Goal: Communication & Community: Answer question/provide support

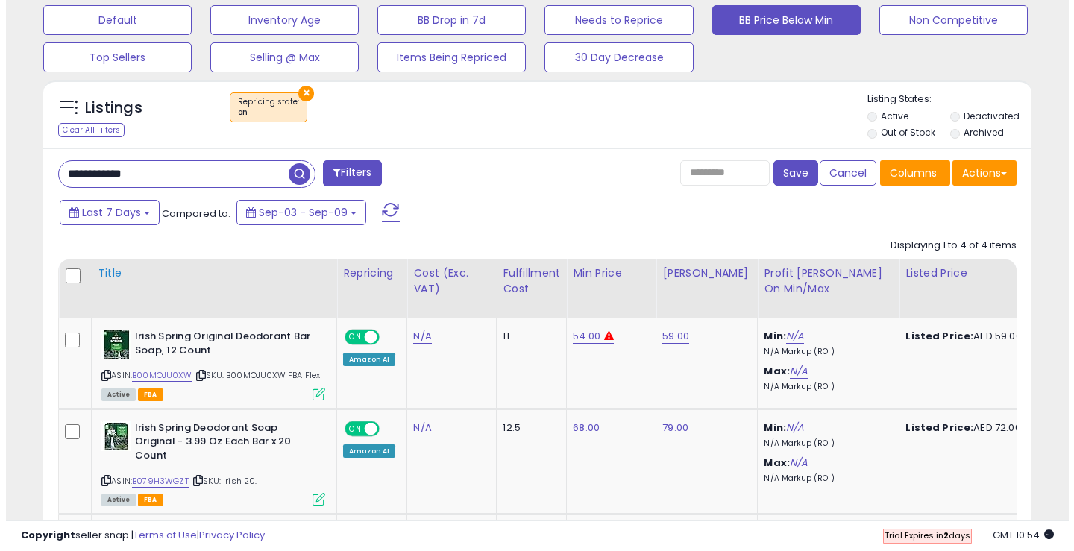
scroll to position [298, 0]
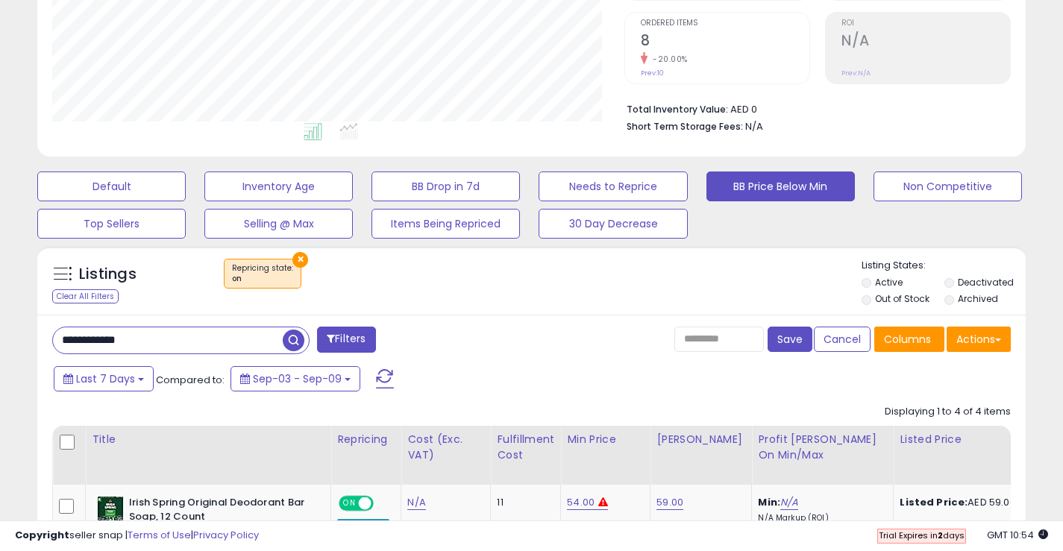
drag, startPoint x: 145, startPoint y: 335, endPoint x: 41, endPoint y: 343, distance: 104.0
click at [41, 343] on div "**********" at bounding box center [286, 342] width 491 height 30
type input "*"
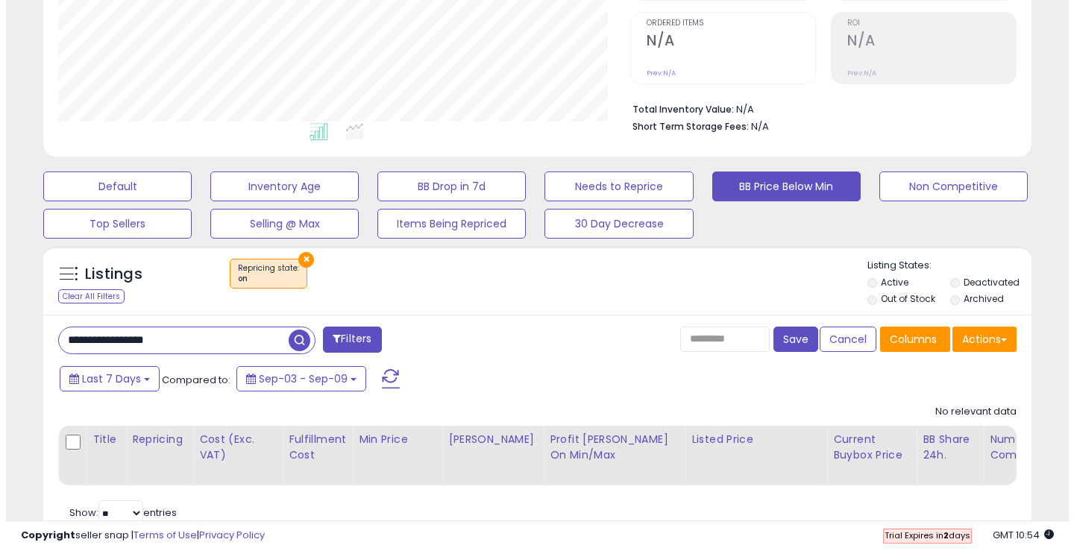
scroll to position [359, 0]
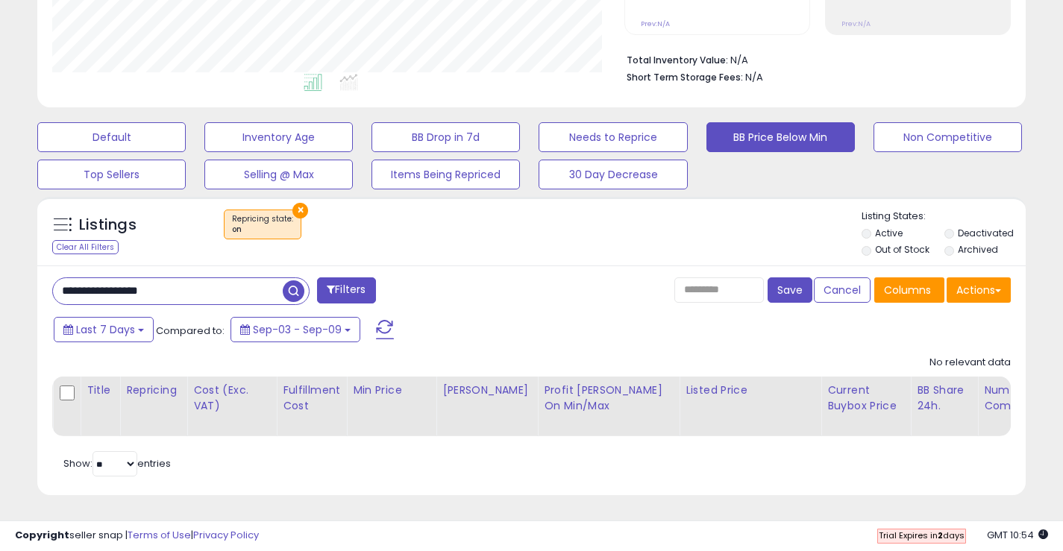
click at [147, 281] on input "**********" at bounding box center [168, 291] width 230 height 26
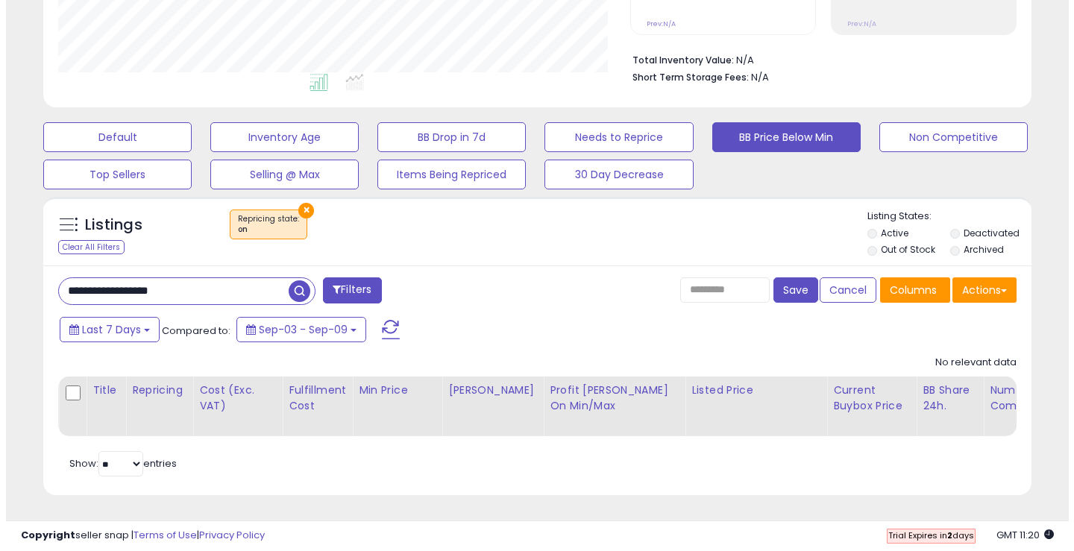
scroll to position [306, 572]
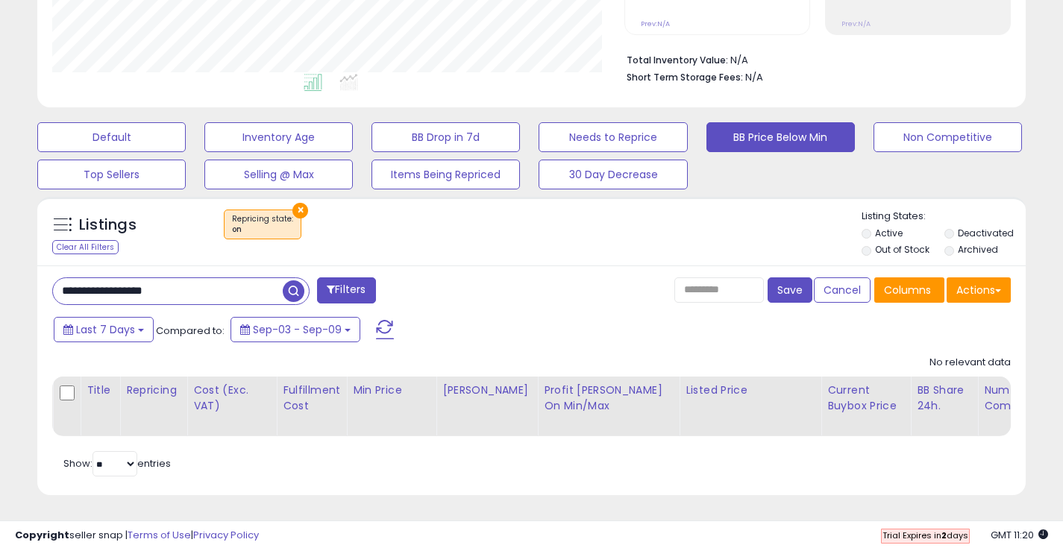
drag, startPoint x: 204, startPoint y: 282, endPoint x: 0, endPoint y: 248, distance: 206.5
click at [0, 248] on div "**********" at bounding box center [531, 126] width 1063 height 850
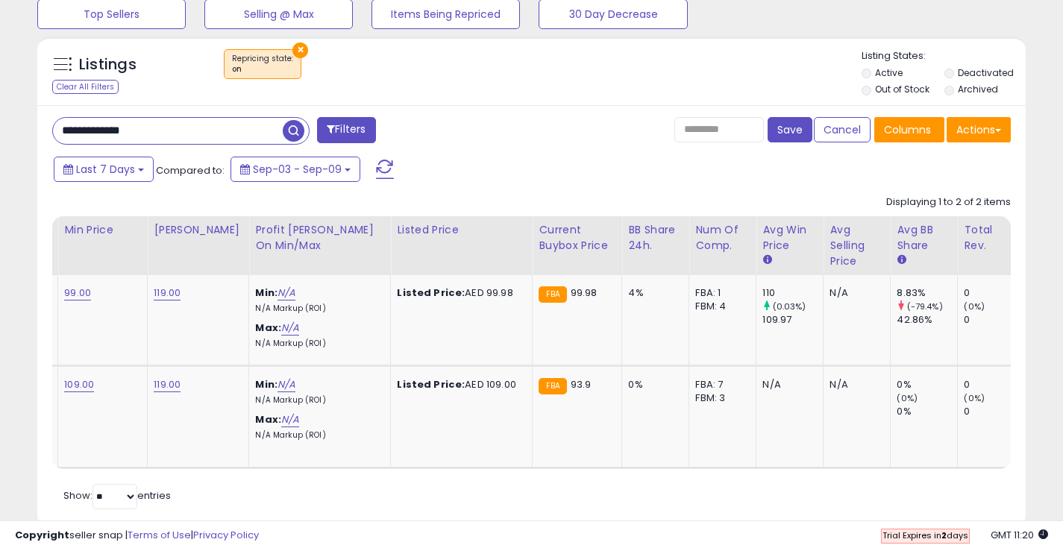
scroll to position [0, 0]
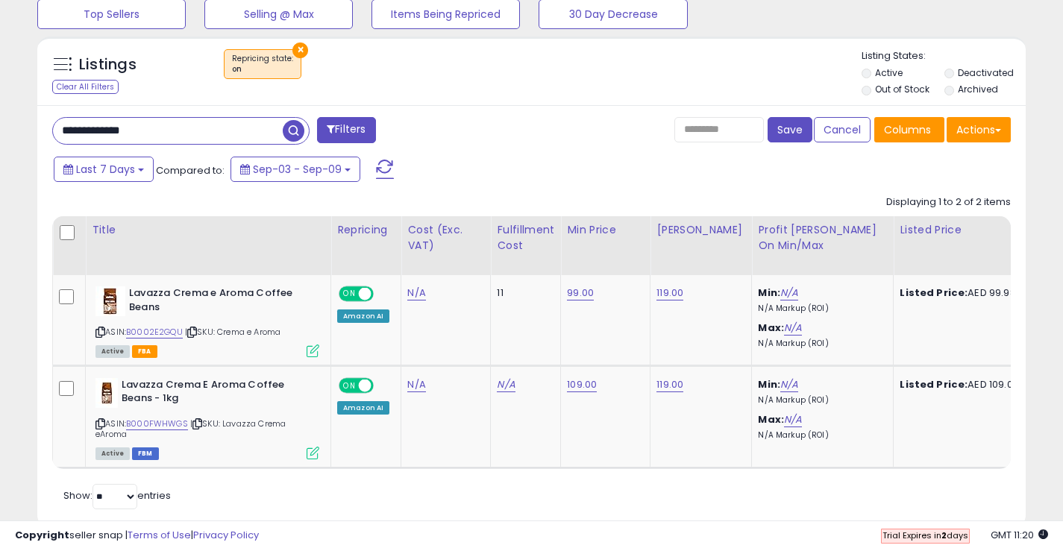
drag, startPoint x: 104, startPoint y: 128, endPoint x: 230, endPoint y: 120, distance: 125.6
click at [230, 120] on input "**********" at bounding box center [168, 131] width 230 height 26
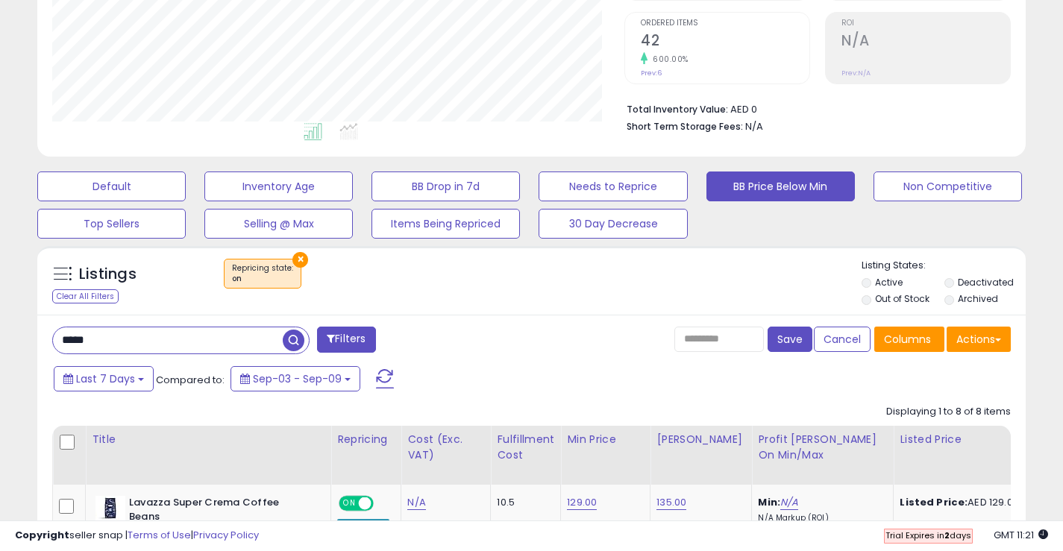
click at [113, 347] on input "*****" at bounding box center [168, 340] width 230 height 26
click at [113, 348] on input "*****" at bounding box center [168, 340] width 230 height 26
paste input "*****"
type input "**********"
click at [298, 341] on span "button" at bounding box center [294, 341] width 22 height 22
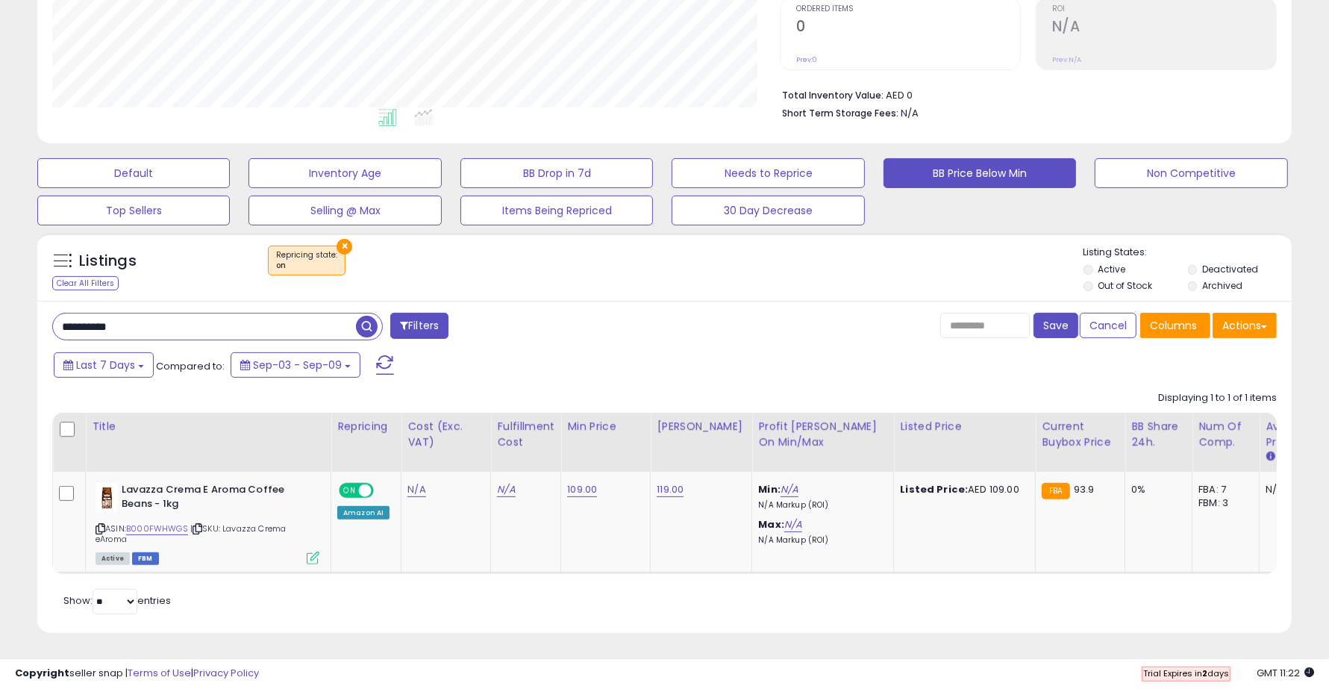
click at [188, 313] on input "**********" at bounding box center [204, 326] width 303 height 26
click at [377, 316] on span "button" at bounding box center [367, 327] width 22 height 22
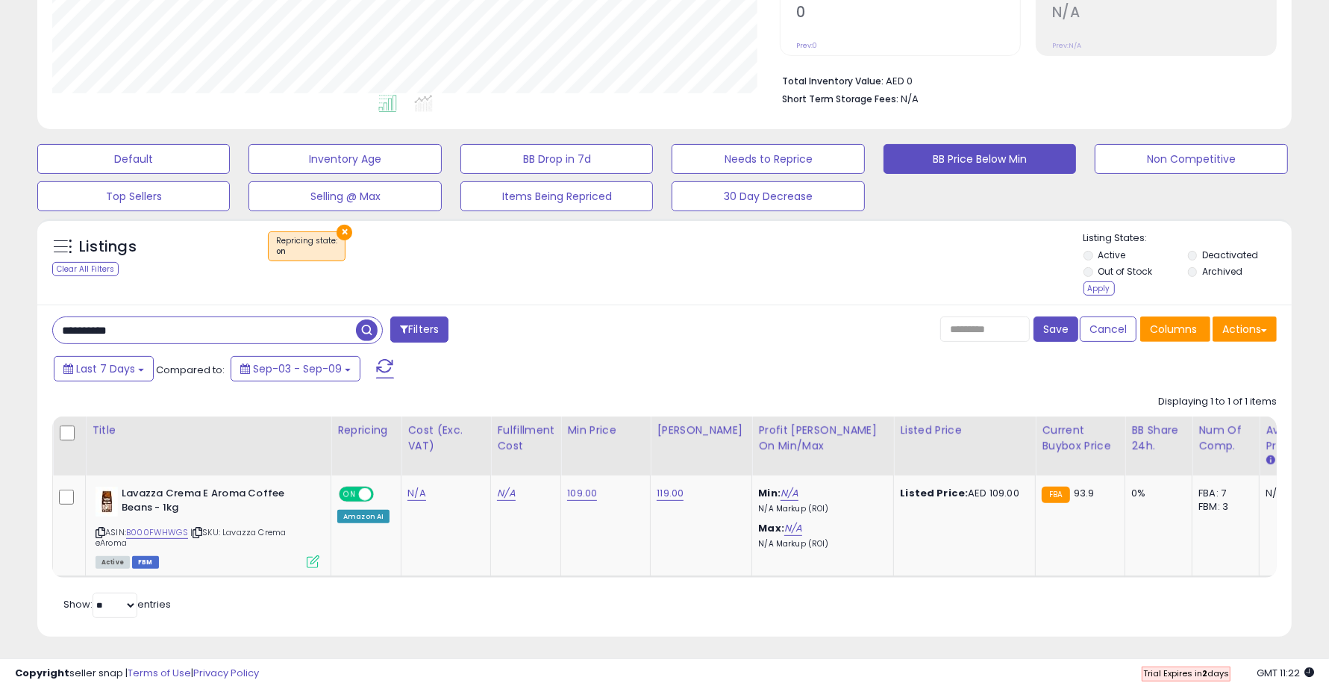
click at [1062, 256] on li "Deactivated" at bounding box center [1239, 256] width 102 height 16
click at [1062, 250] on li "Deactivated" at bounding box center [1239, 256] width 102 height 16
click at [1049, 328] on button "Save" at bounding box center [1055, 328] width 45 height 25
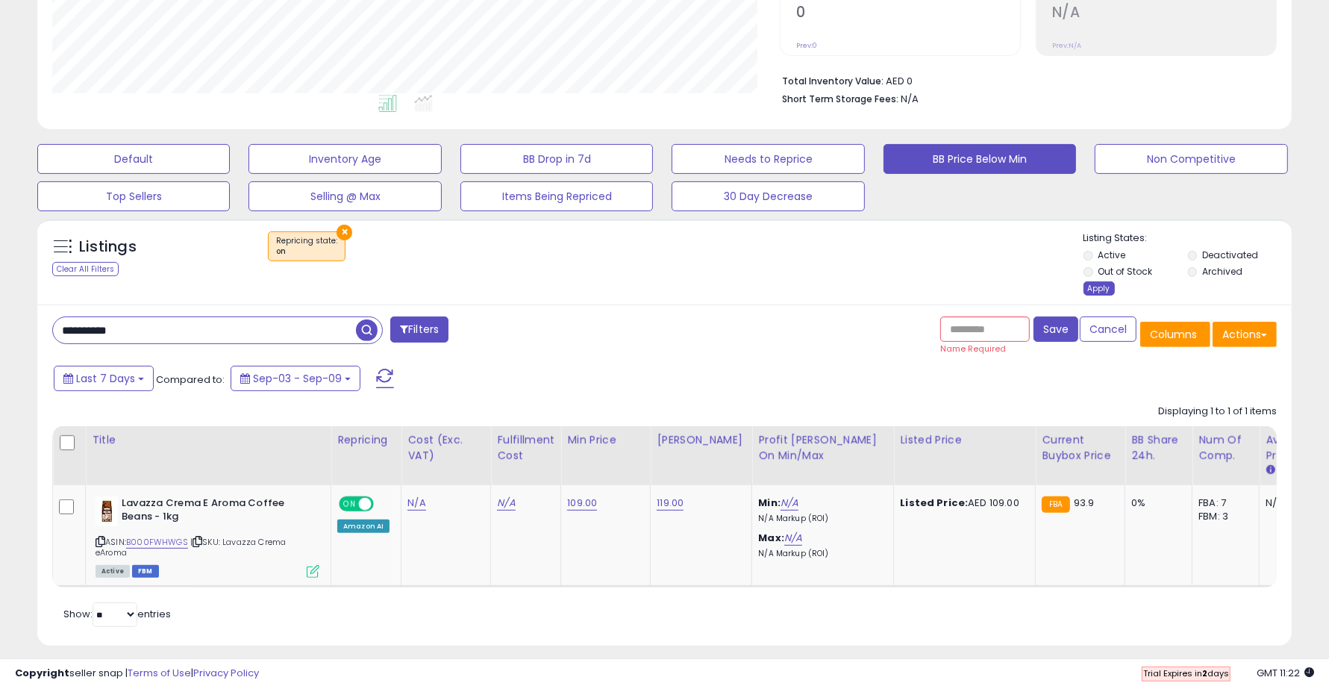
click at [1062, 295] on div "Apply" at bounding box center [1098, 288] width 31 height 14
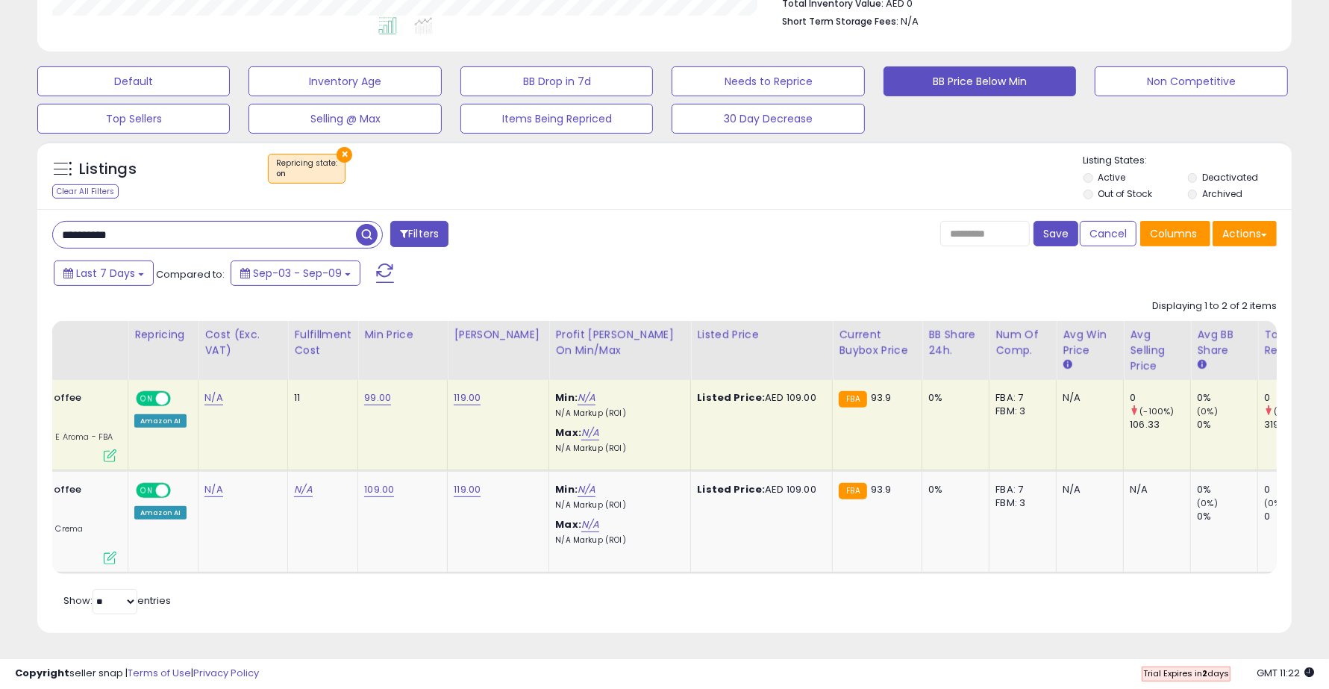
scroll to position [0, 0]
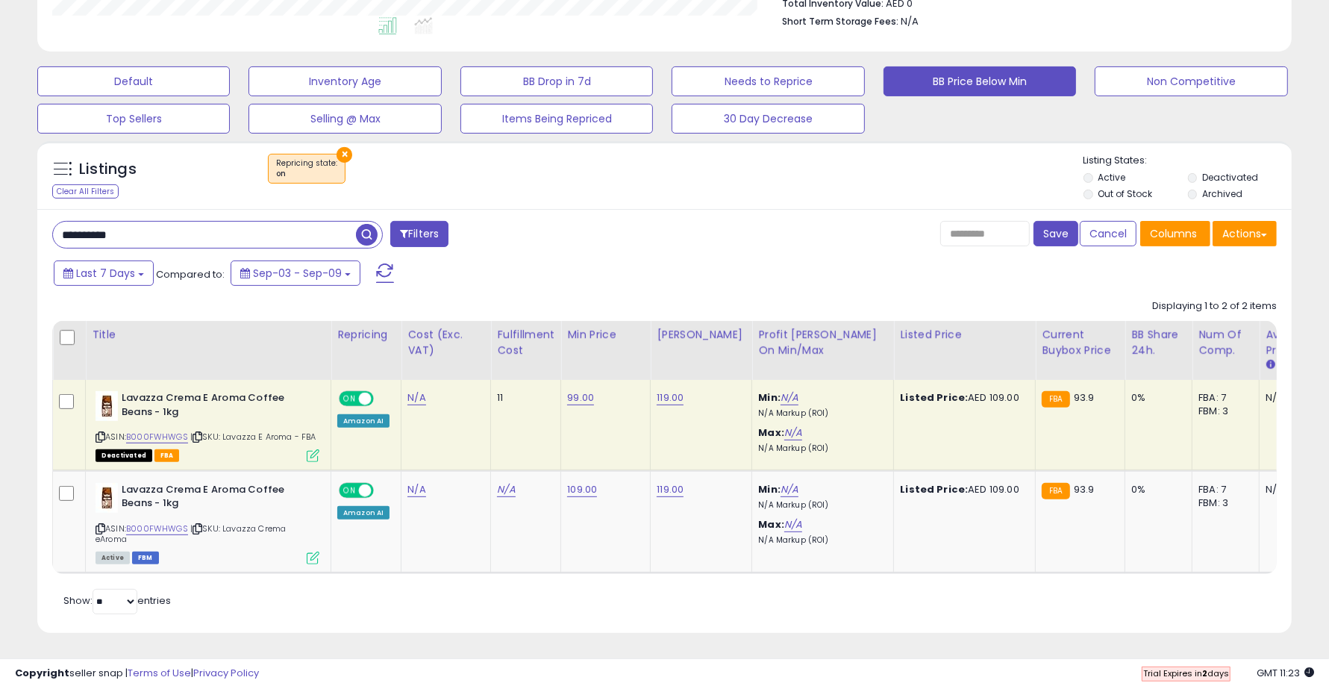
click at [345, 380] on td "ON OFF Amazon AI" at bounding box center [366, 425] width 70 height 90
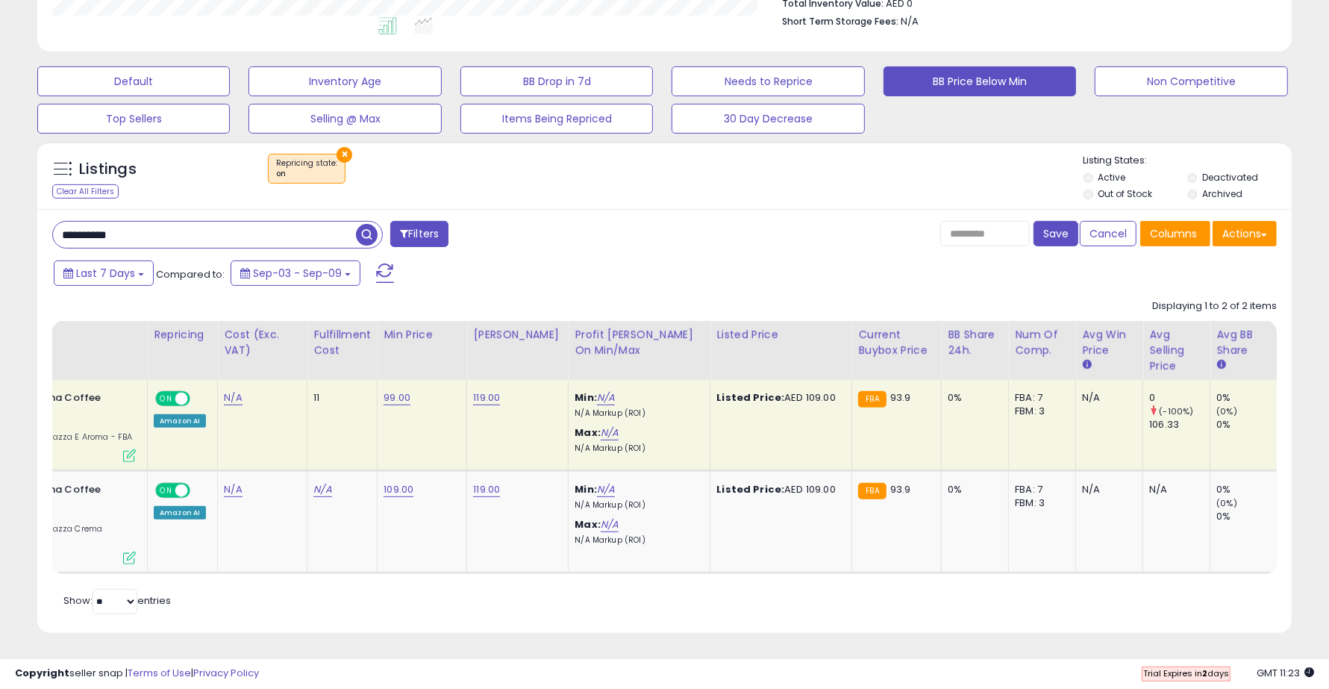
scroll to position [0, 368]
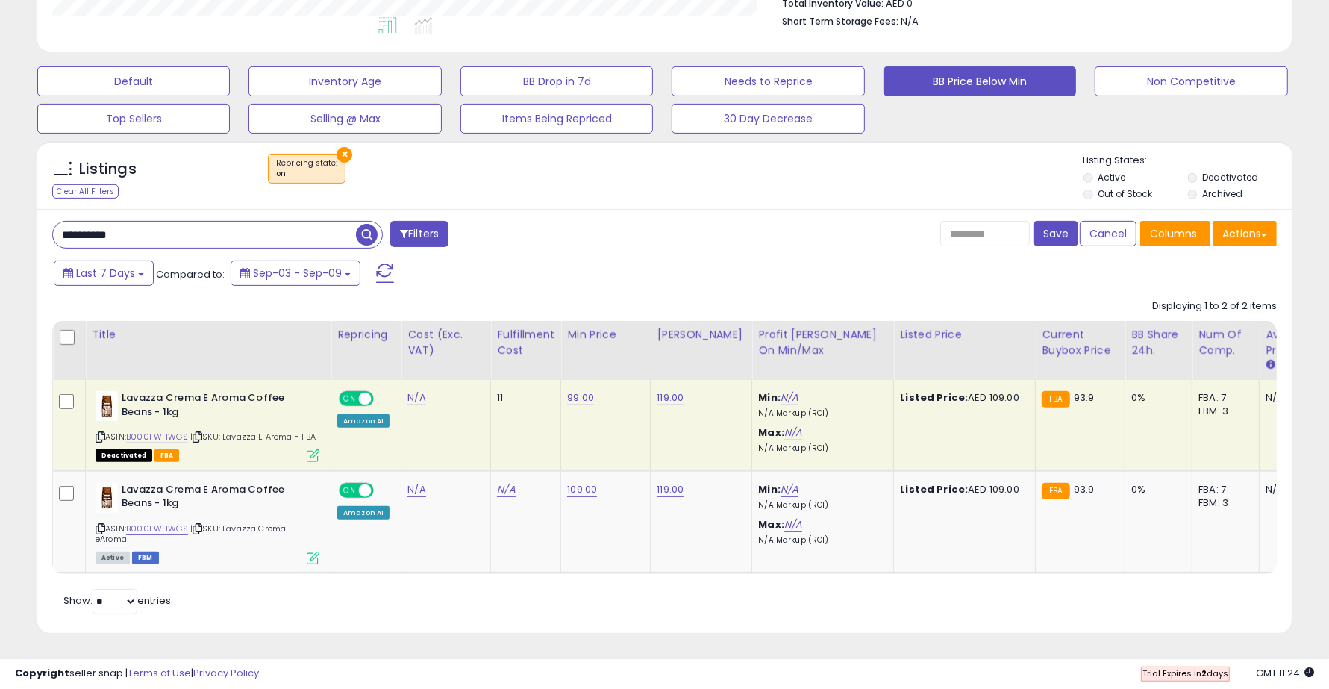
click at [311, 449] on icon at bounding box center [313, 455] width 13 height 13
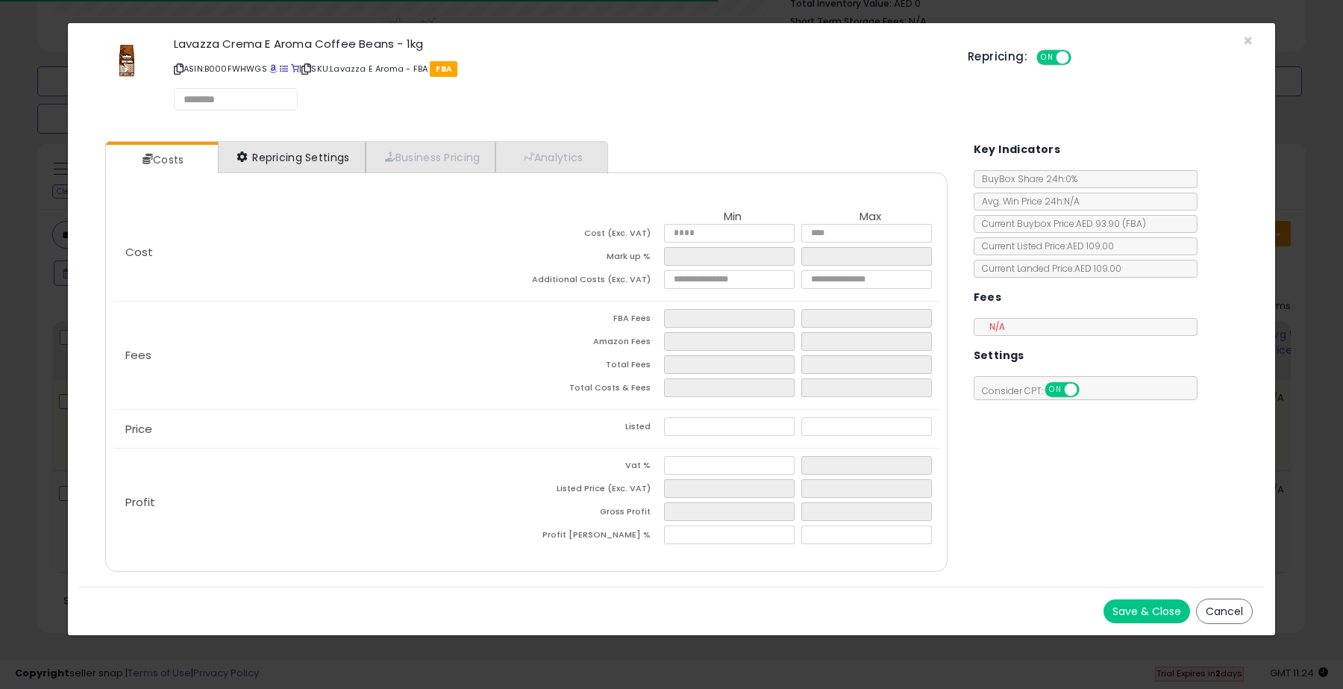
select select "*********"
click at [302, 163] on link "Repricing Settings" at bounding box center [292, 157] width 148 height 31
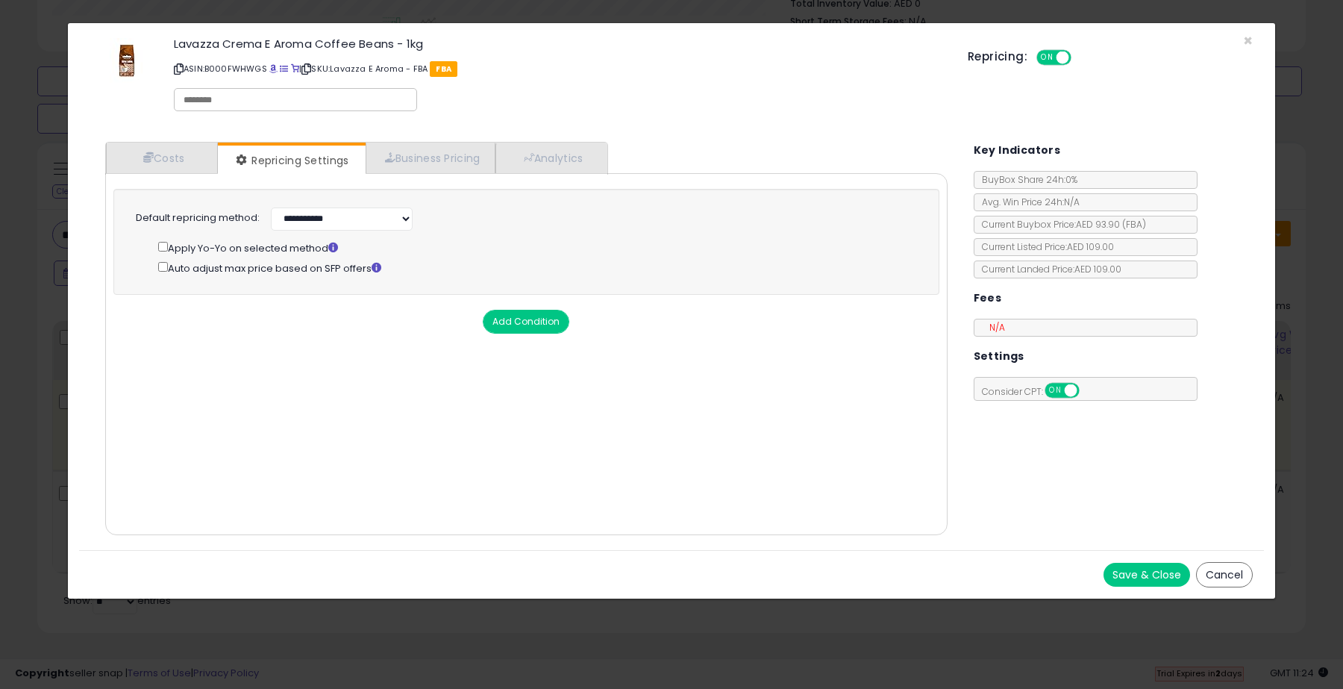
click at [1062, 551] on button "Save & Close" at bounding box center [1146, 574] width 87 height 24
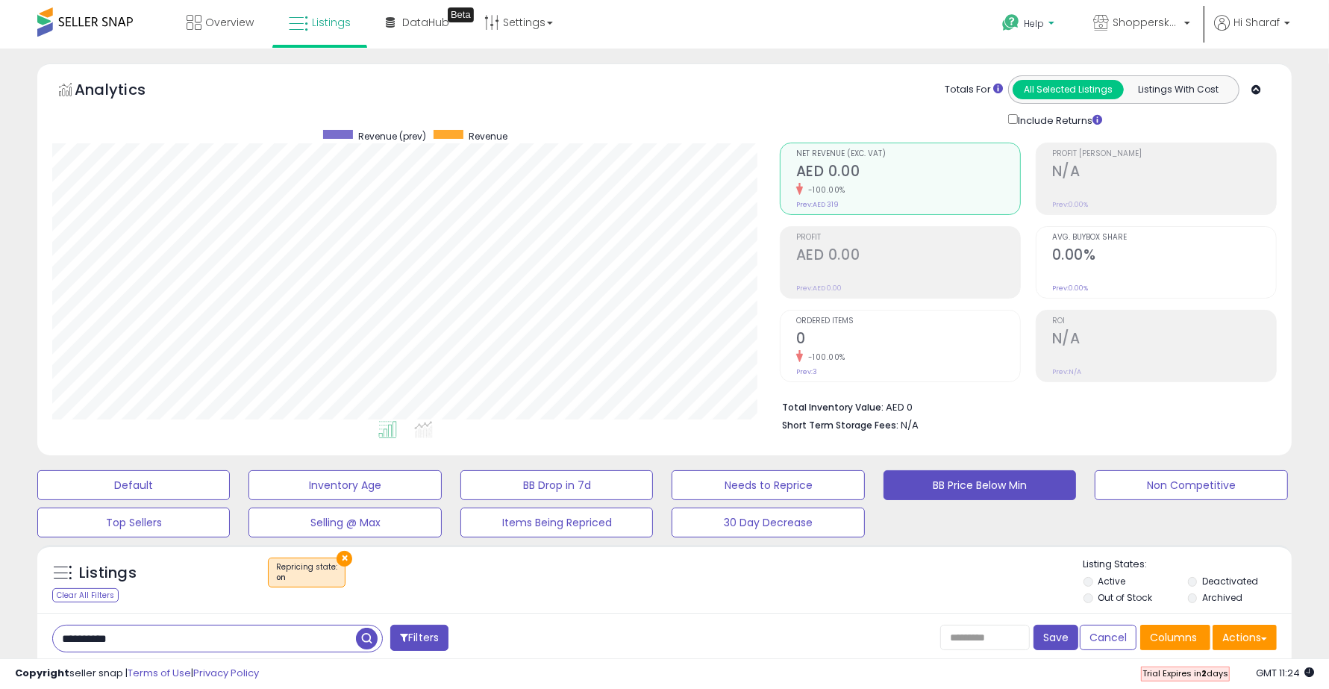
click at [1024, 28] on span "Help" at bounding box center [1034, 23] width 20 height 13
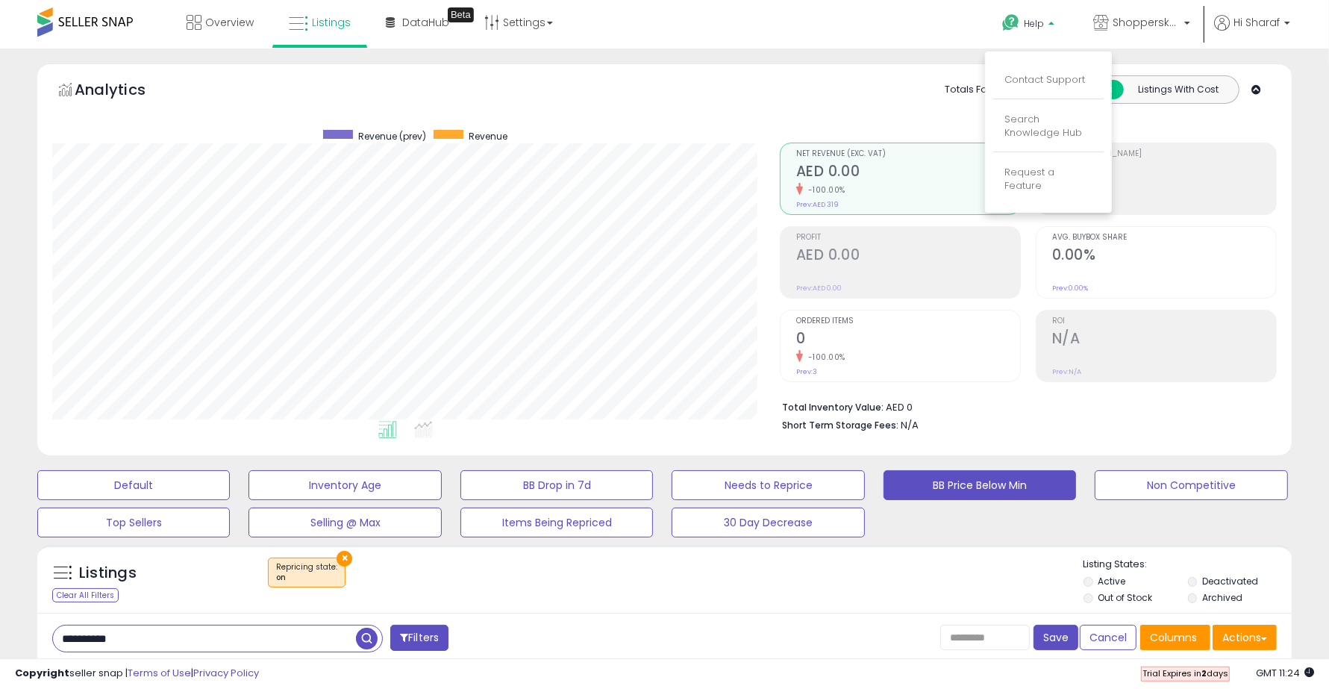
click at [1022, 72] on link "Contact Support" at bounding box center [1044, 79] width 81 height 14
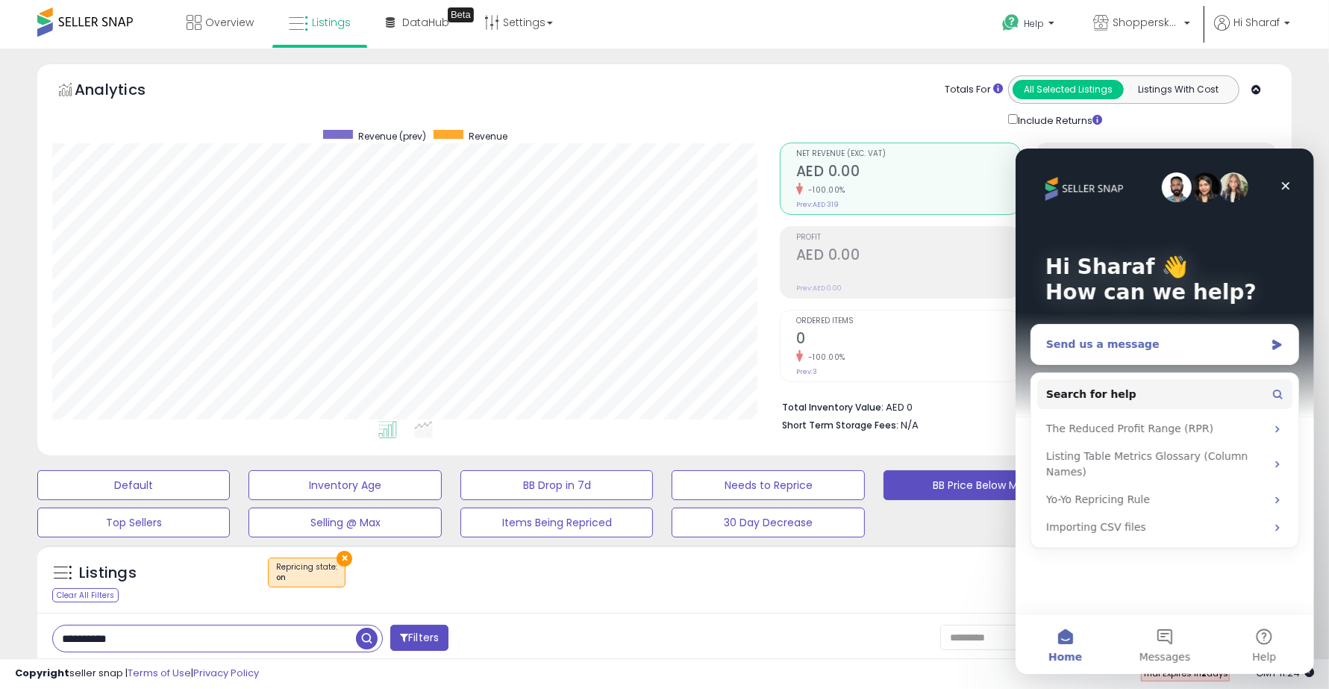
click at [1062, 327] on div "Send us a message" at bounding box center [1163, 344] width 267 height 40
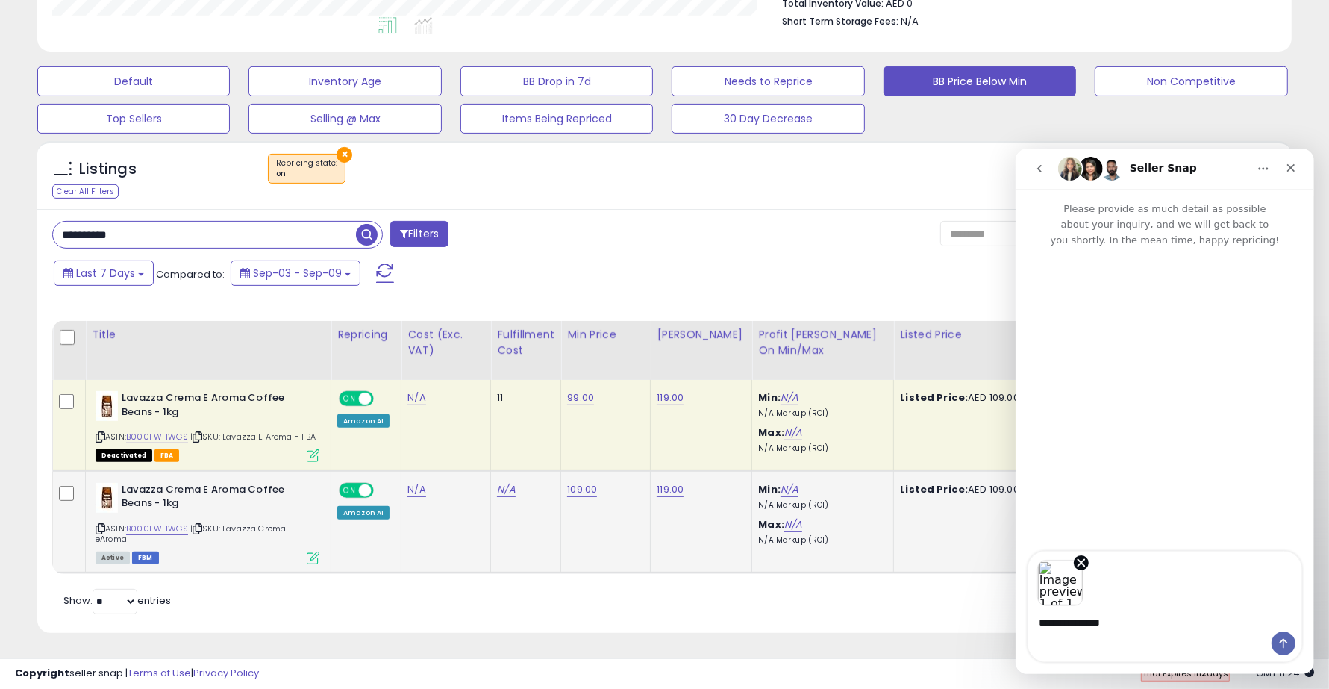
scroll to position [427, 0]
drag, startPoint x: 125, startPoint y: 413, endPoint x: 307, endPoint y: 420, distance: 182.9
click at [307, 419] on div "ASIN: B000FWHWGS | SKU: Lavazza E Aroma - FBA Deactivated FBA" at bounding box center [207, 425] width 224 height 69
copy div ": B000FWHWGS | SKU: Lavazza E Aroma - FBA"
click at [1062, 551] on textarea "**********" at bounding box center [1163, 617] width 273 height 25
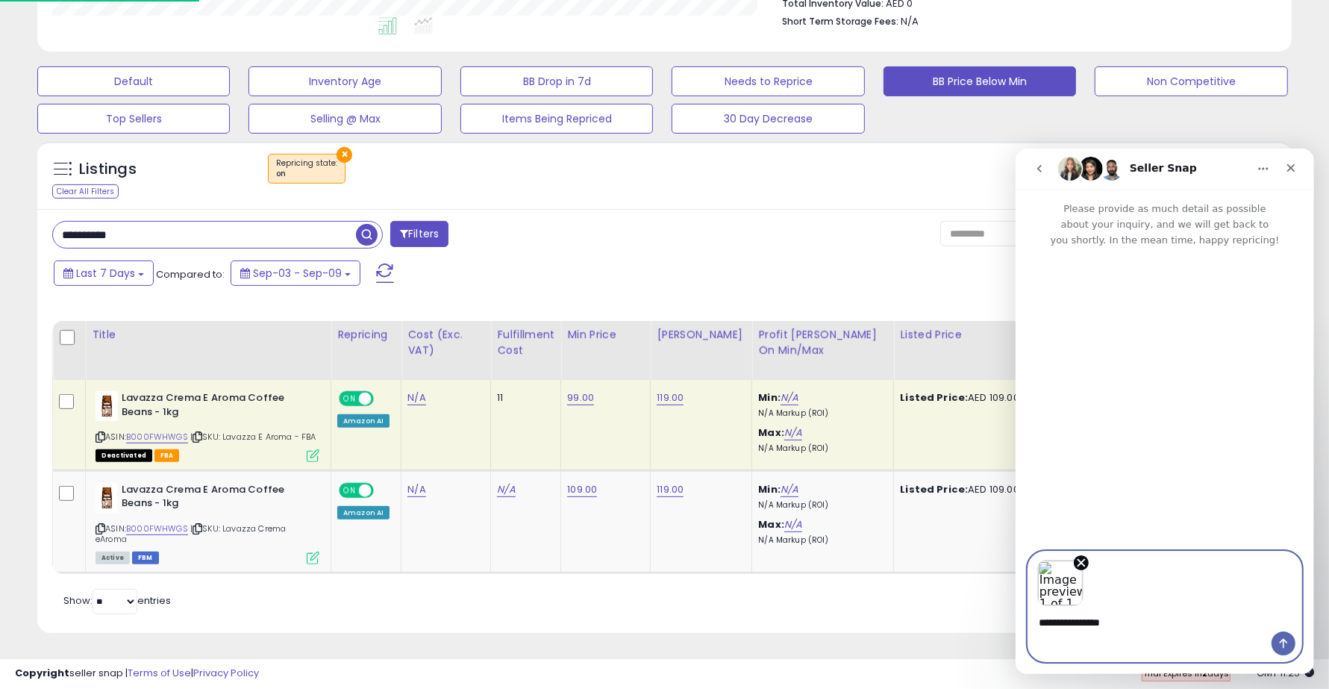
paste textarea "**********"
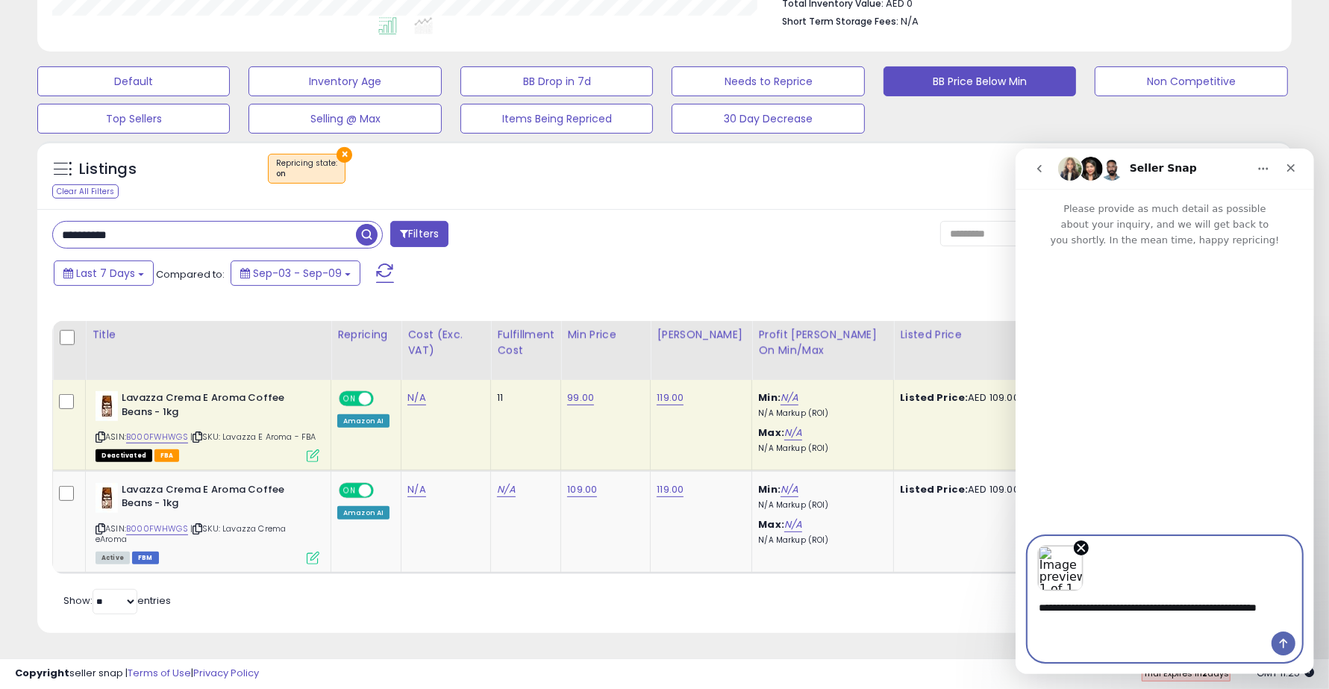
drag, startPoint x: 1112, startPoint y: 604, endPoint x: 1149, endPoint y: 651, distance: 60.1
click at [1062, 551] on textarea "**********" at bounding box center [1163, 610] width 273 height 40
type textarea "**********"
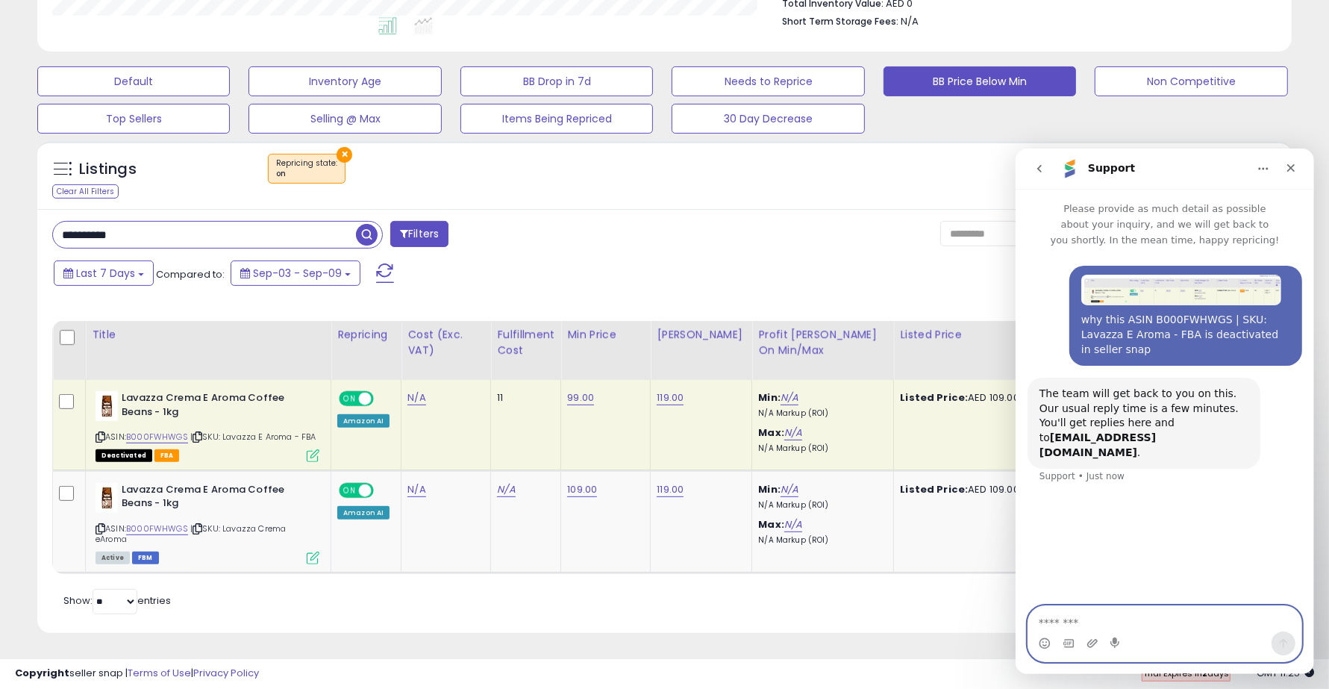
click at [1062, 551] on textarea "Message…" at bounding box center [1163, 617] width 273 height 25
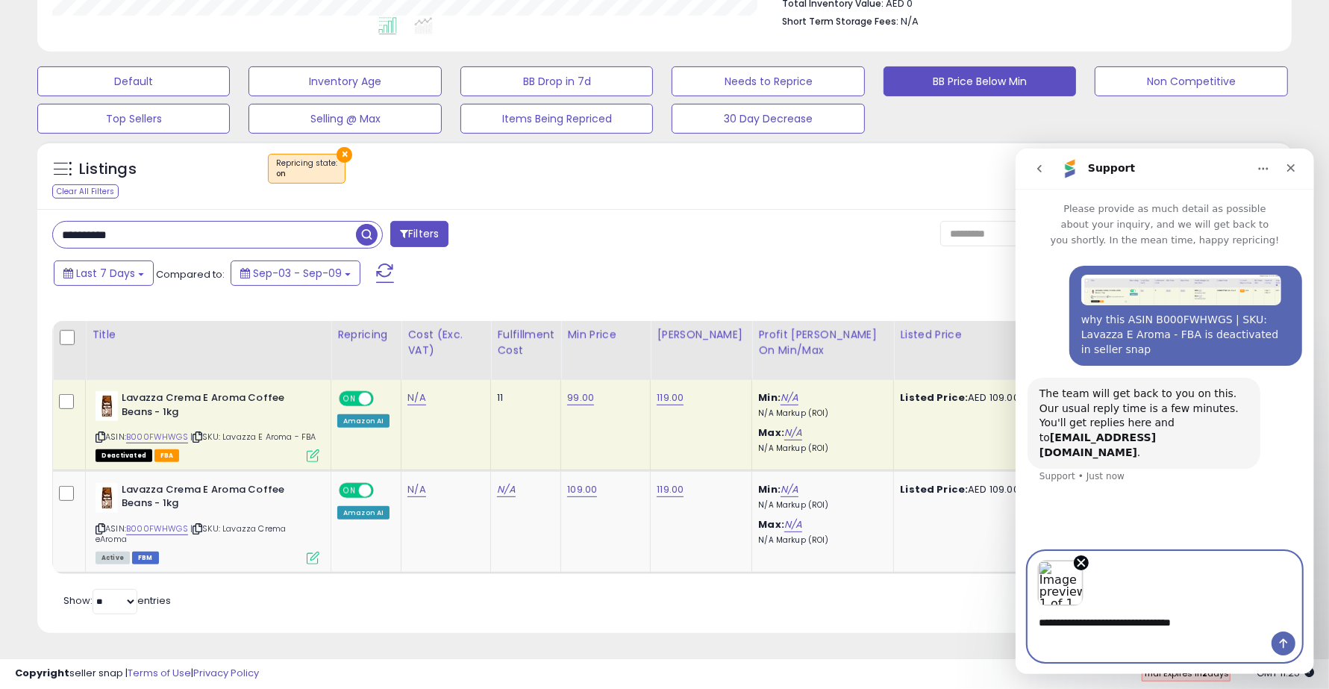
type textarea "**********"
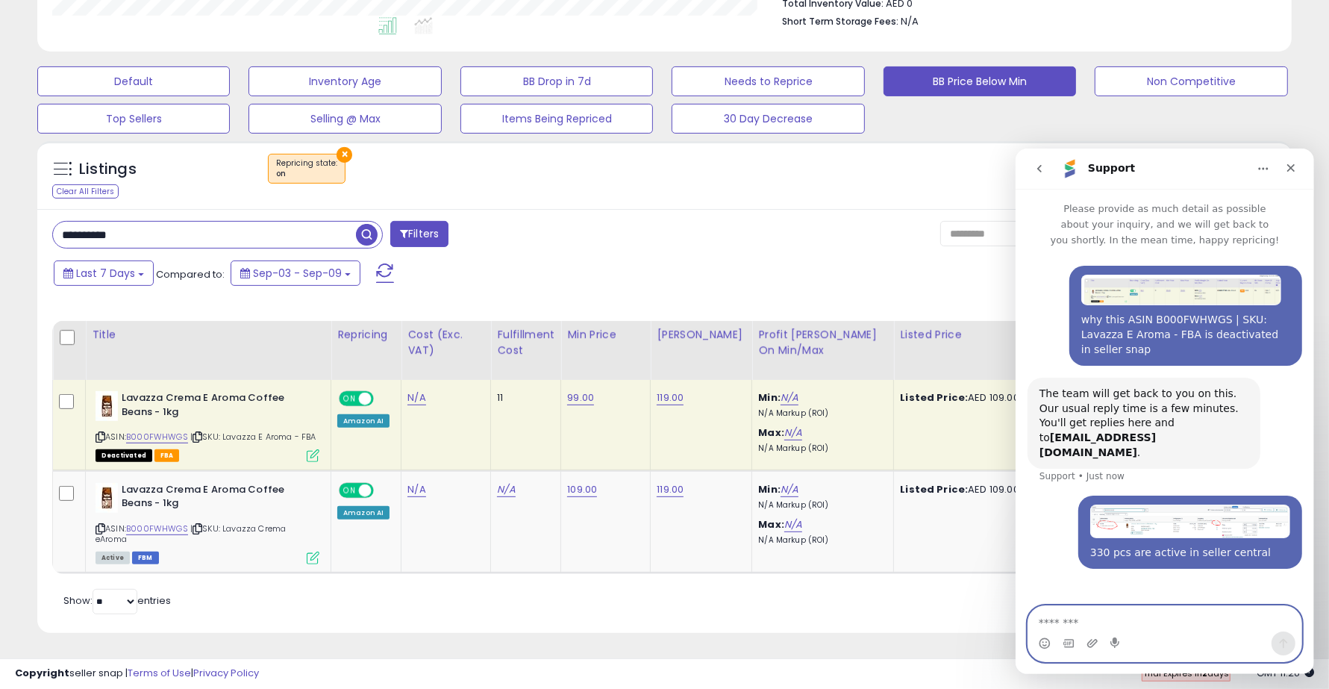
click at [1062, 504] on img "Sharaf says…" at bounding box center [1189, 521] width 200 height 34
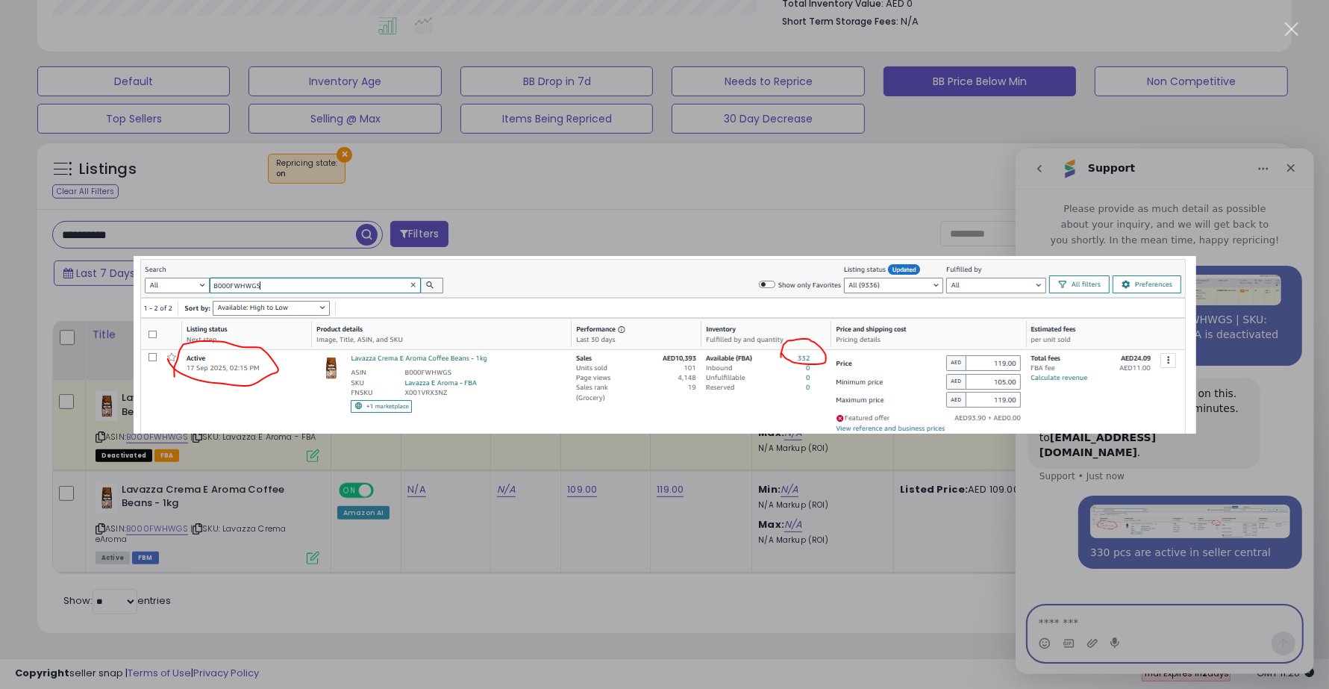
click at [1062, 539] on div "Intercom messenger" at bounding box center [664, 344] width 1329 height 689
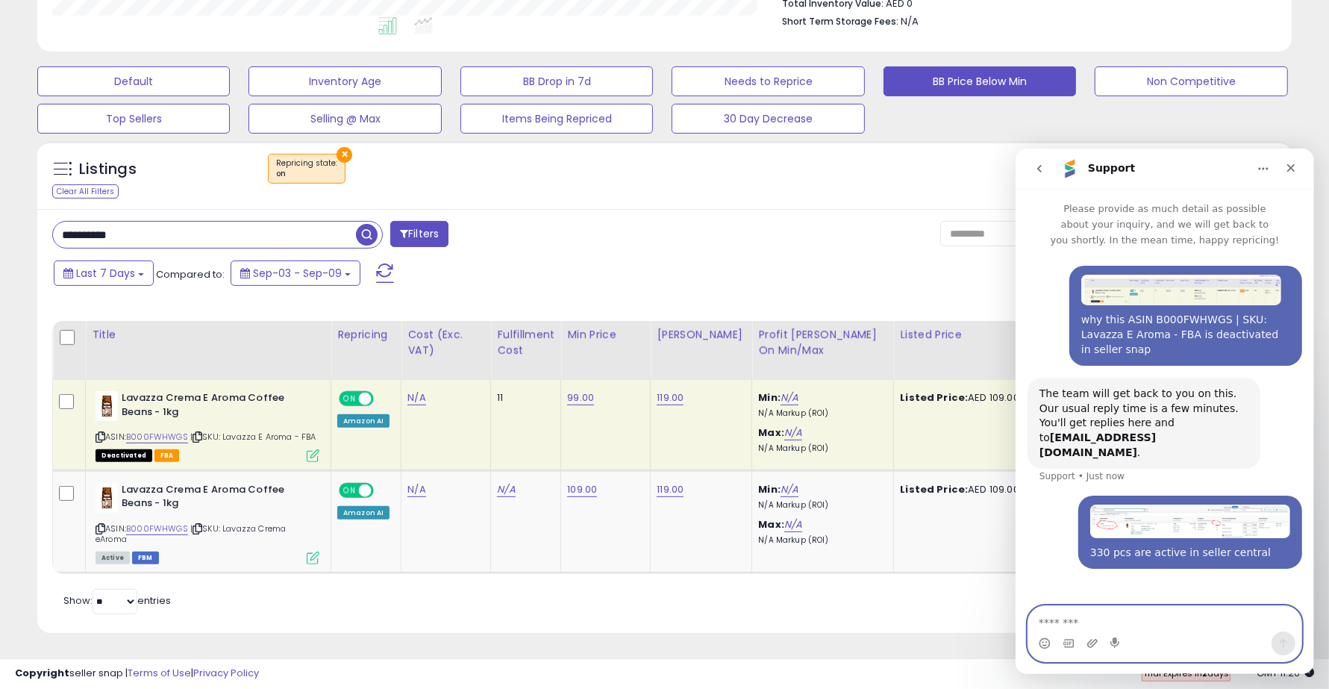
click at [1062, 504] on img "Sharaf says…" at bounding box center [1189, 521] width 200 height 34
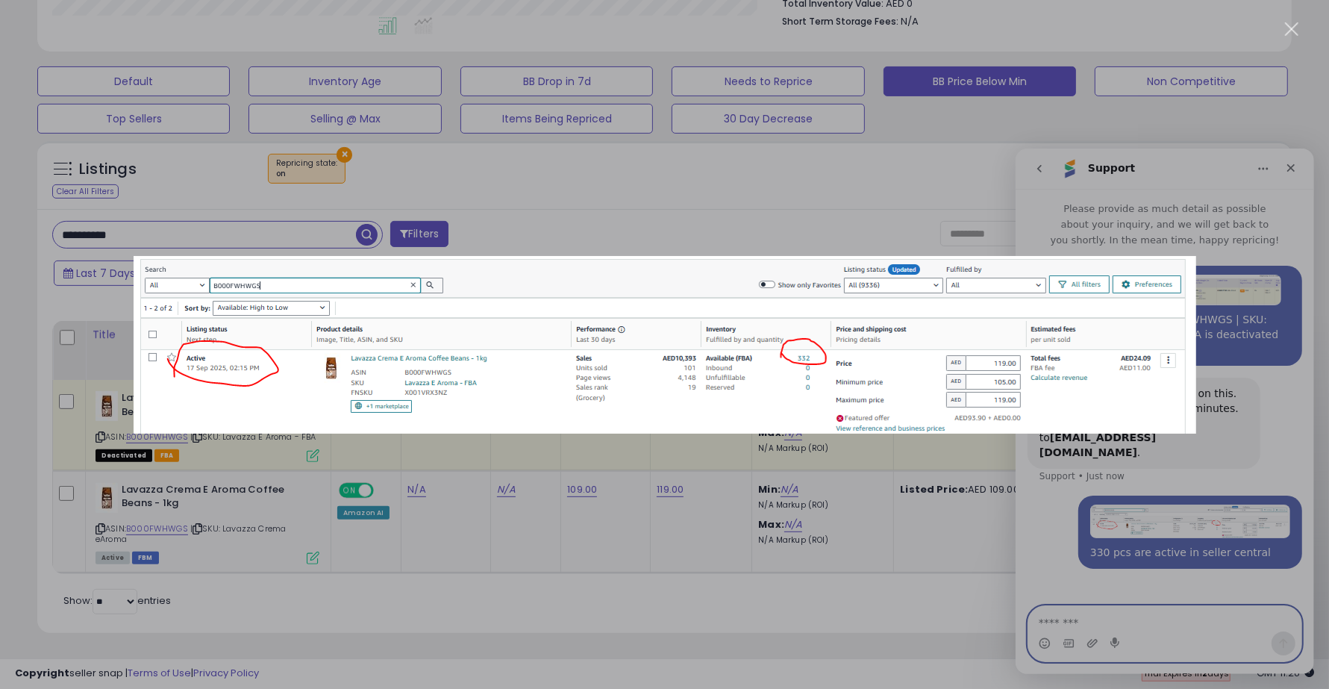
click at [1062, 547] on div "Intercom messenger" at bounding box center [664, 344] width 1329 height 689
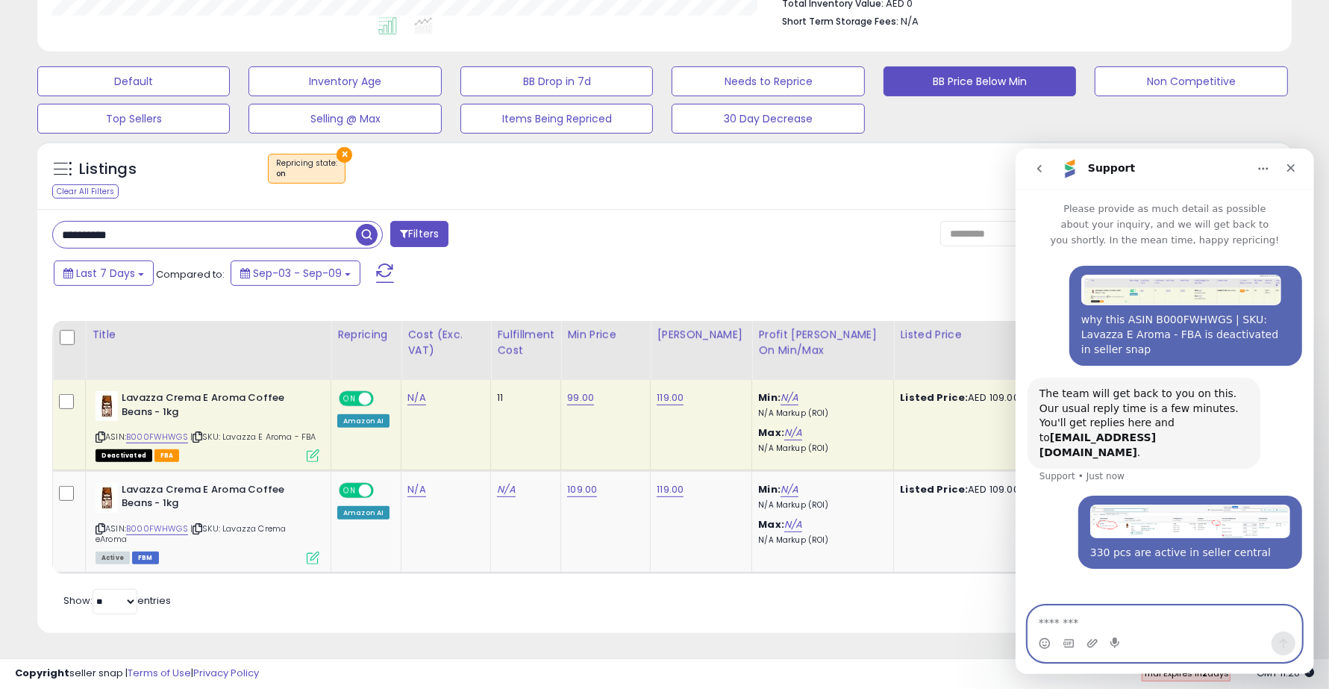
click at [1062, 504] on img "Sharaf says…" at bounding box center [1189, 521] width 200 height 34
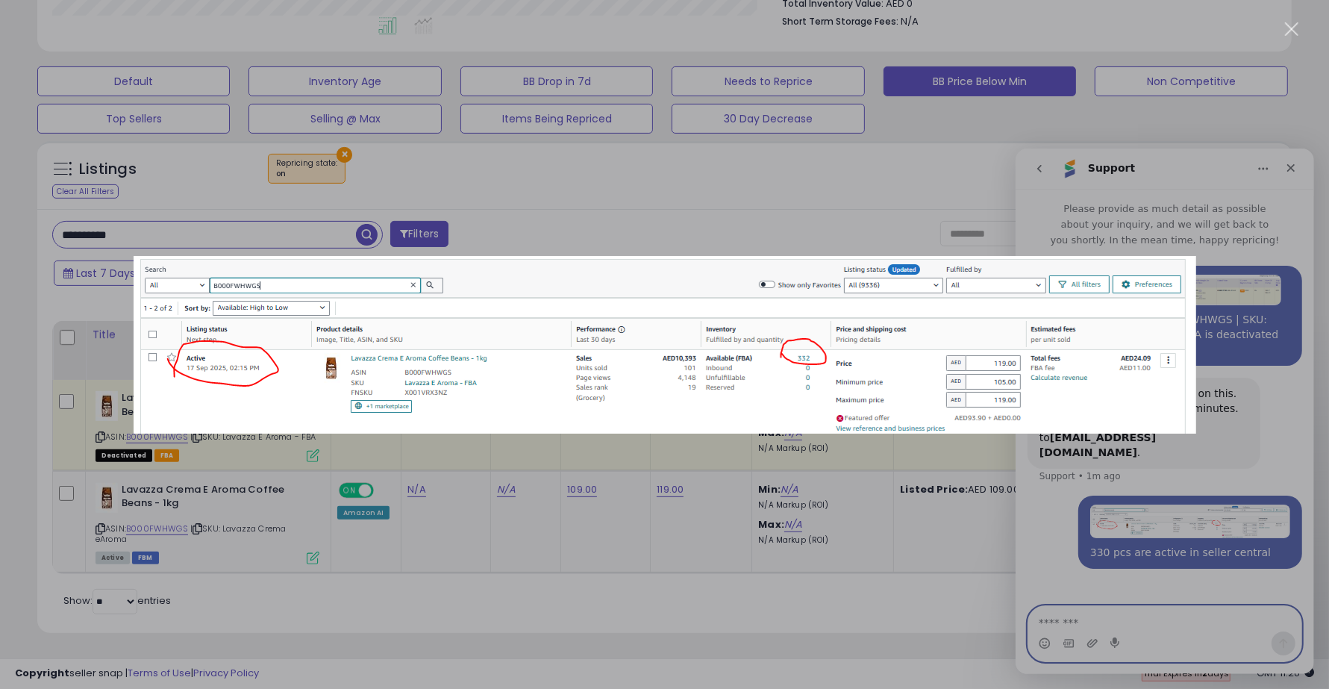
click at [1062, 551] on div "Intercom messenger" at bounding box center [664, 344] width 1329 height 689
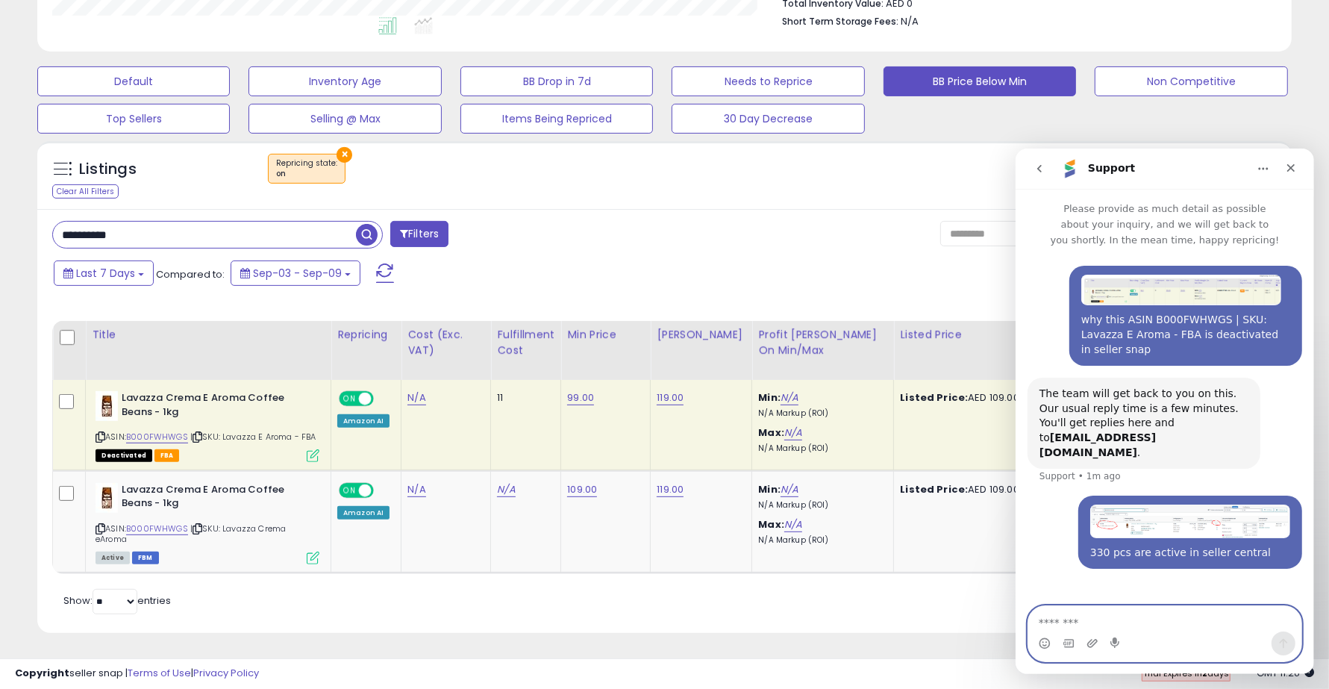
click at [711, 258] on div "Last 7 Days Compared to: Sep-03 - Sep-09" at bounding box center [509, 275] width 918 height 34
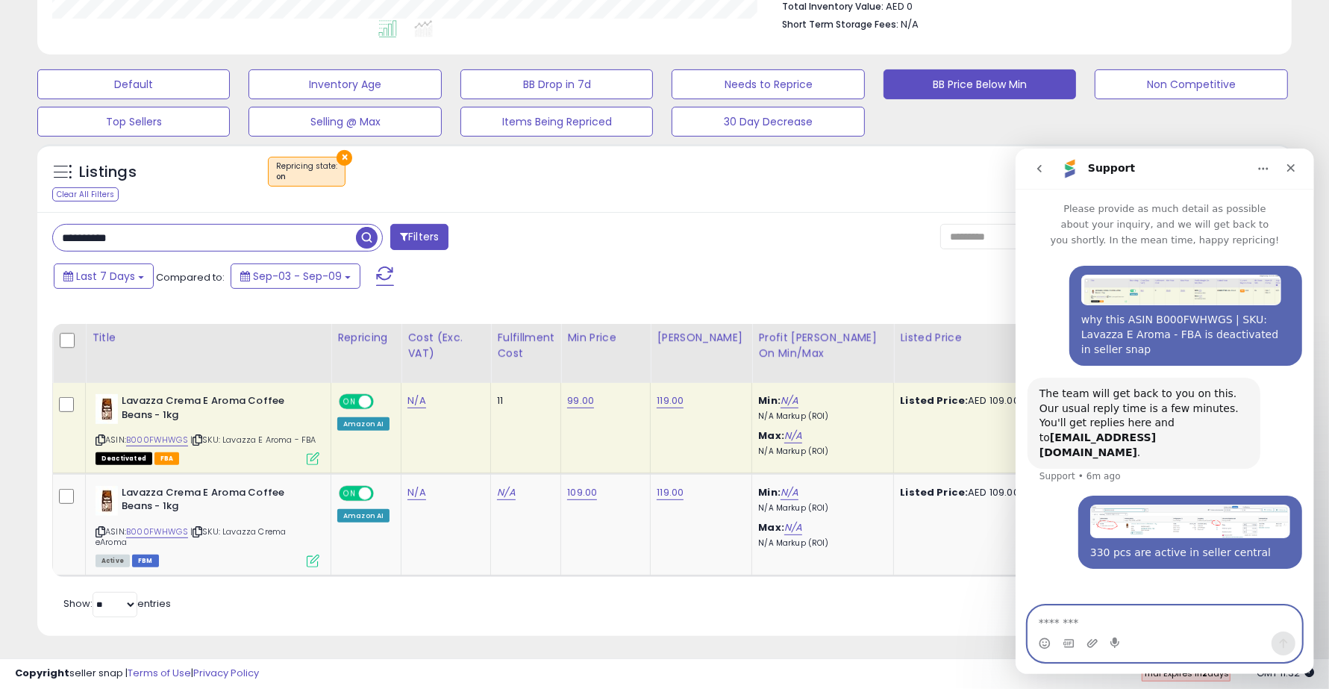
scroll to position [427, 0]
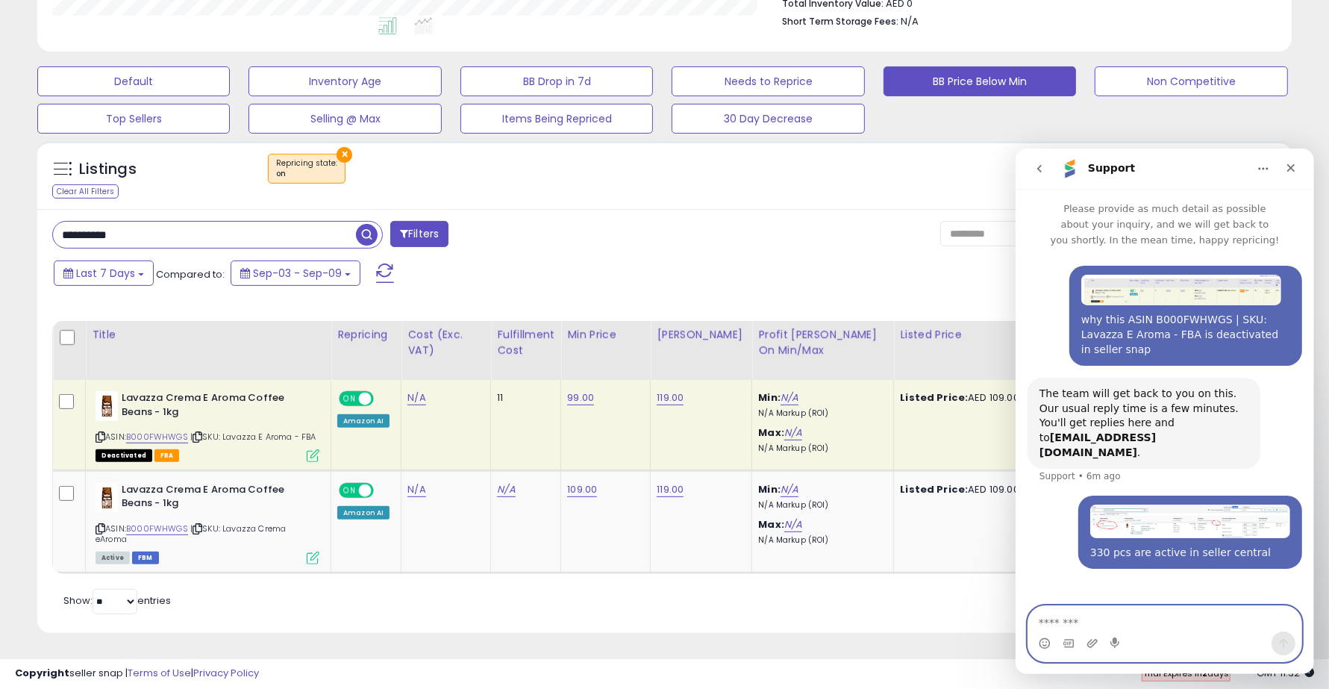
click at [1062, 551] on div "Intercom messenger" at bounding box center [1163, 632] width 275 height 57
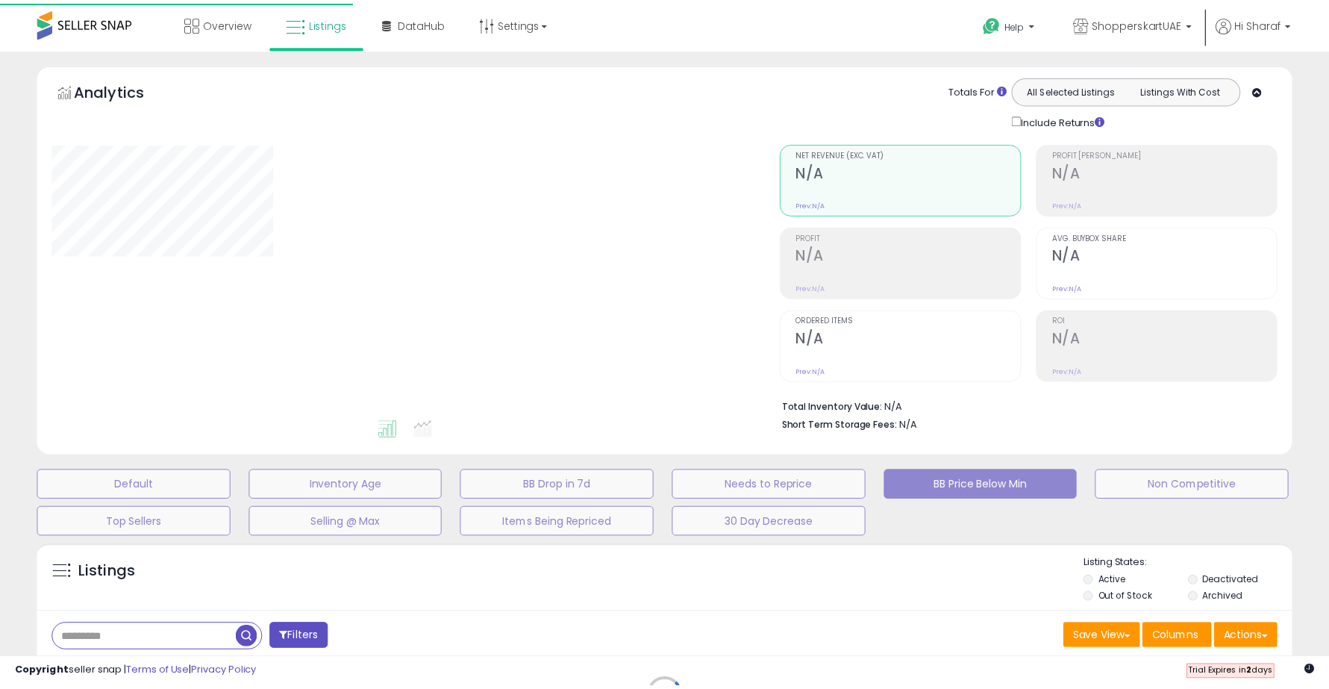
scroll to position [240, 0]
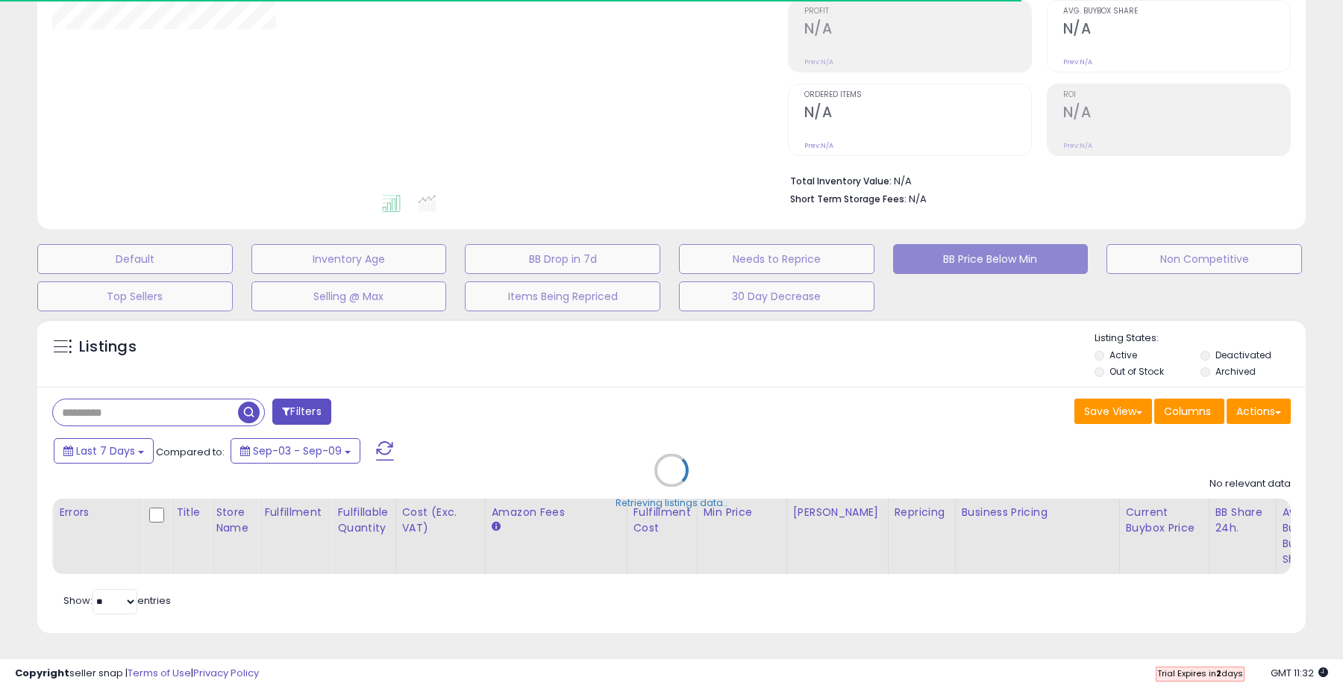
type input "**********"
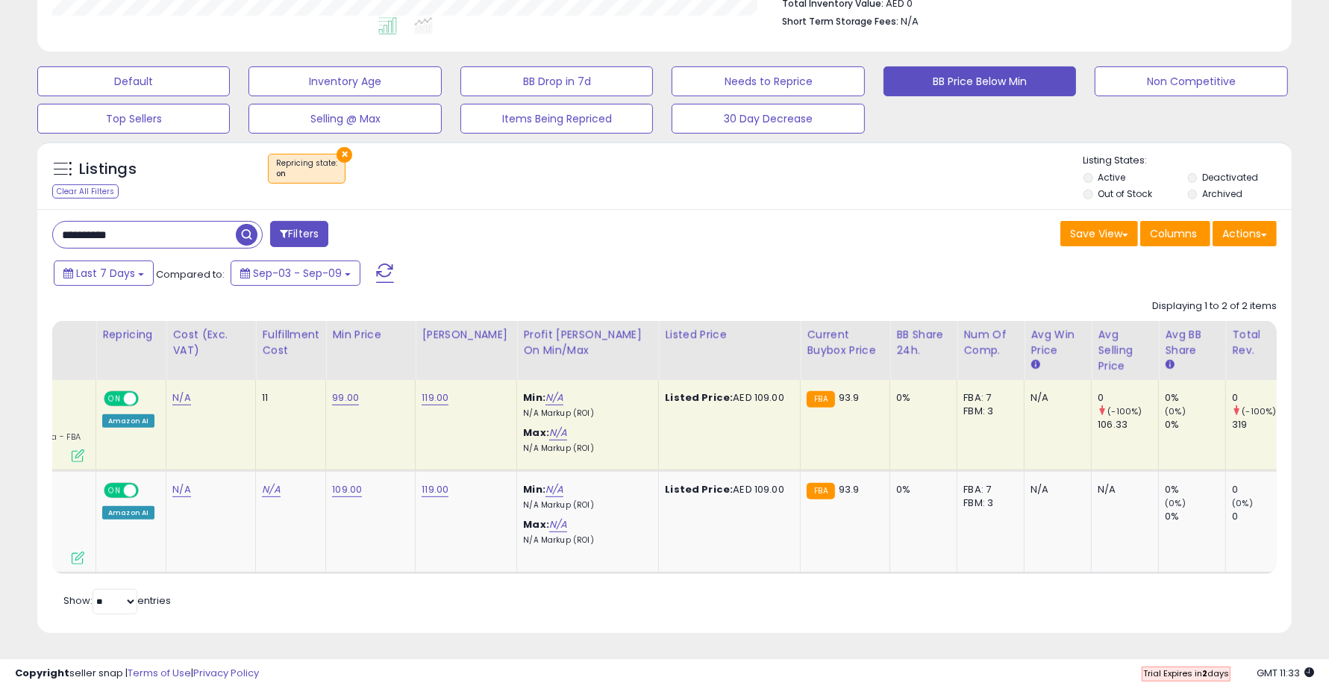
scroll to position [0, 0]
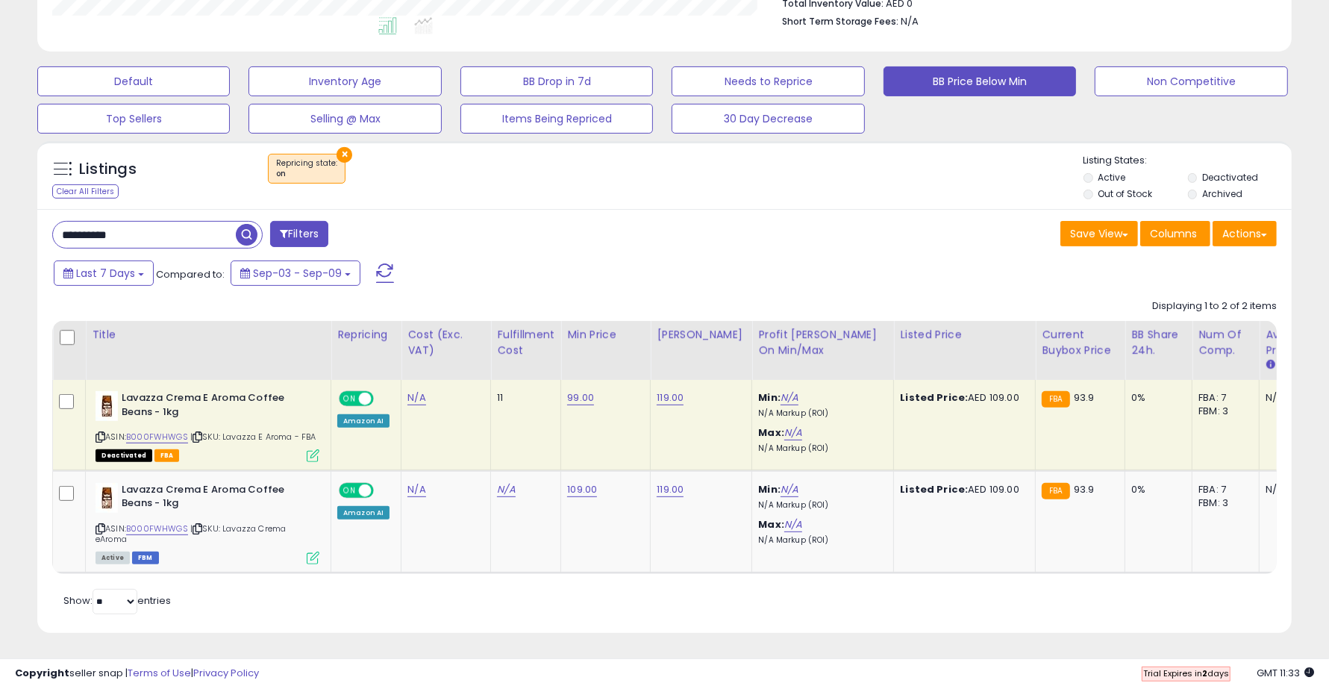
click at [116, 449] on span "Deactivated" at bounding box center [123, 455] width 57 height 13
click at [500, 209] on div "**********" at bounding box center [664, 420] width 1254 height 423
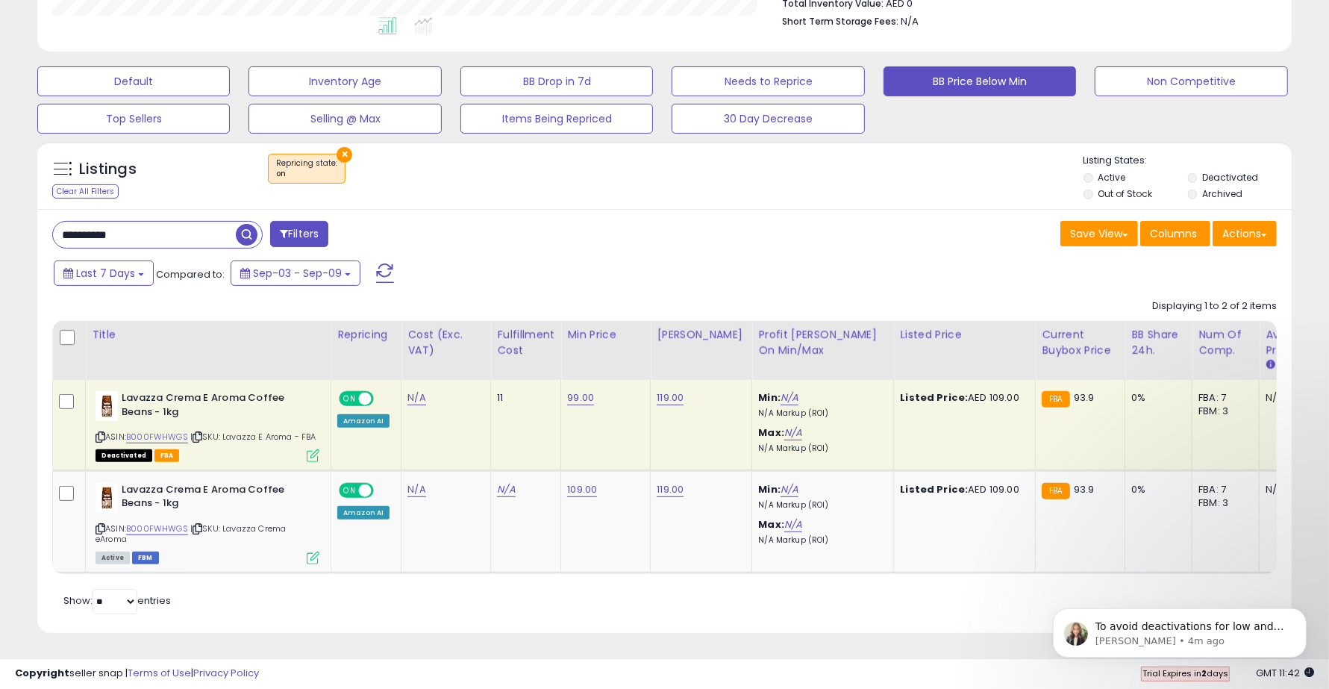
click at [1194, 670] on body "To avoid deactivations for low and high pricing errors, you need to be sure tha…" at bounding box center [1178, 628] width 286 height 93
click at [1205, 609] on div "To avoid deactivations for low and high pricing errors, you need to be sure tha…" at bounding box center [1179, 631] width 254 height 49
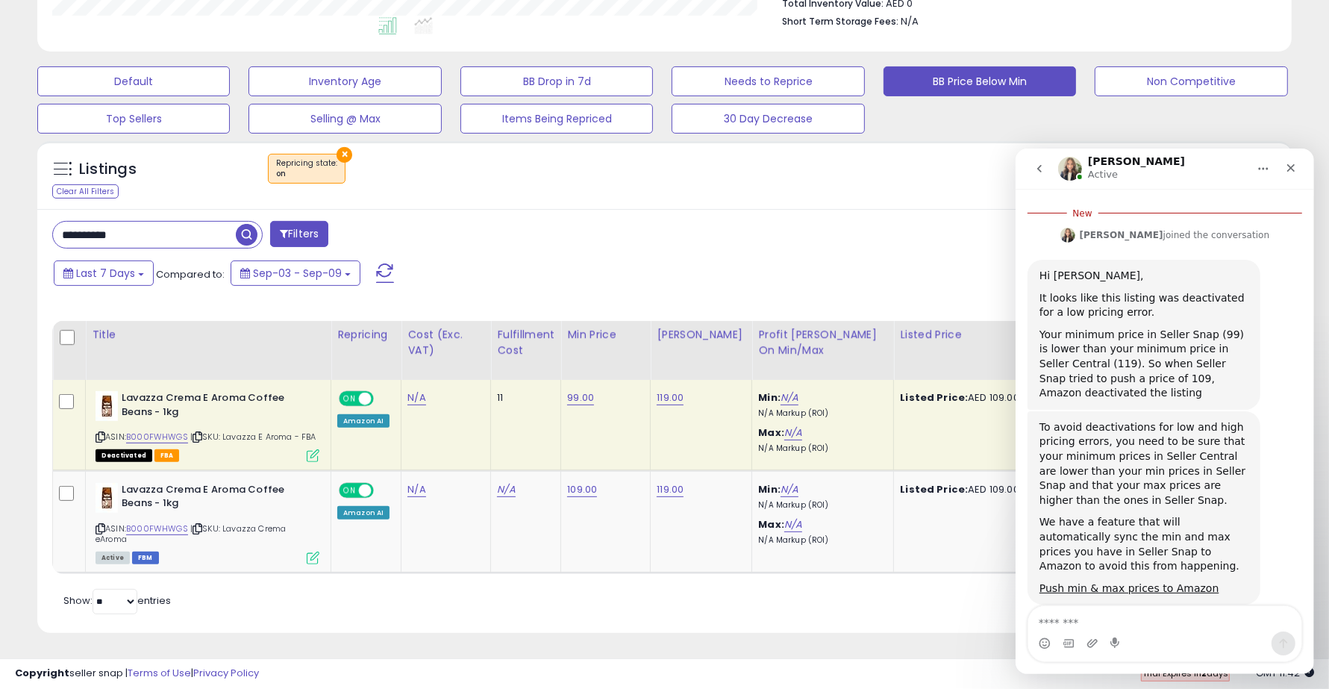
scroll to position [400, 0]
click at [1153, 579] on link "Push min & max prices to Amazon" at bounding box center [1128, 585] width 180 height 12
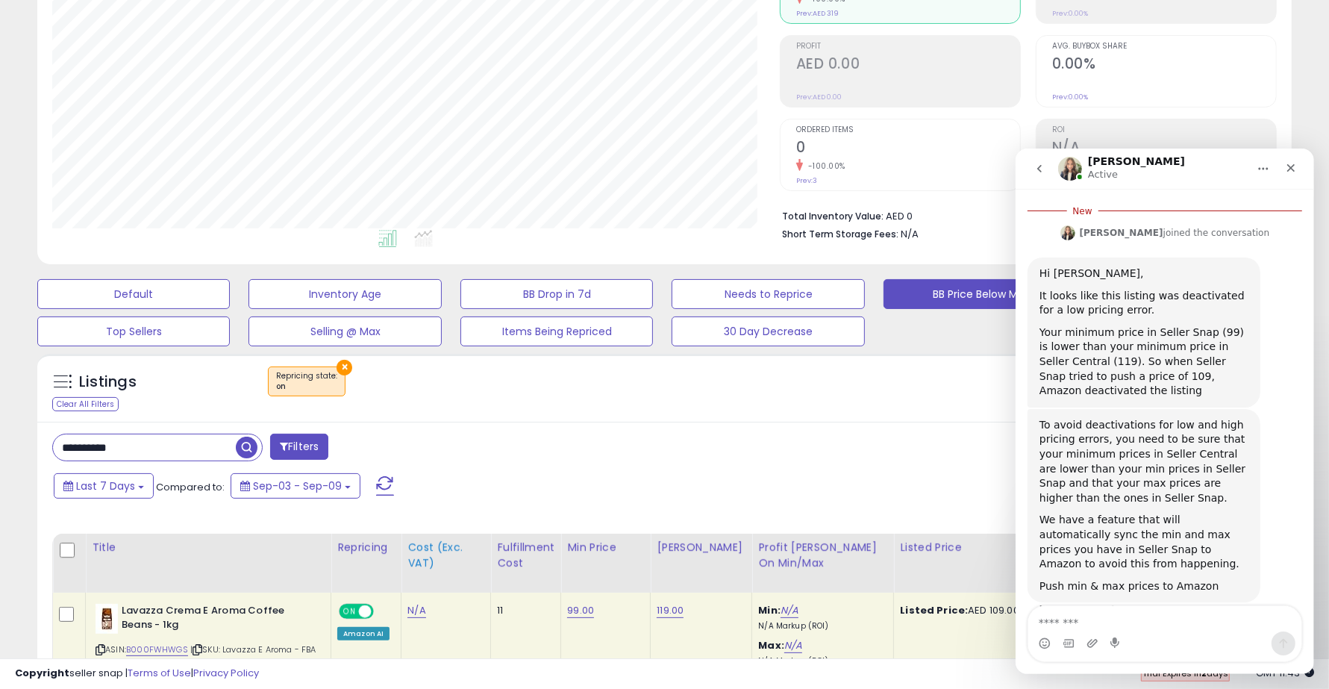
scroll to position [0, 0]
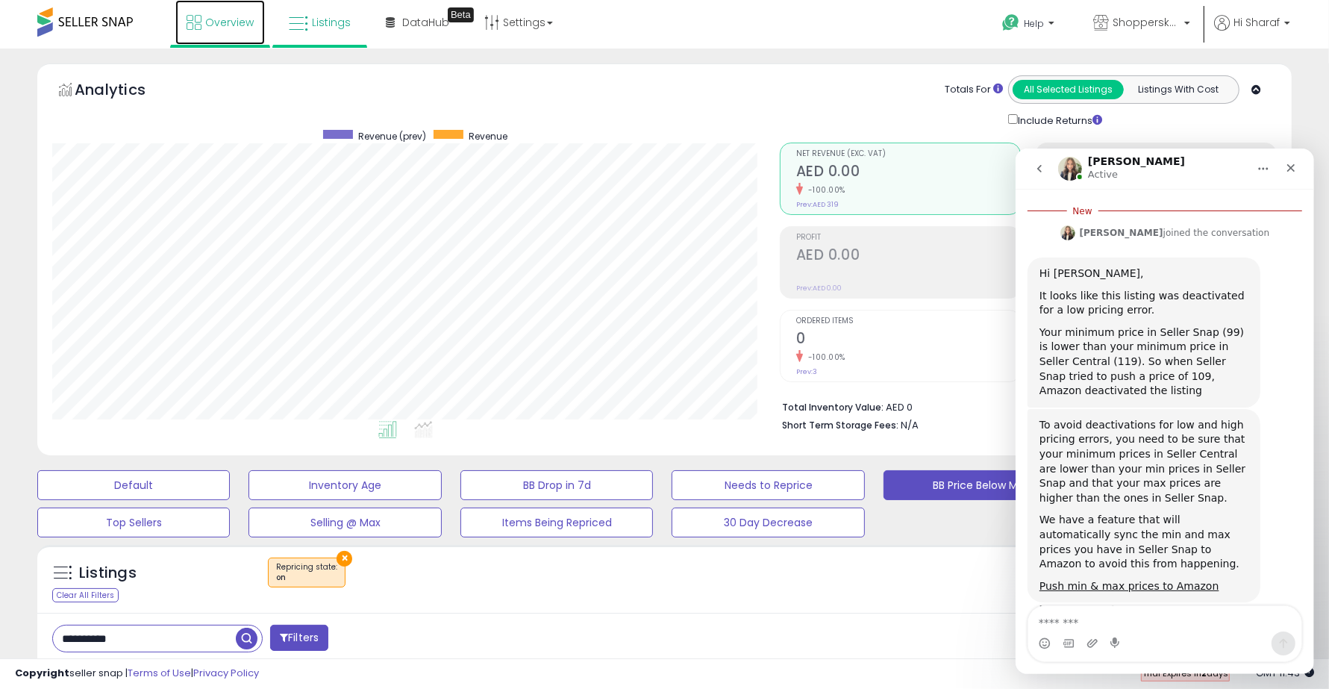
click at [221, 23] on span "Overview" at bounding box center [229, 22] width 48 height 15
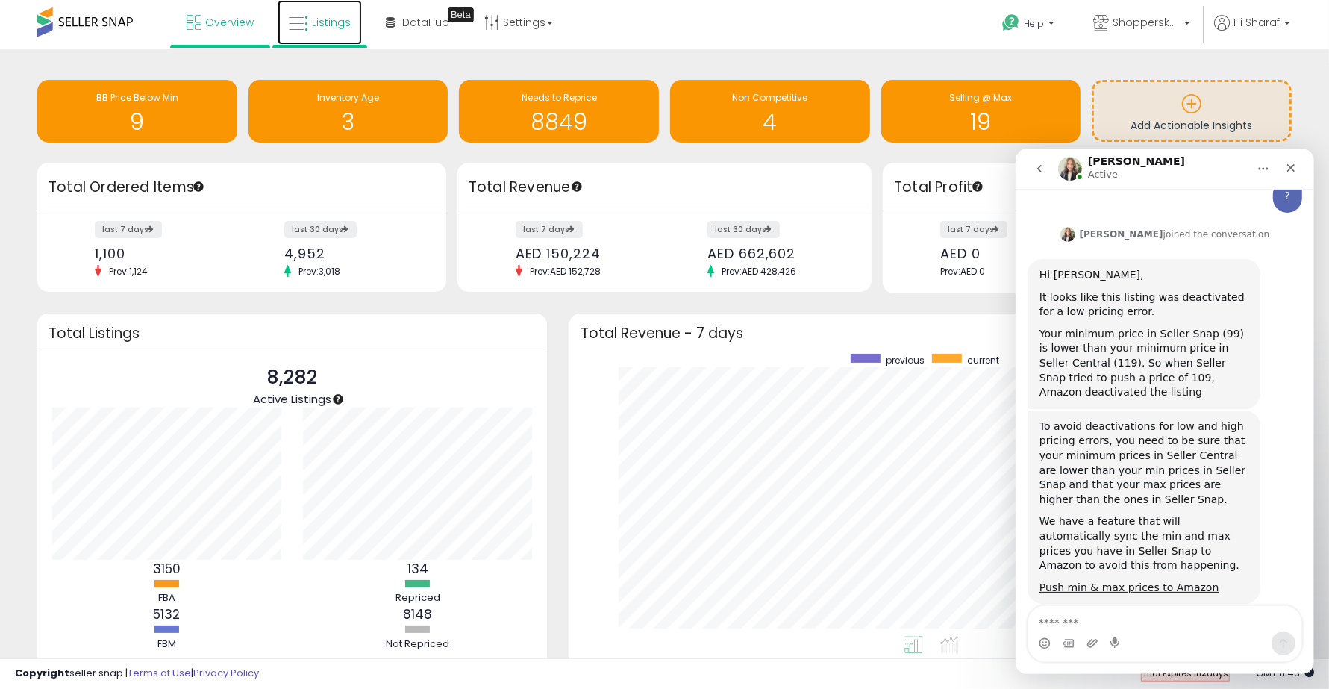
click at [345, 16] on span "Listings" at bounding box center [331, 22] width 39 height 15
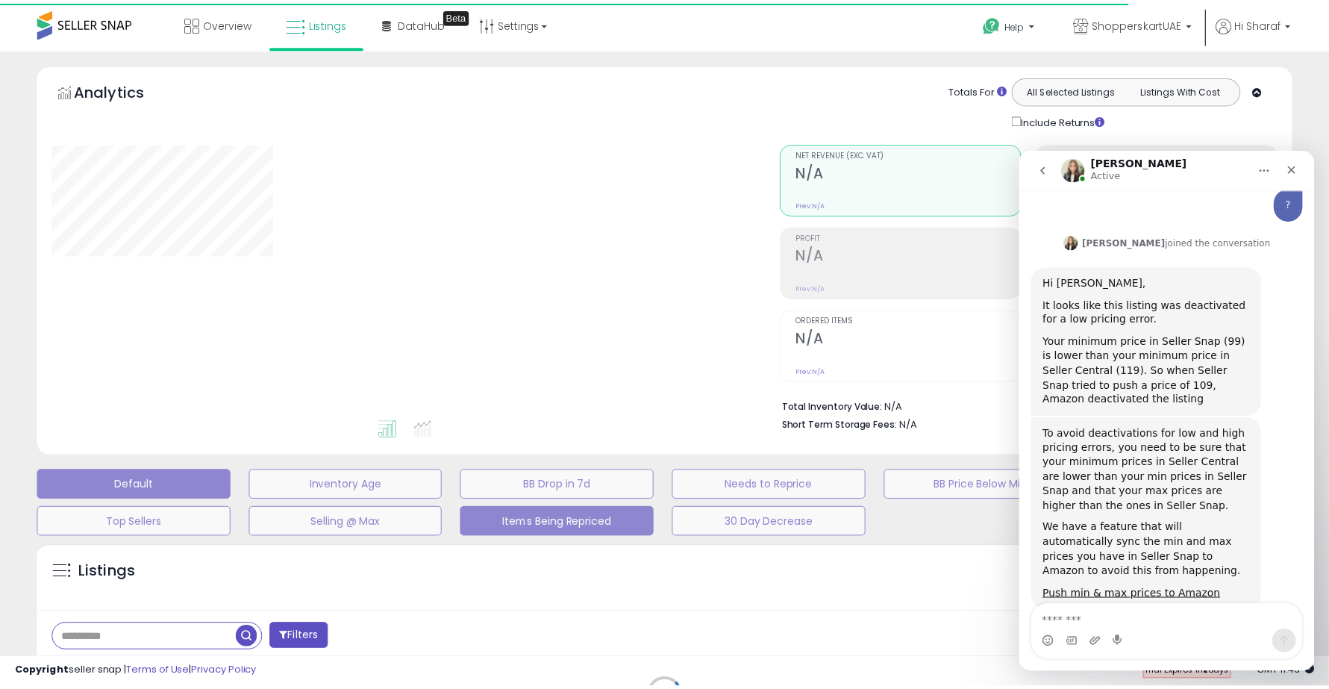
scroll to position [375, 0]
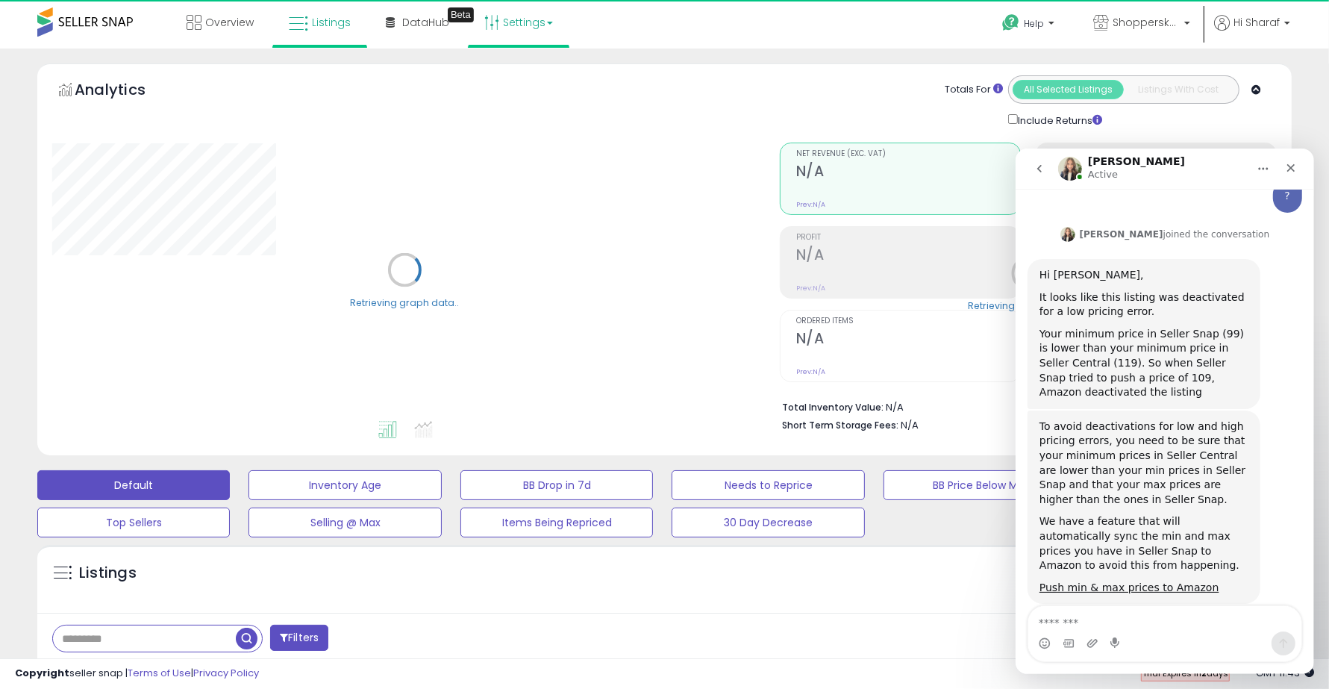
click at [502, 12] on link "Settings" at bounding box center [518, 22] width 91 height 45
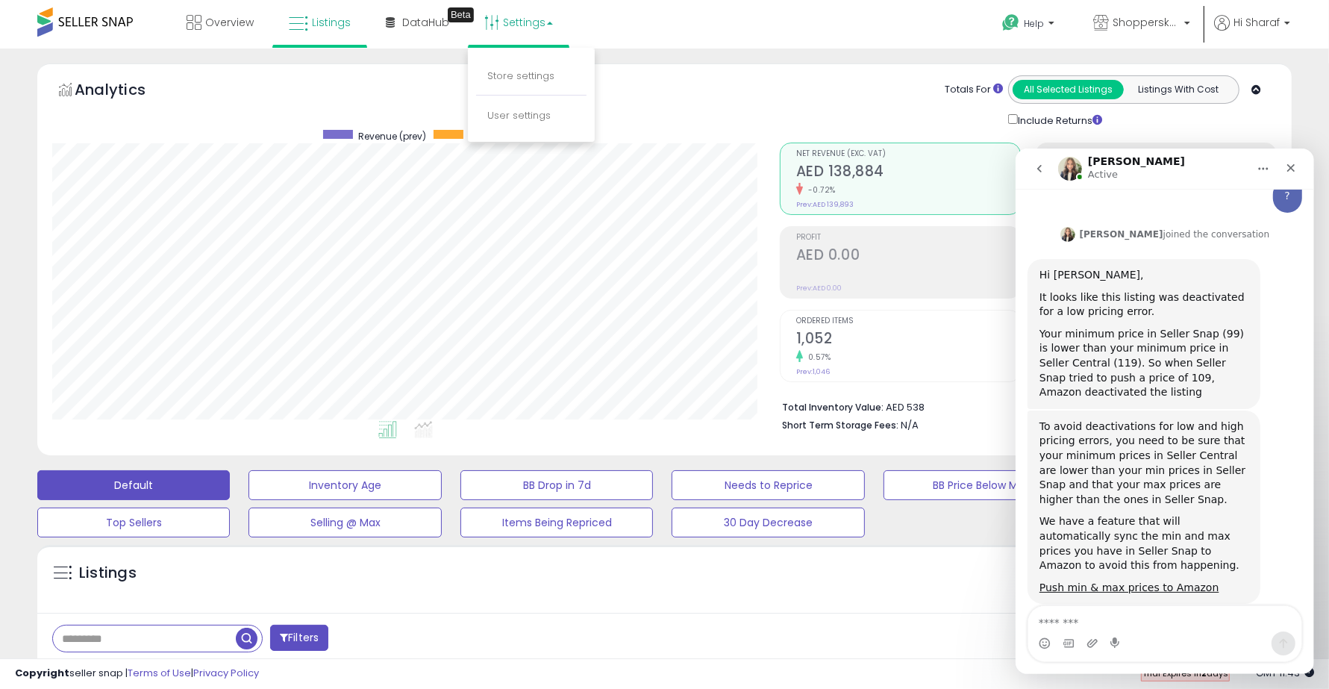
scroll to position [306, 727]
click at [502, 64] on li "Store settings" at bounding box center [531, 76] width 110 height 37
click at [526, 28] on link "Settings" at bounding box center [518, 22] width 91 height 45
click at [523, 72] on link "Store settings" at bounding box center [520, 76] width 67 height 14
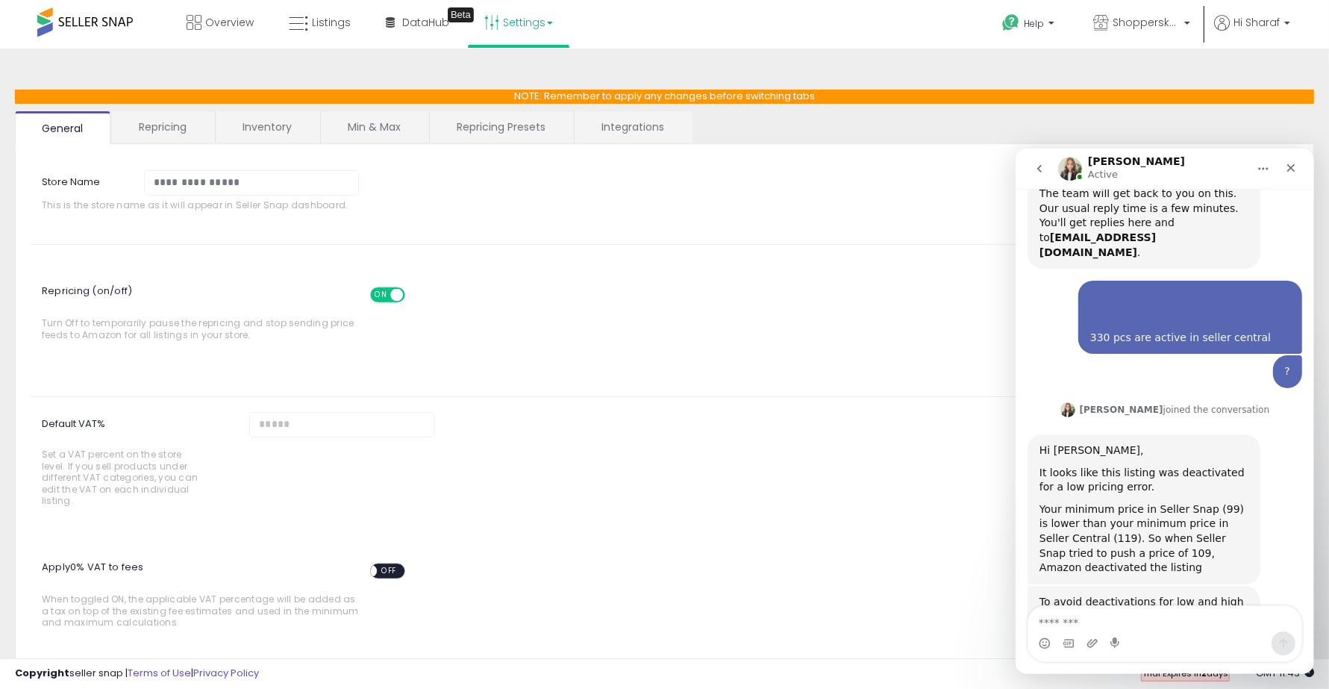
click at [155, 123] on link "Repricing" at bounding box center [162, 126] width 101 height 31
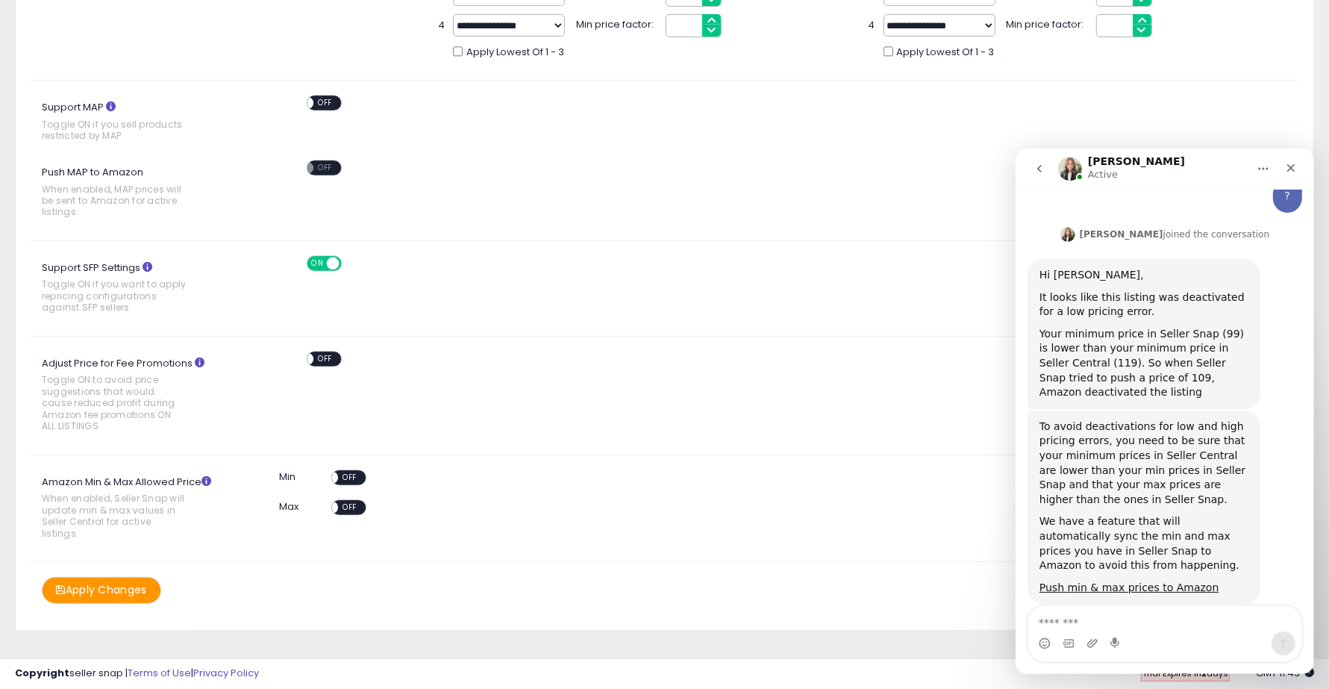
scroll to position [653, 0]
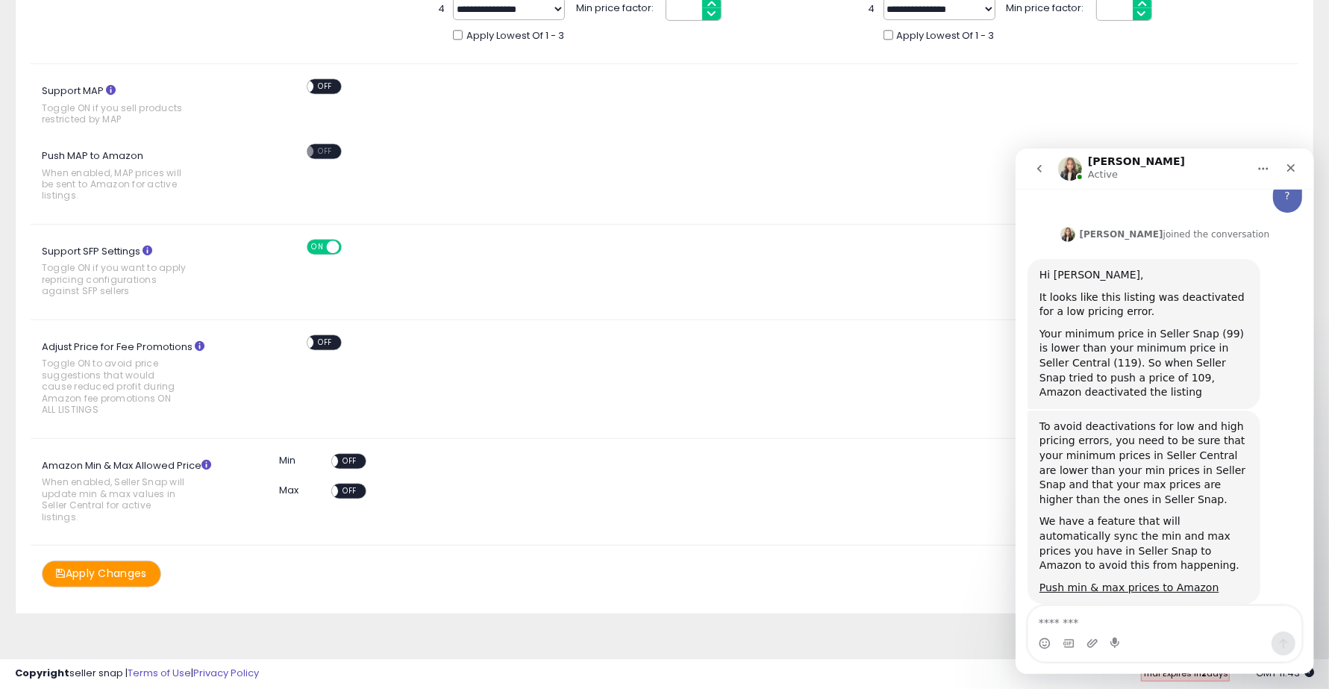
click at [353, 457] on span "OFF" at bounding box center [351, 460] width 24 height 13
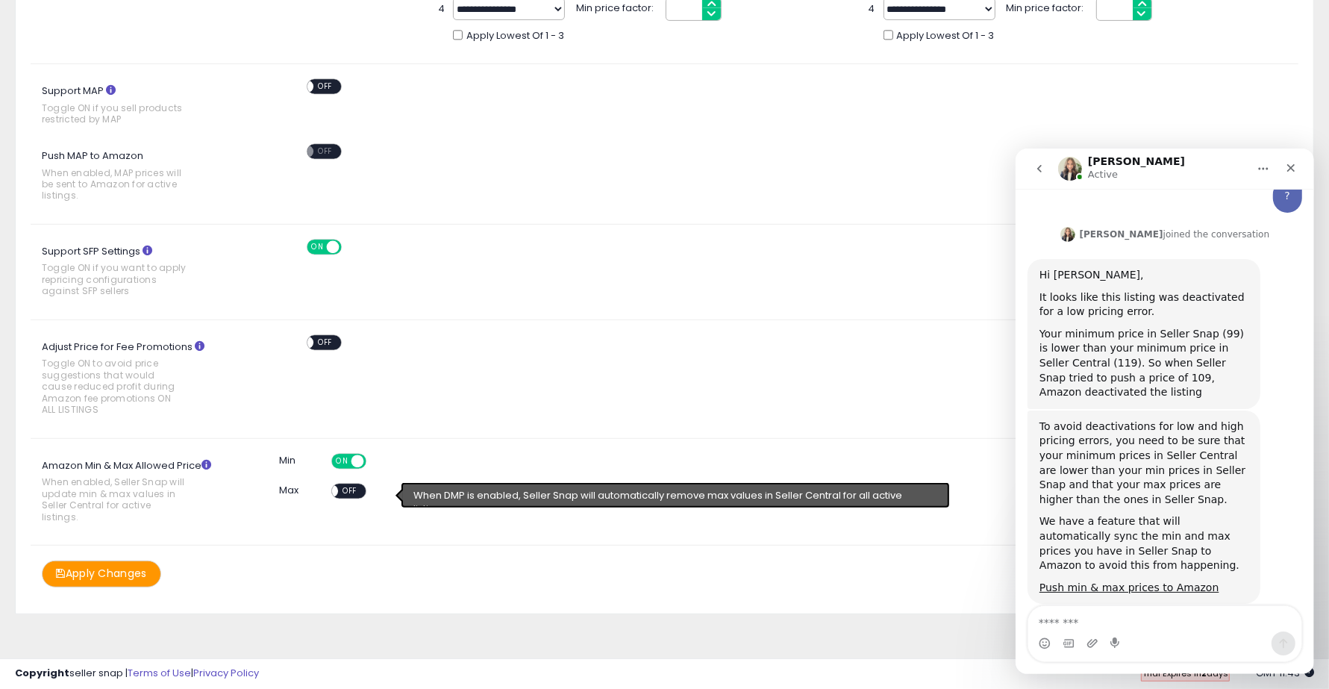
click at [351, 486] on span "OFF" at bounding box center [351, 490] width 24 height 13
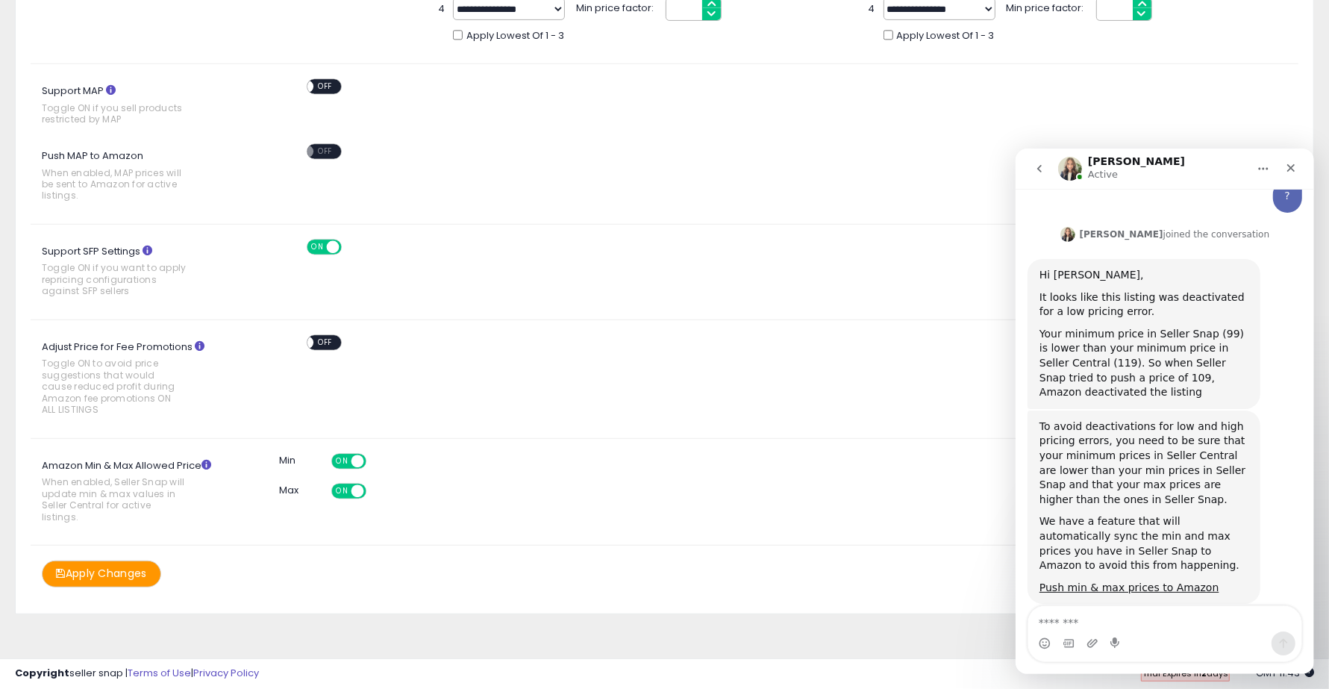
click at [124, 578] on button "Apply Changes" at bounding box center [101, 573] width 119 height 26
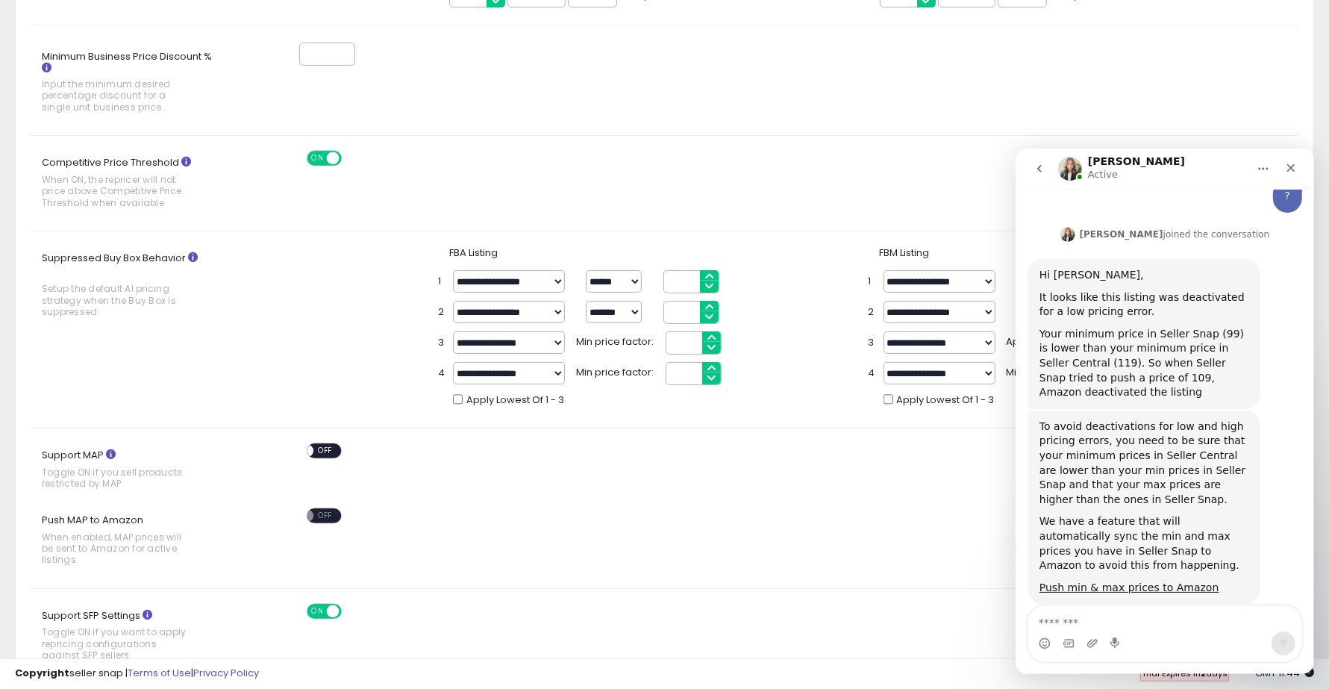
scroll to position [0, 0]
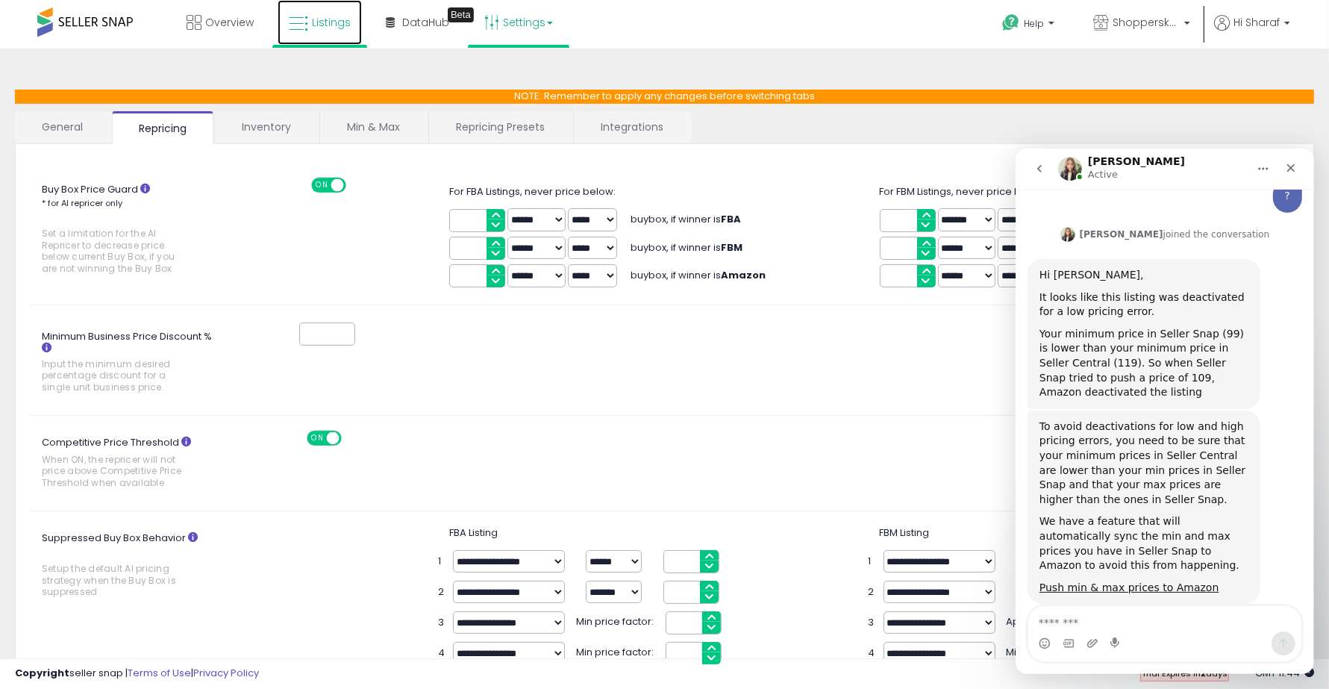
click at [318, 22] on span "Listings" at bounding box center [331, 22] width 39 height 15
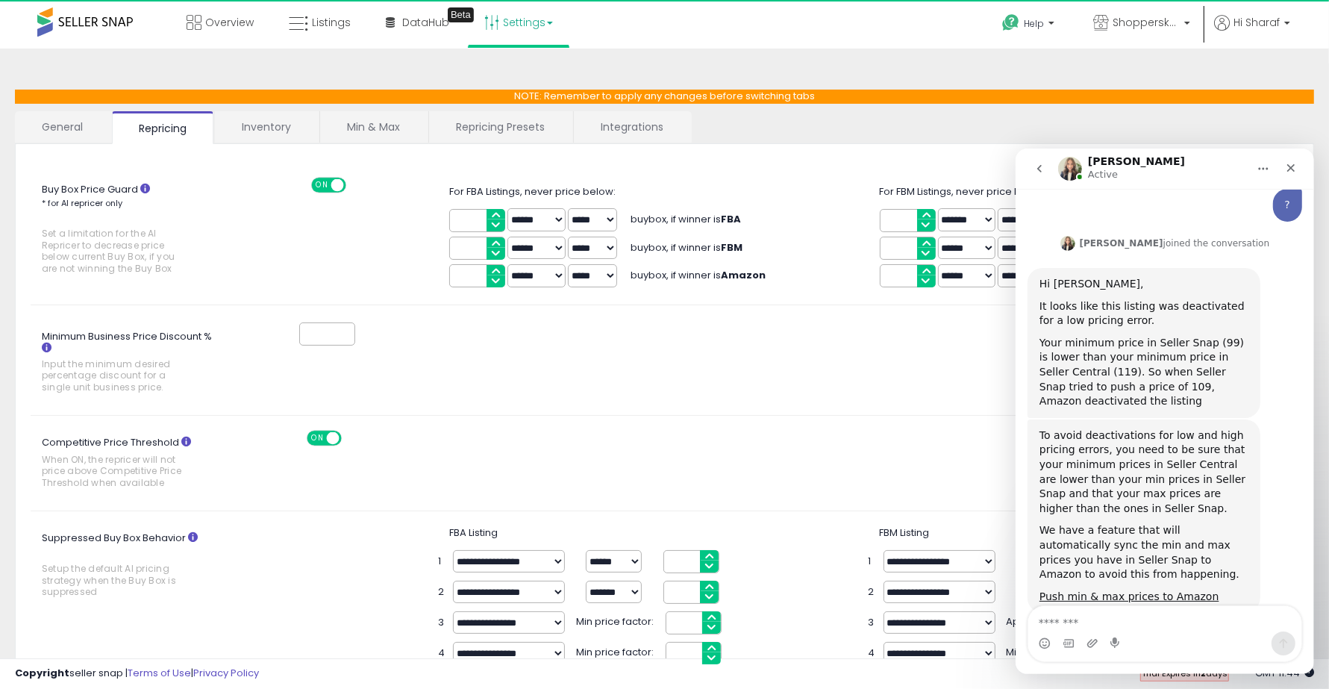
scroll to position [375, 0]
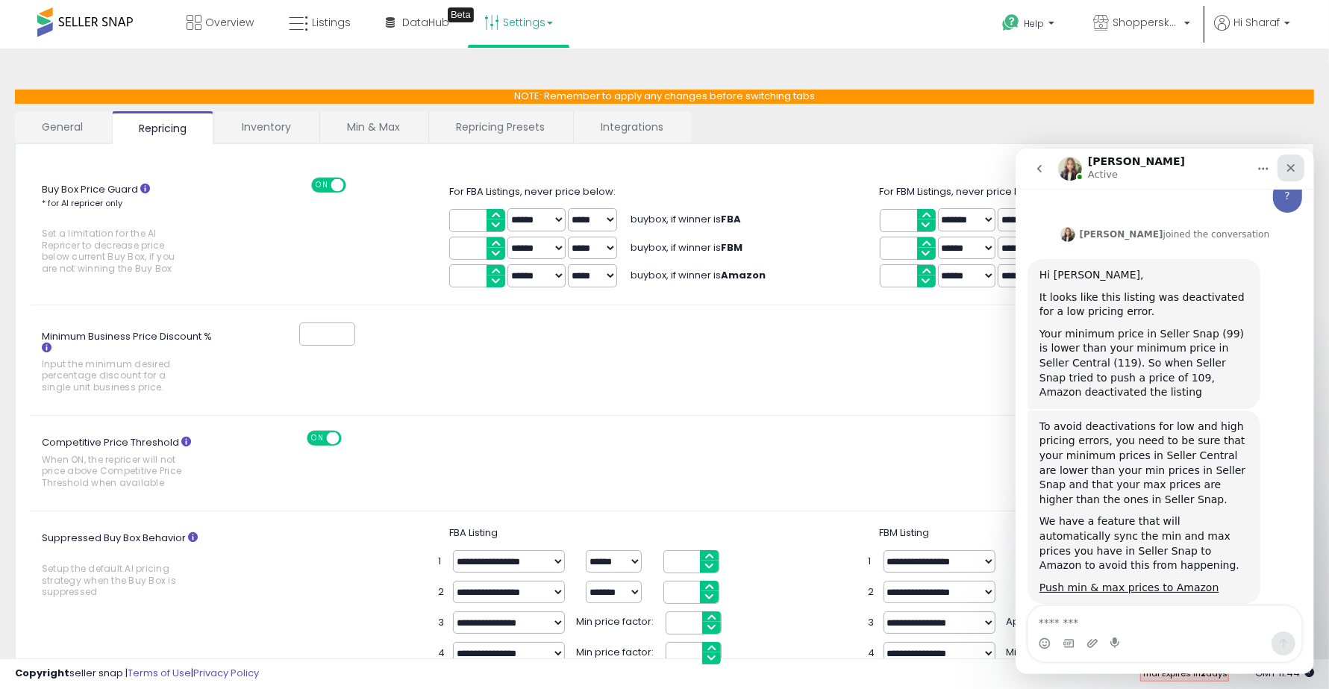
click at [1285, 167] on icon "Close" at bounding box center [1290, 167] width 12 height 12
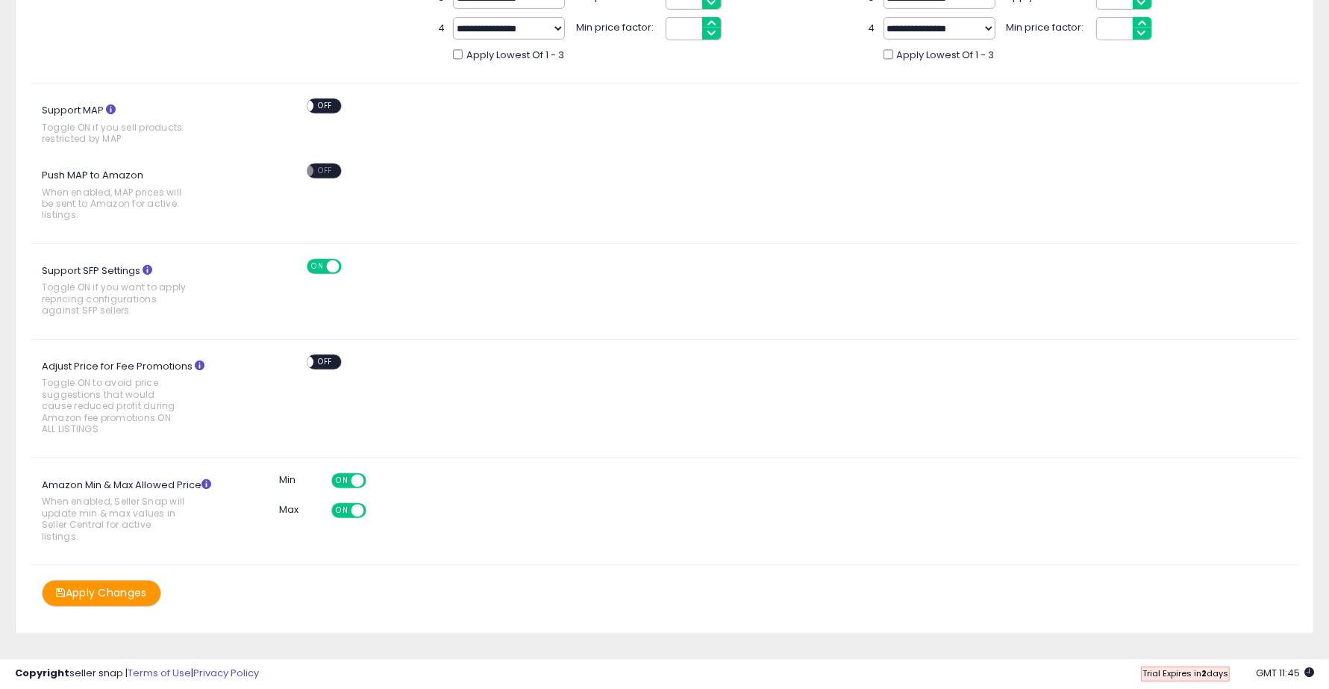
scroll to position [653, 0]
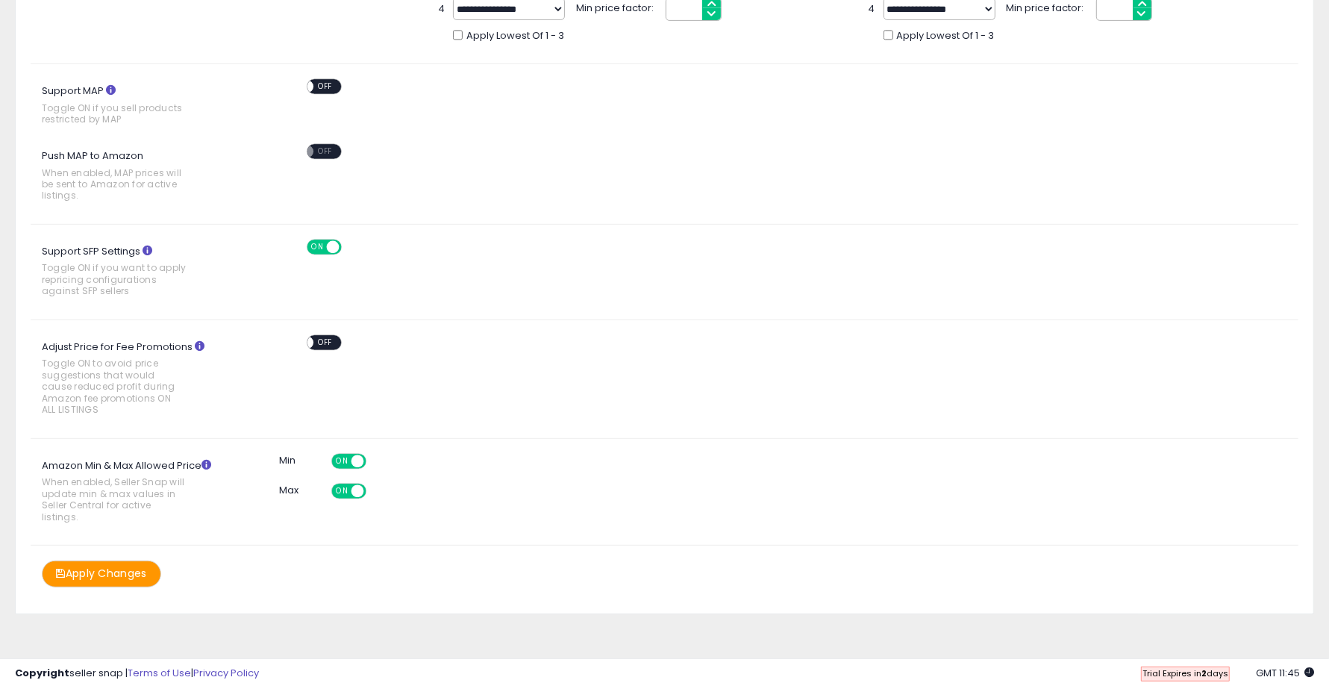
click at [108, 560] on div "Buy Box Price Guard * for AI repricer only Set a limitation for the AI Repricer…" at bounding box center [664, 51] width 1267 height 1072
click at [106, 586] on button "Apply Changes" at bounding box center [101, 573] width 119 height 26
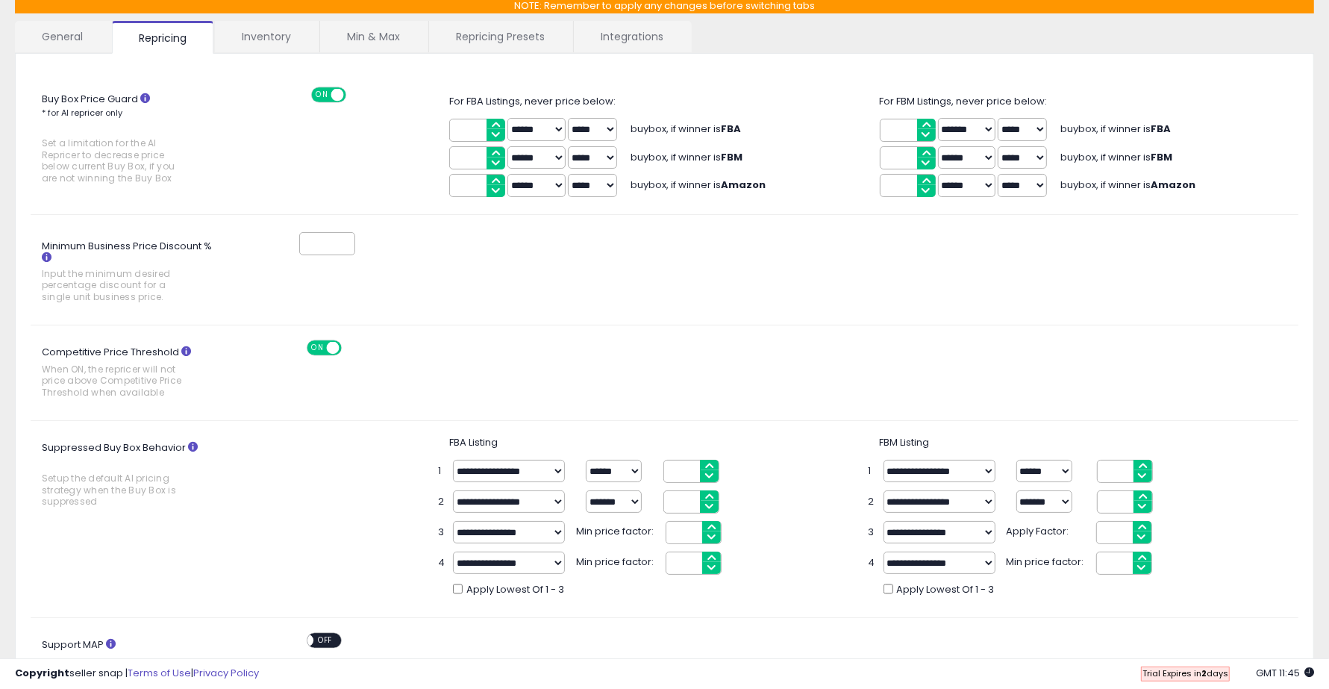
scroll to position [0, 0]
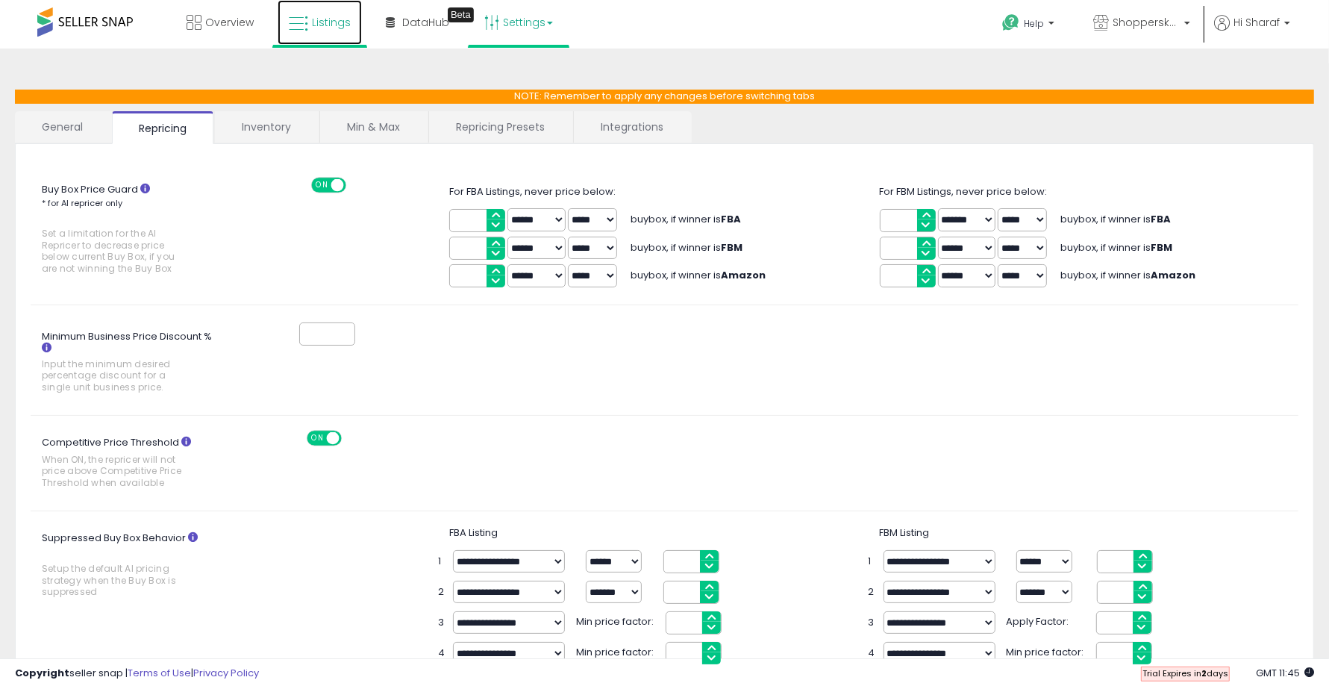
click at [310, 23] on link "Listings" at bounding box center [320, 22] width 84 height 45
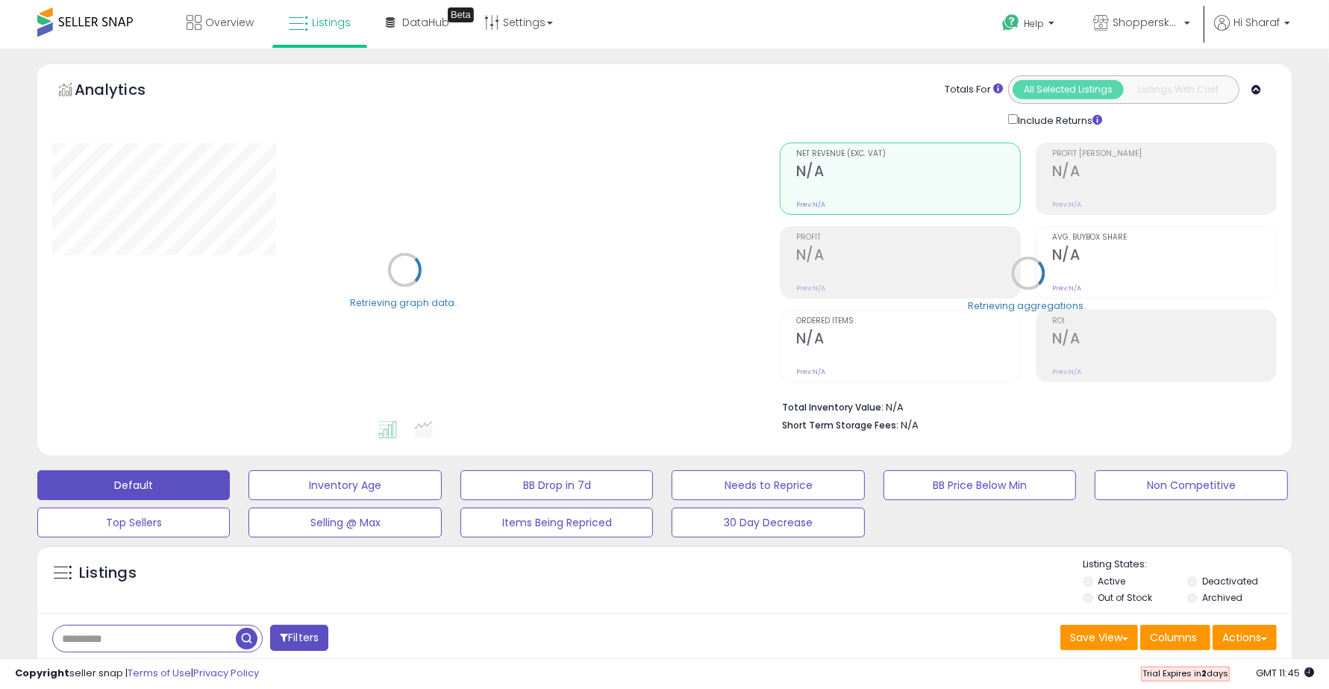
click at [139, 630] on input "text" at bounding box center [144, 638] width 183 height 26
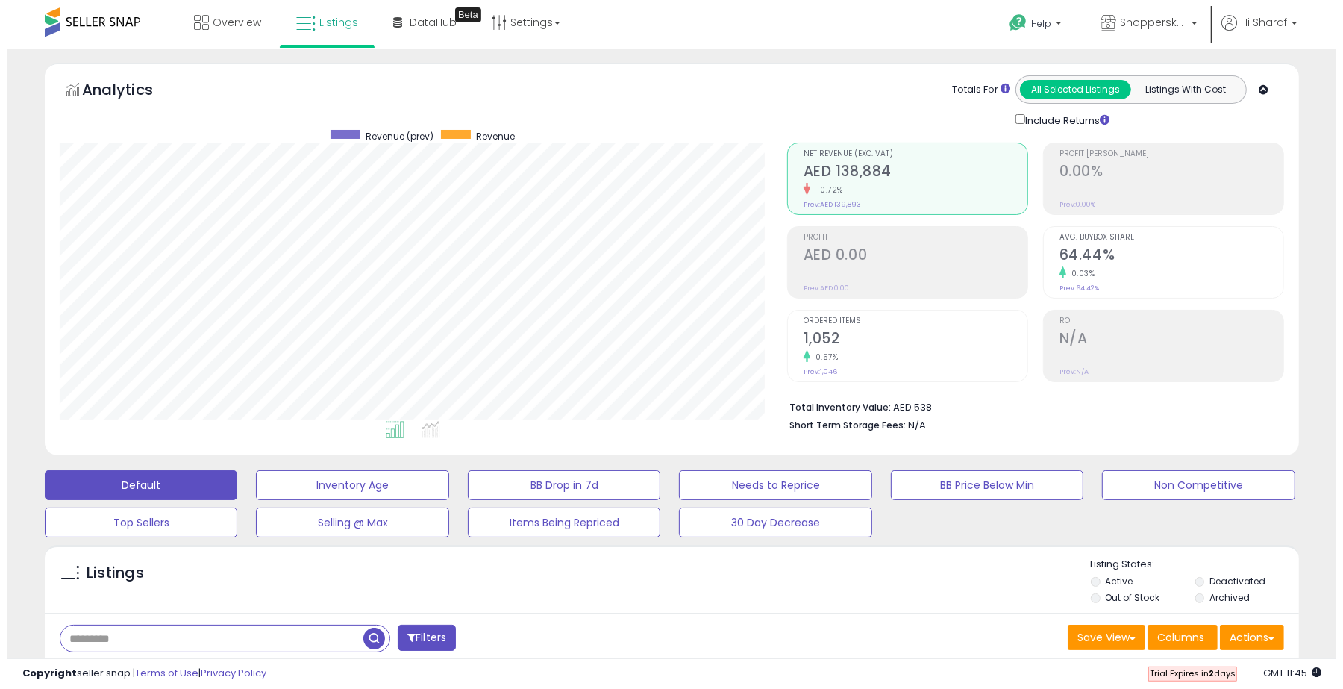
scroll to position [306, 727]
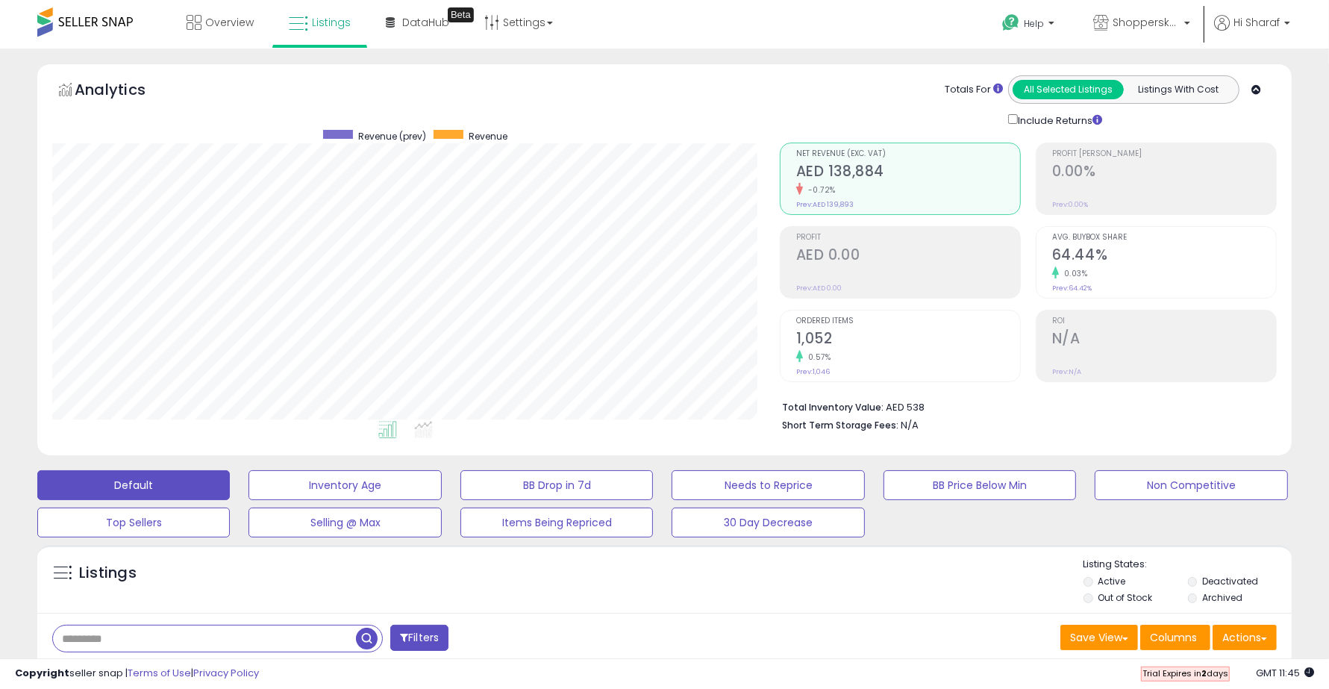
paste input "**********"
type input "**********"
click at [366, 644] on span "button" at bounding box center [367, 638] width 22 height 22
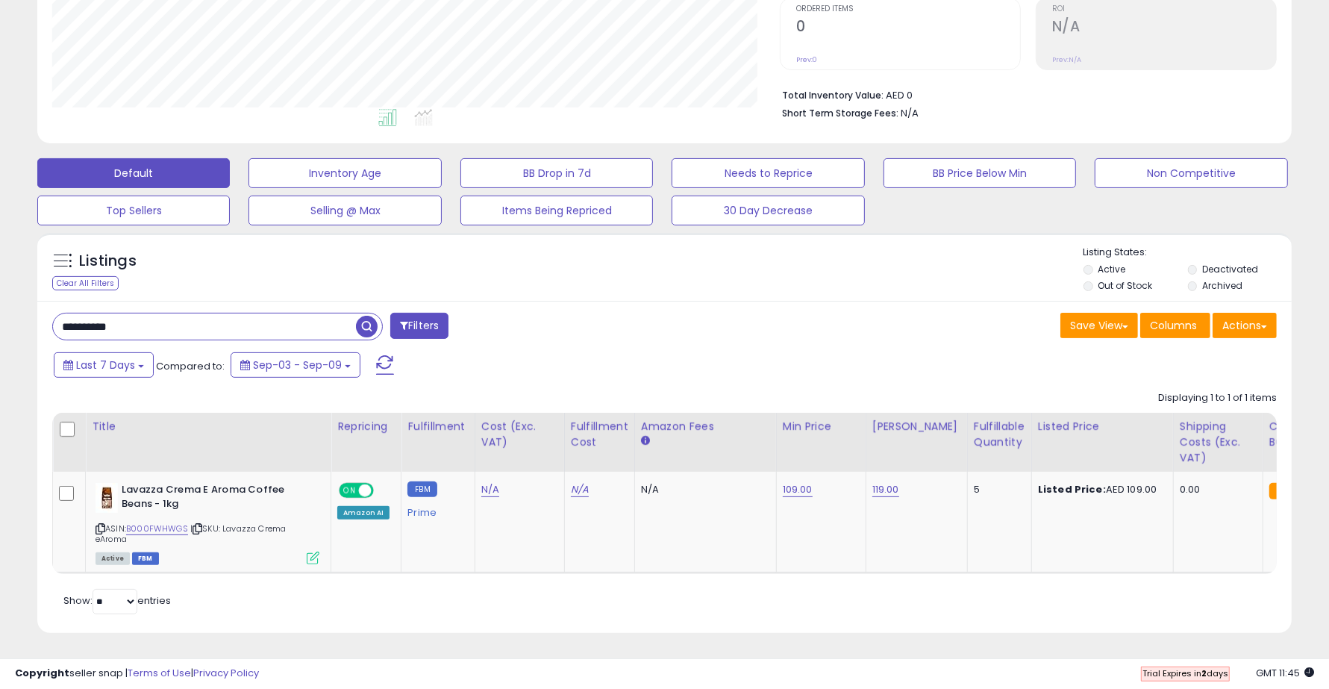
click at [368, 316] on span "button" at bounding box center [367, 327] width 22 height 22
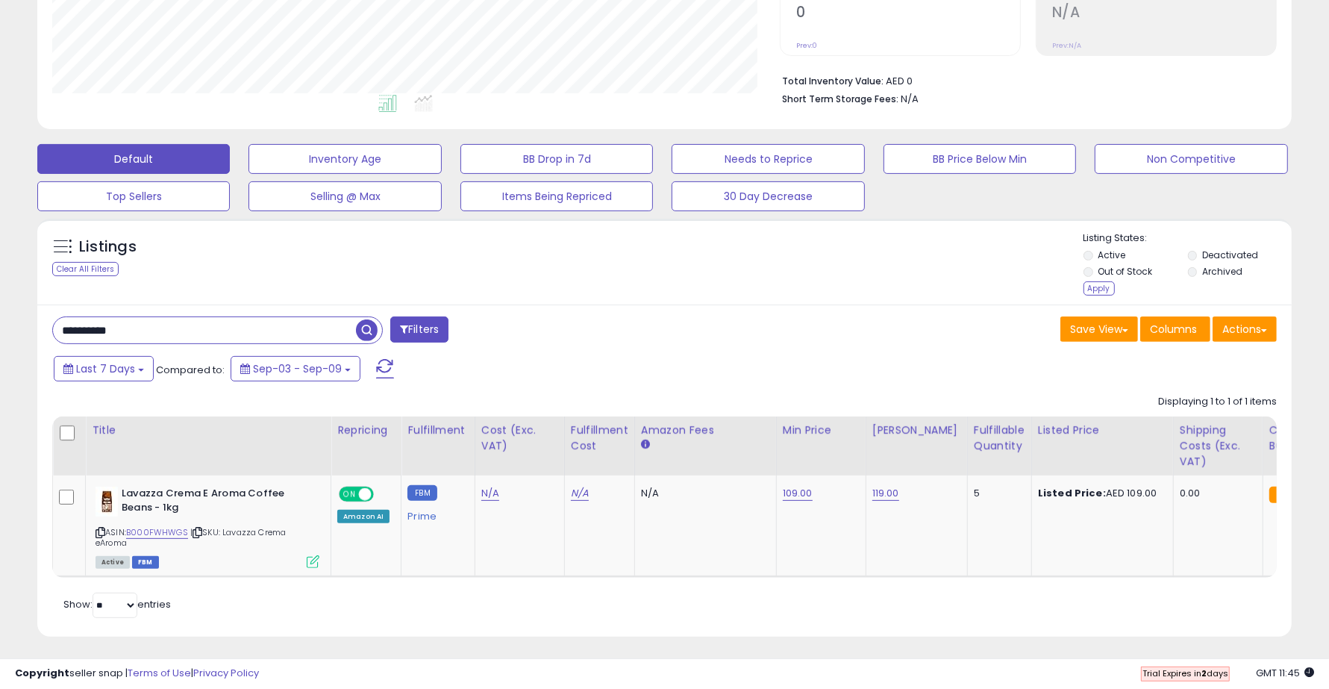
click at [362, 328] on span "button" at bounding box center [367, 330] width 22 height 22
click at [1084, 287] on div "Apply" at bounding box center [1098, 288] width 31 height 14
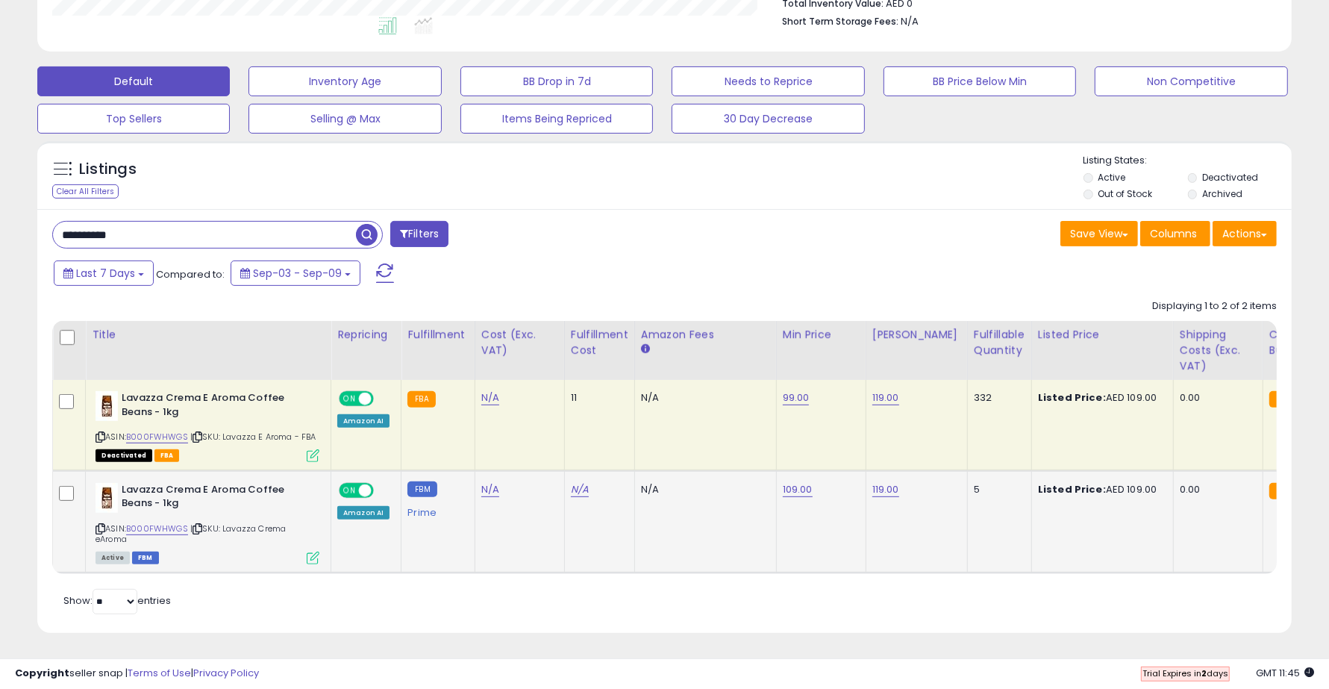
scroll to position [0, 0]
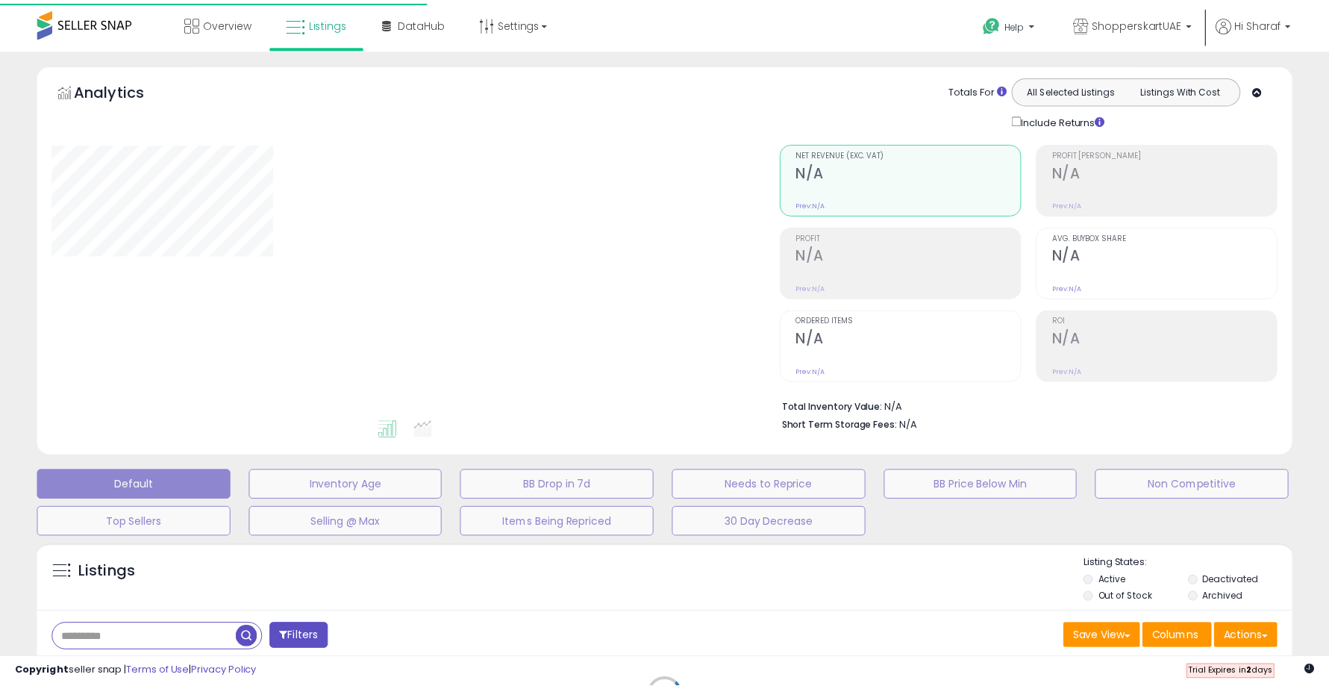
scroll to position [240, 0]
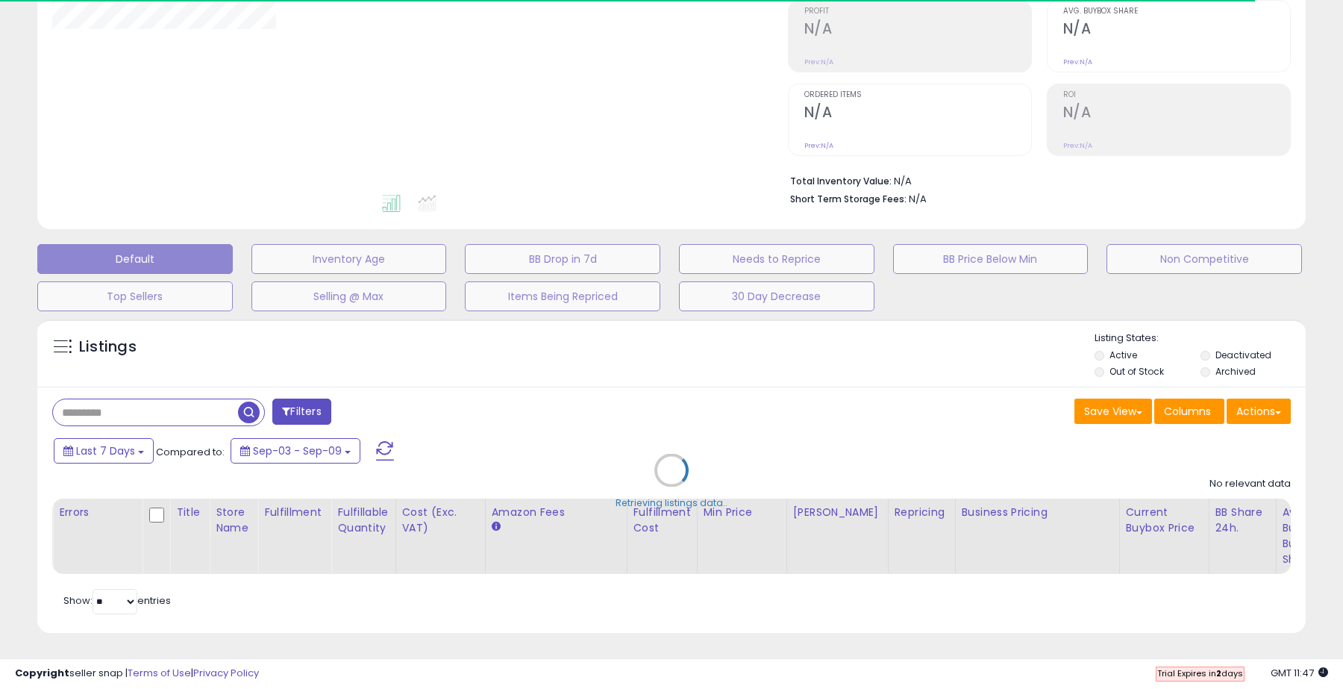
type input "**********"
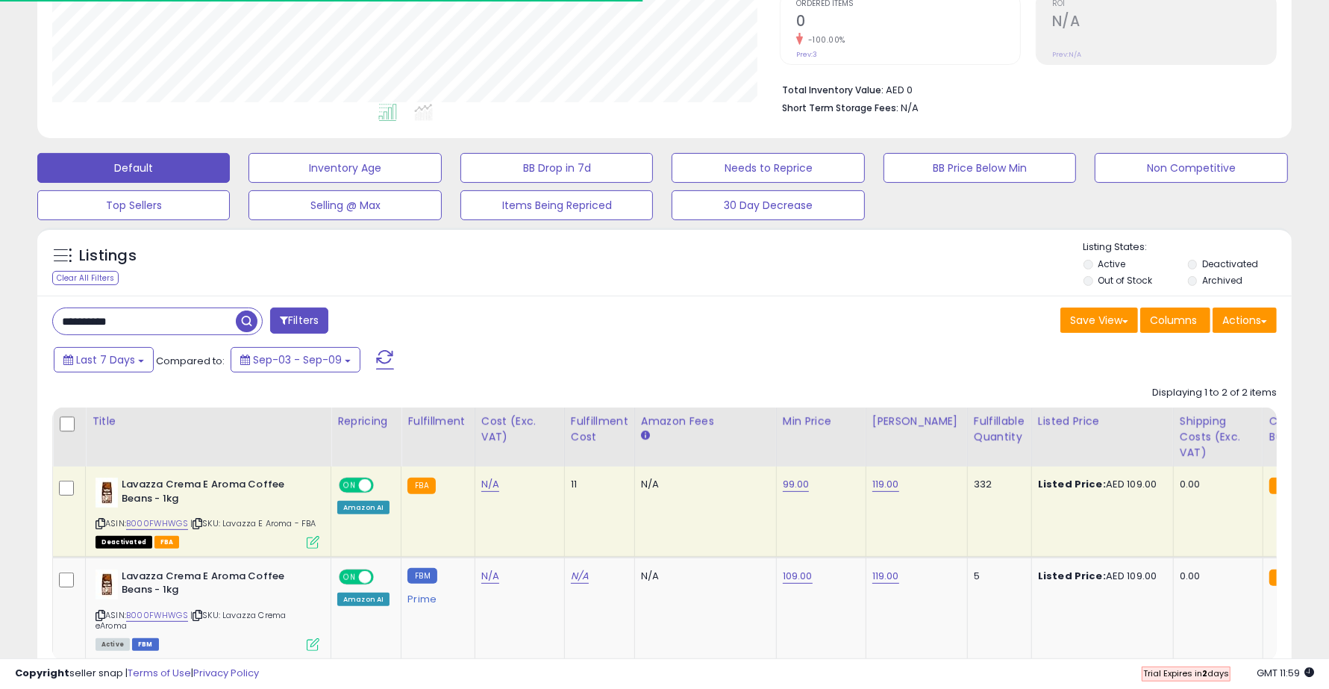
scroll to position [333, 0]
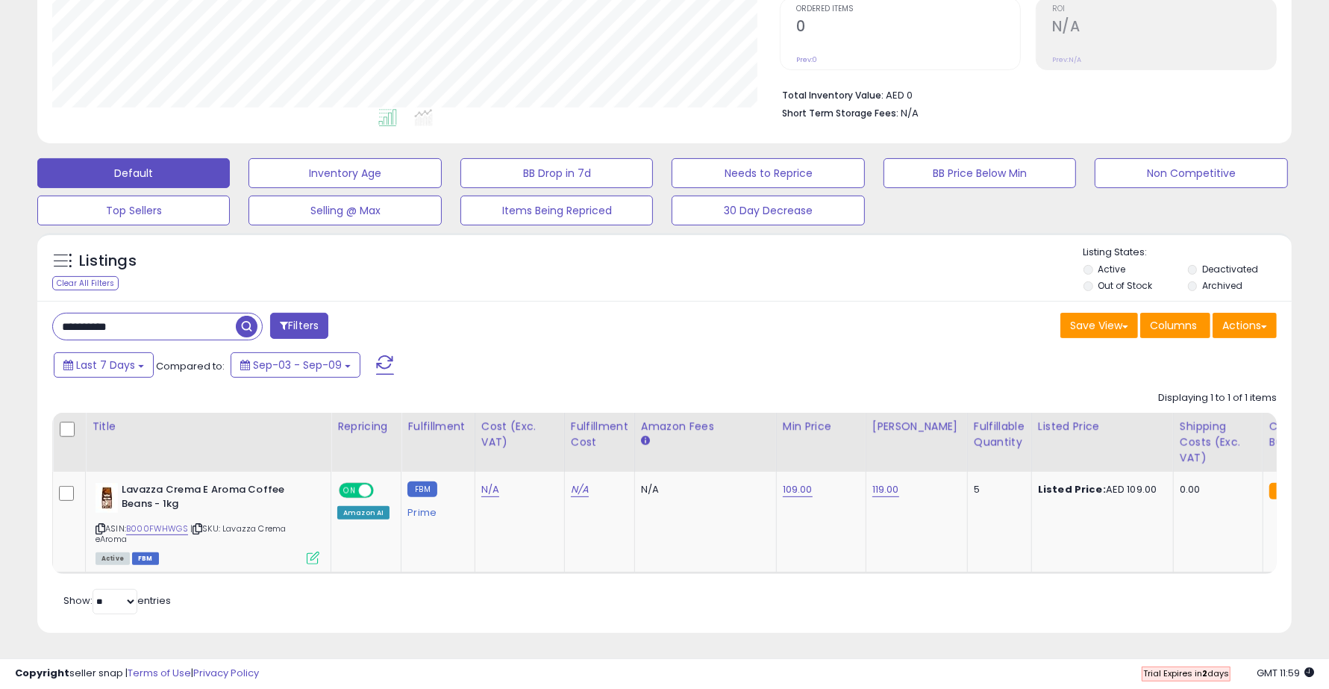
scroll to position [306, 727]
drag, startPoint x: 140, startPoint y: 517, endPoint x: 186, endPoint y: 518, distance: 47.0
click at [186, 518] on div "ASIN: B000FWHWGS | SKU: Lavazza Crema eAroma Active FBM" at bounding box center [207, 523] width 224 height 80
click at [148, 314] on input "**********" at bounding box center [144, 326] width 183 height 26
click at [1104, 313] on button "Save View" at bounding box center [1099, 325] width 78 height 25
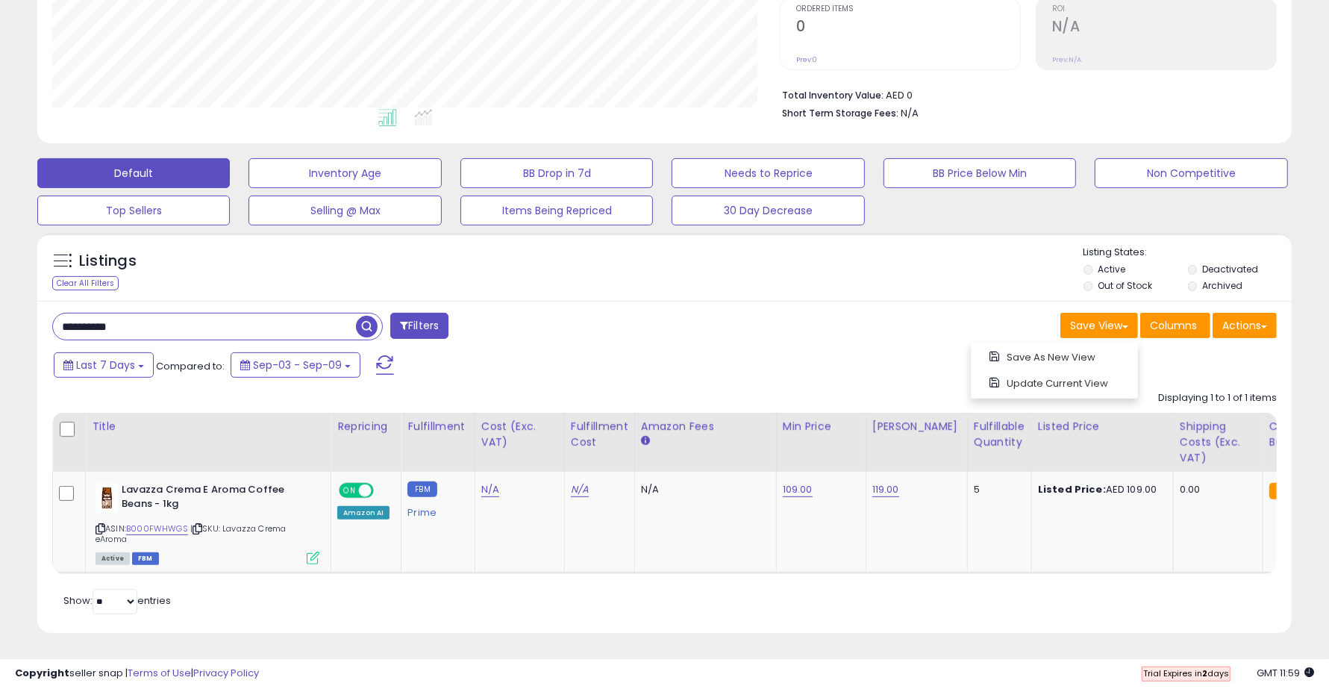
click at [931, 301] on div "**********" at bounding box center [664, 467] width 1254 height 332
click at [370, 316] on span "button" at bounding box center [367, 327] width 22 height 22
click at [1094, 315] on button "Save View" at bounding box center [1099, 325] width 78 height 25
click at [1033, 348] on link "Save As New View" at bounding box center [1054, 356] width 160 height 23
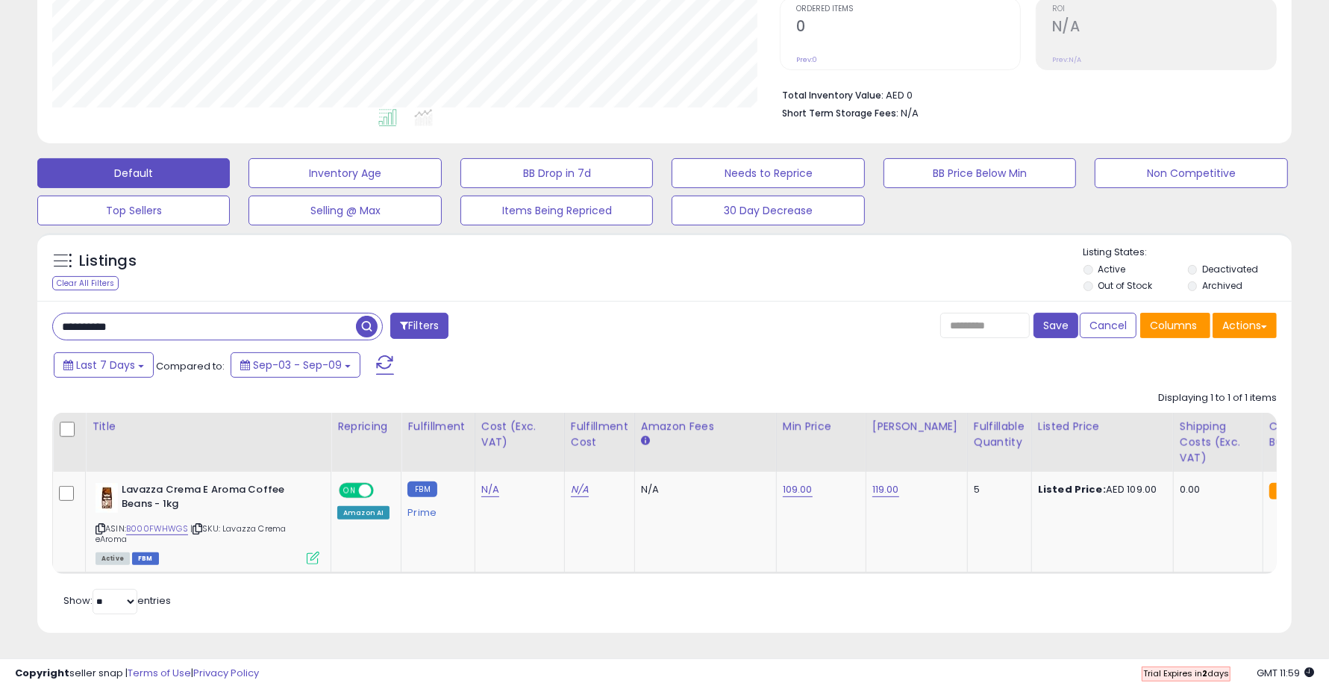
click at [1032, 317] on div at bounding box center [981, 325] width 104 height 25
click at [1056, 316] on button "Save" at bounding box center [1055, 325] width 45 height 25
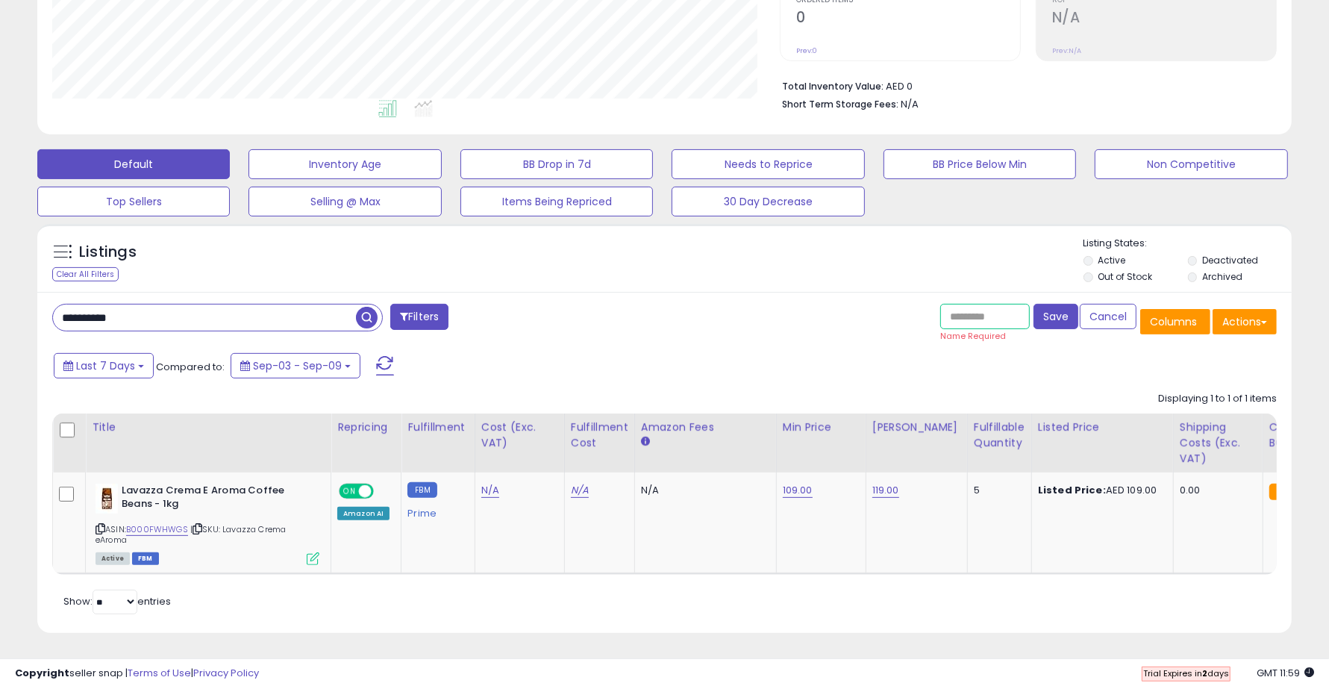
click at [994, 312] on input "text" at bounding box center [985, 316] width 90 height 25
click at [1115, 316] on button "Cancel" at bounding box center [1107, 316] width 57 height 25
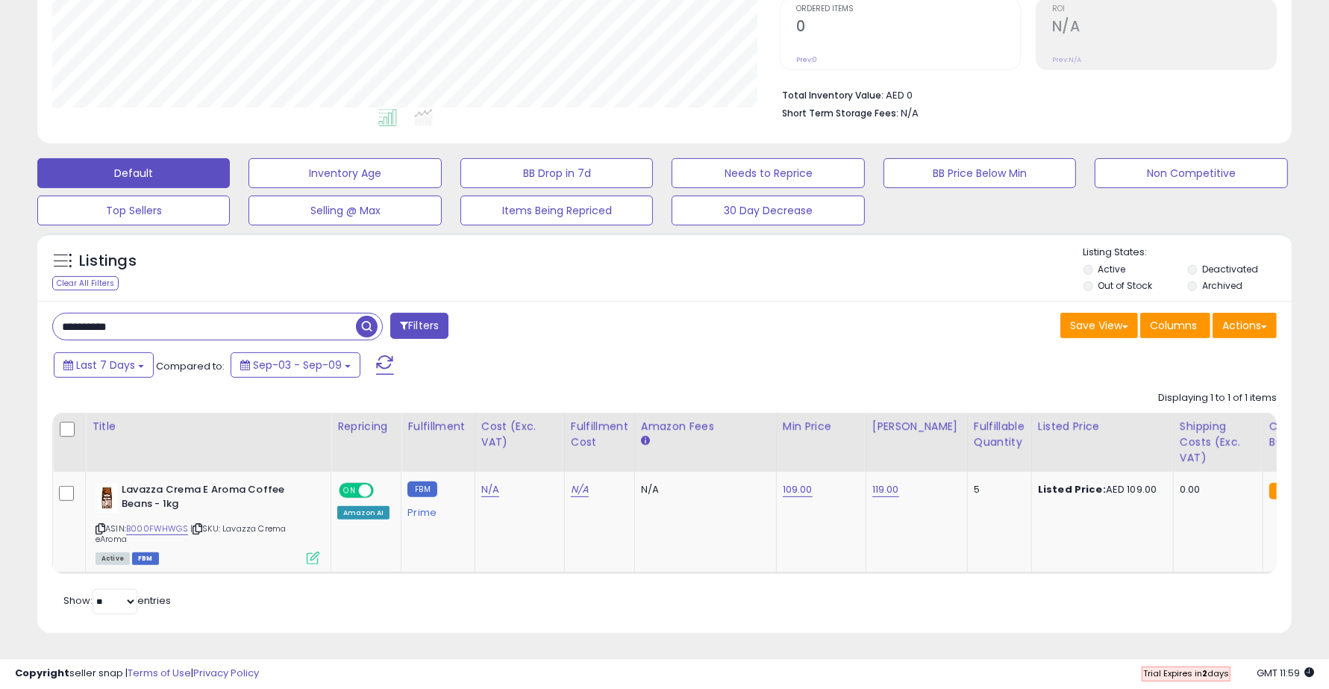
click at [181, 313] on input "**********" at bounding box center [204, 326] width 303 height 26
paste input "text"
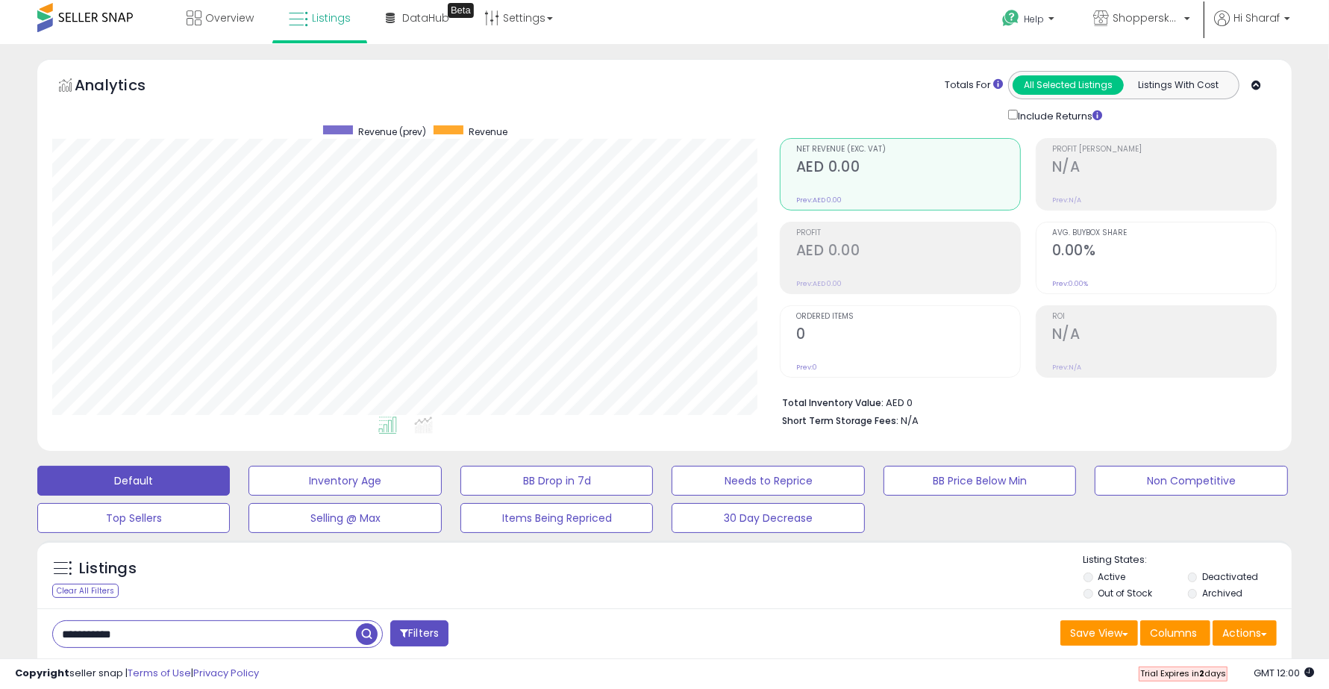
scroll to position [0, 0]
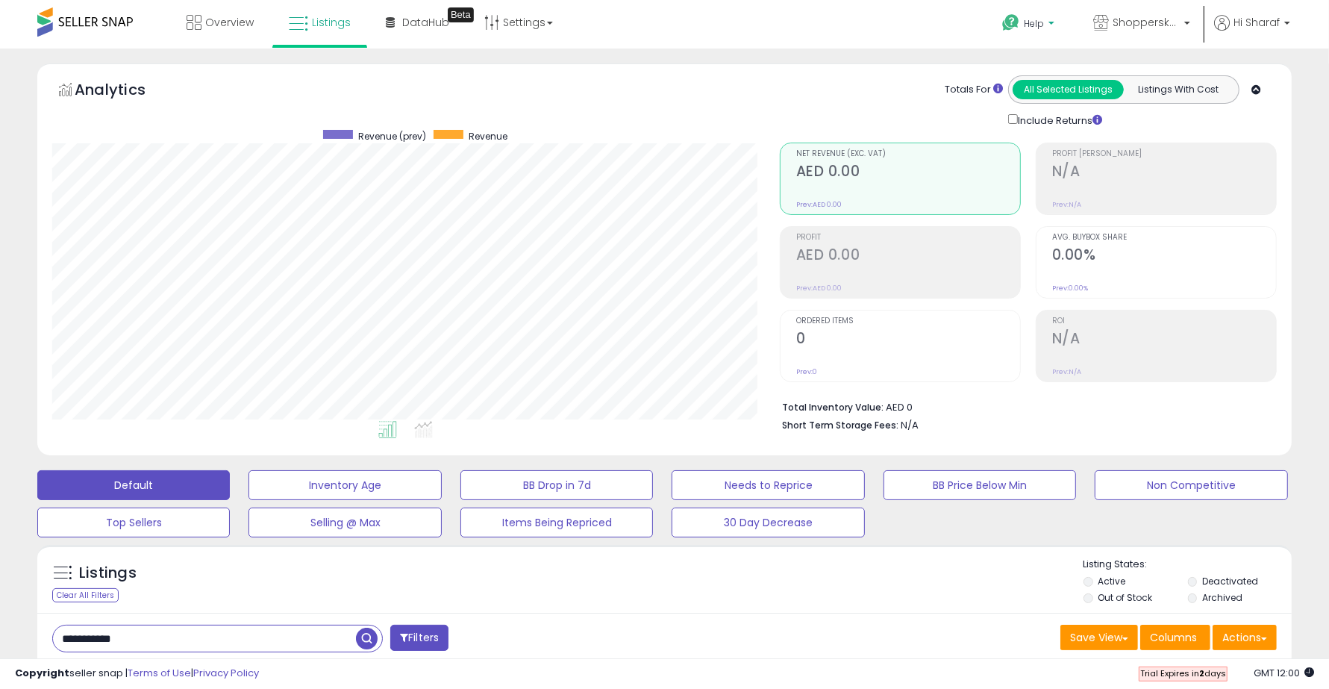
click at [1024, 19] on span "Help" at bounding box center [1034, 23] width 20 height 13
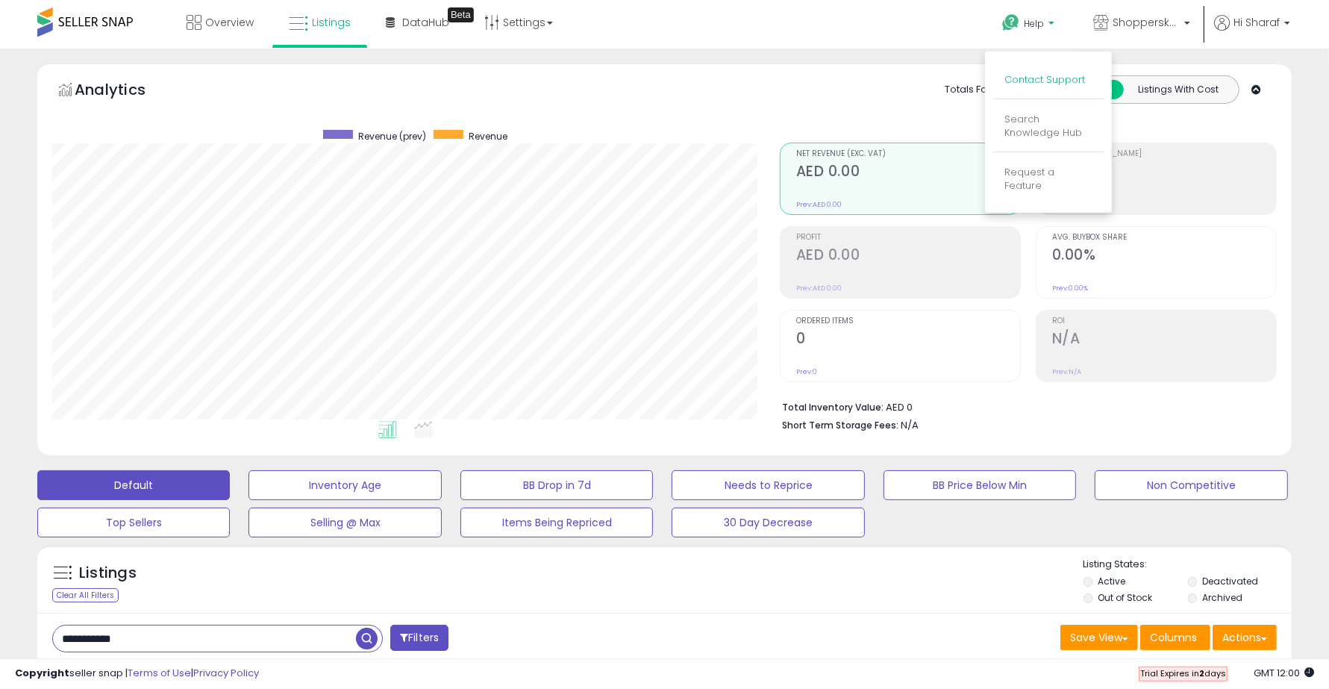
click at [1034, 73] on link "Contact Support" at bounding box center [1044, 79] width 81 height 14
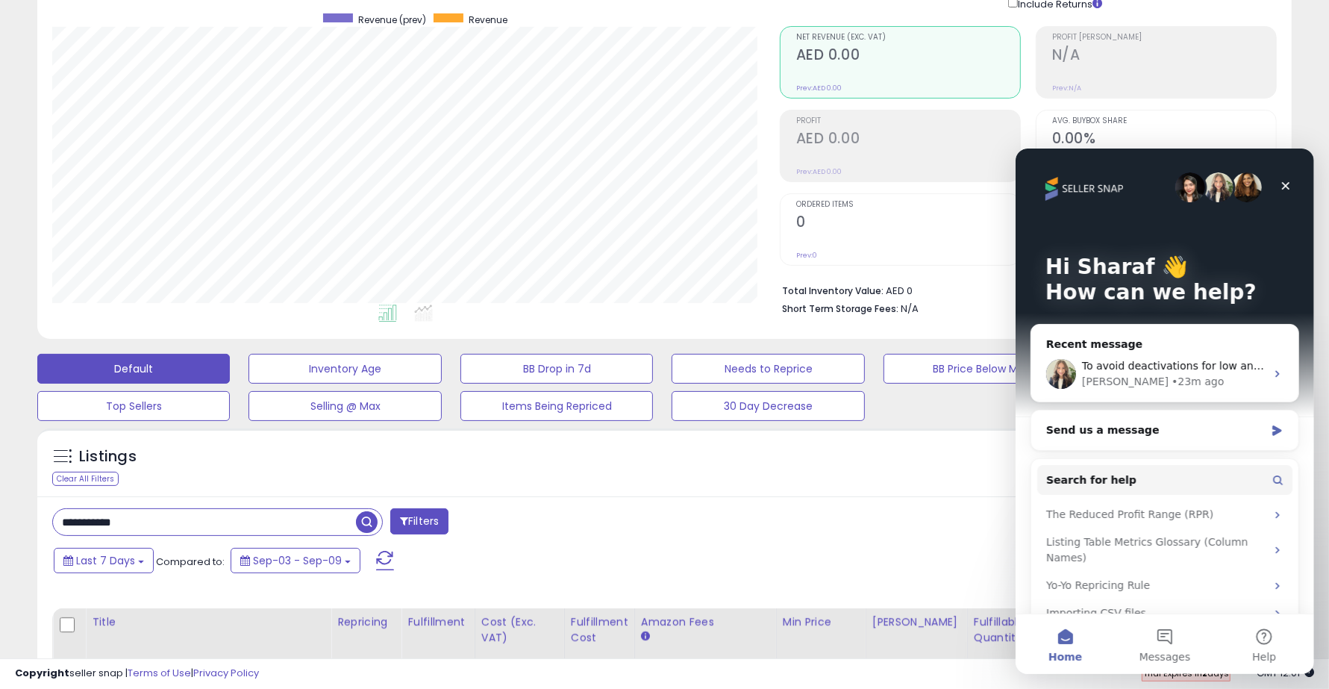
scroll to position [326, 0]
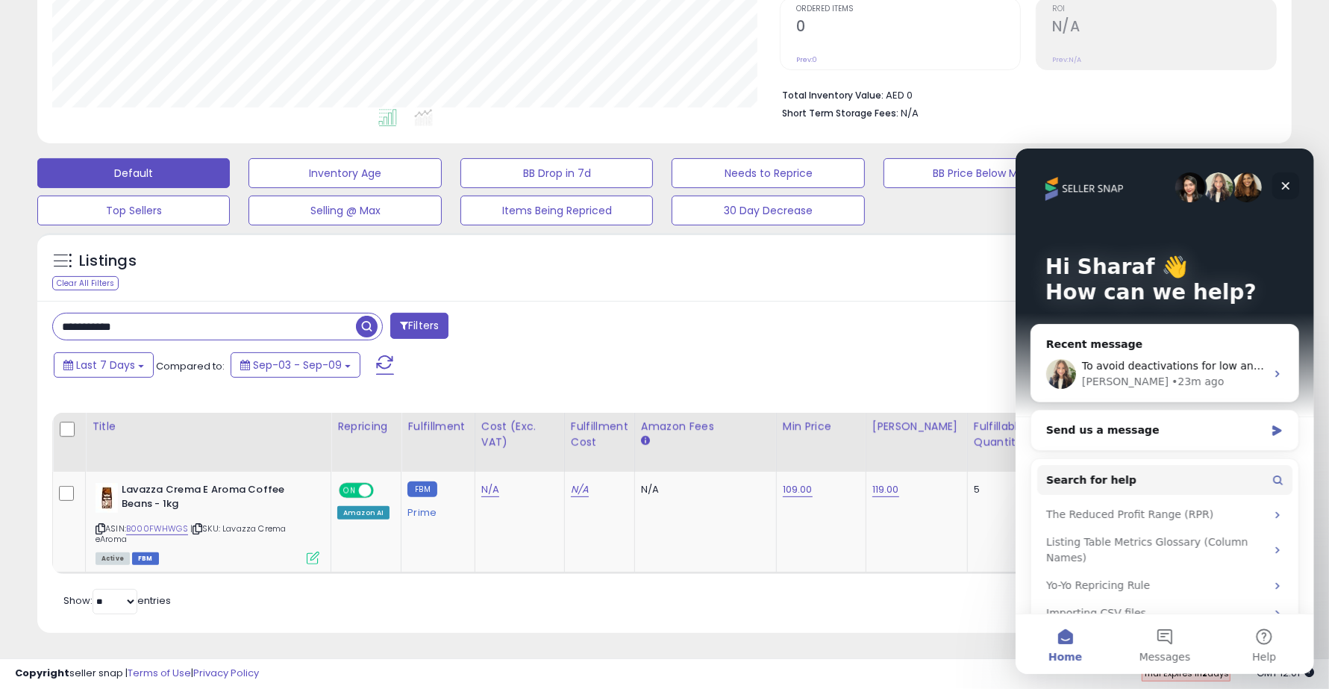
click at [1288, 180] on icon "Close" at bounding box center [1285, 185] width 12 height 12
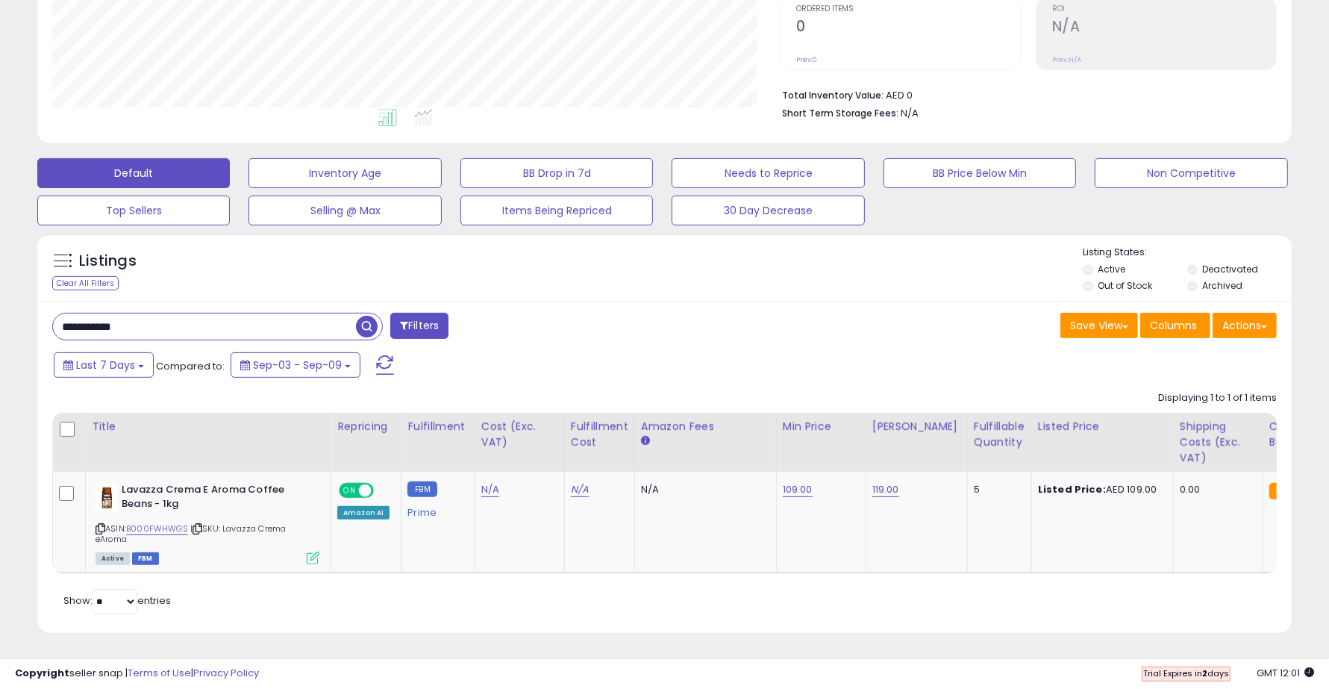
scroll to position [0, 0]
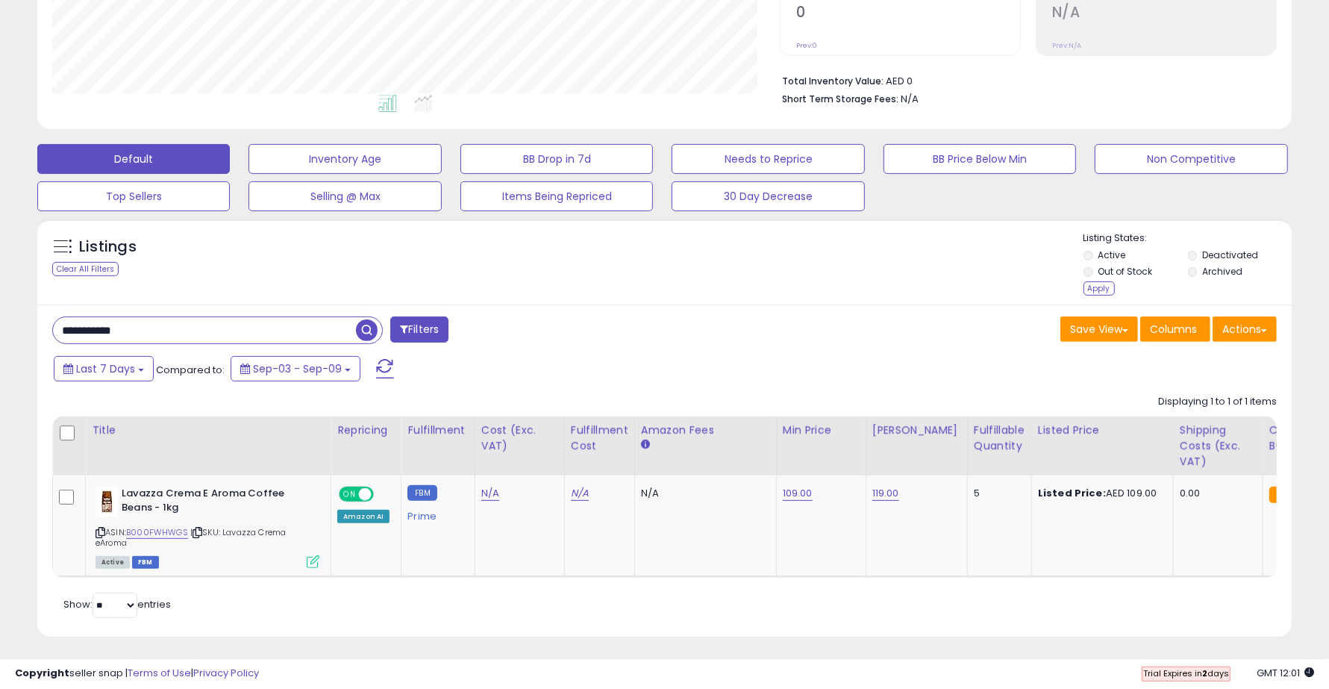
click at [1197, 273] on li "Archived" at bounding box center [1239, 273] width 102 height 16
click at [1088, 295] on div "Apply" at bounding box center [1098, 288] width 31 height 14
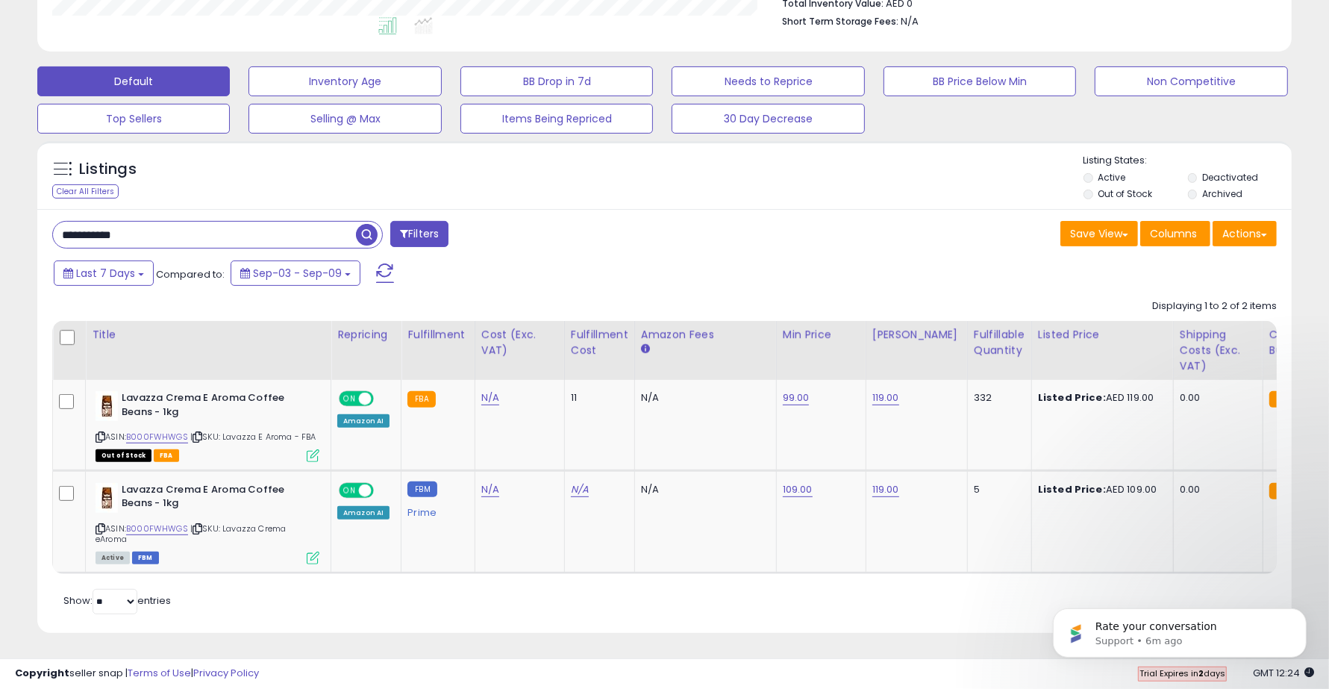
drag, startPoint x: 192, startPoint y: 213, endPoint x: 0, endPoint y: 195, distance: 192.6
click at [0, 195] on div "**********" at bounding box center [664, 167] width 1329 height 1044
paste input "text"
type input "**********"
click at [368, 224] on span "button" at bounding box center [367, 235] width 22 height 22
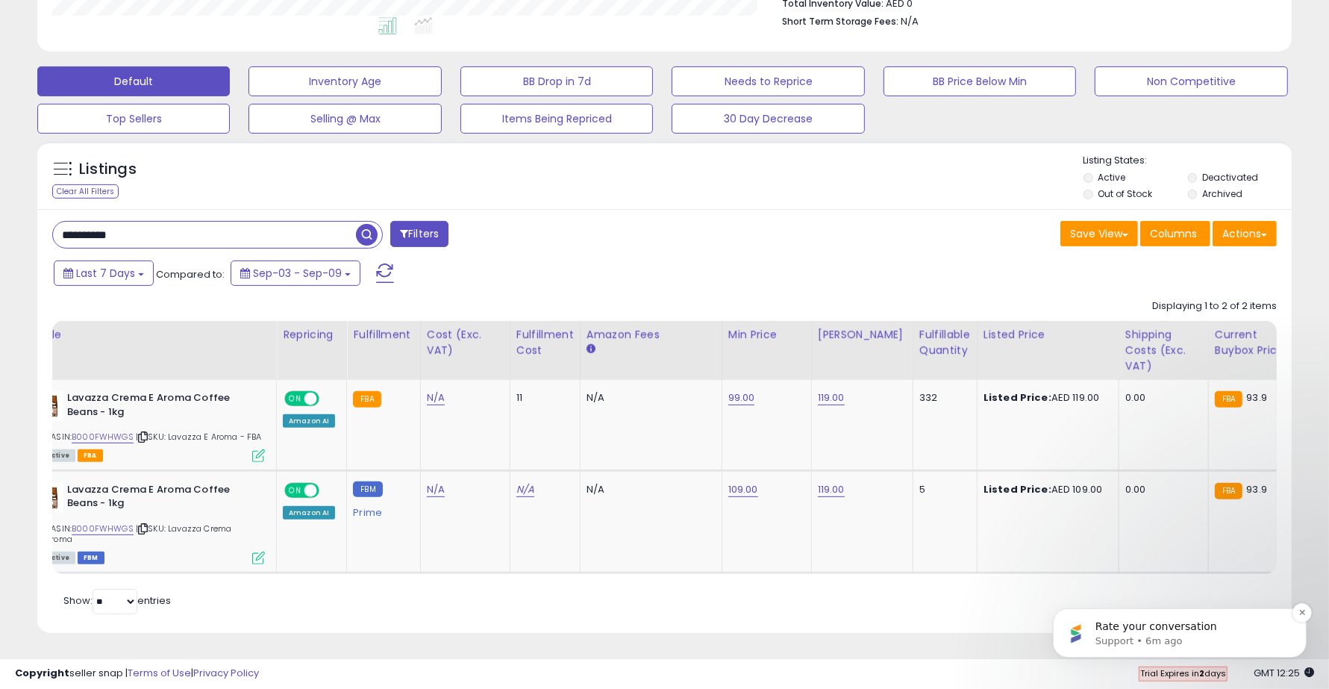
click at [1181, 625] on p "Rate your conversation" at bounding box center [1190, 625] width 192 height 15
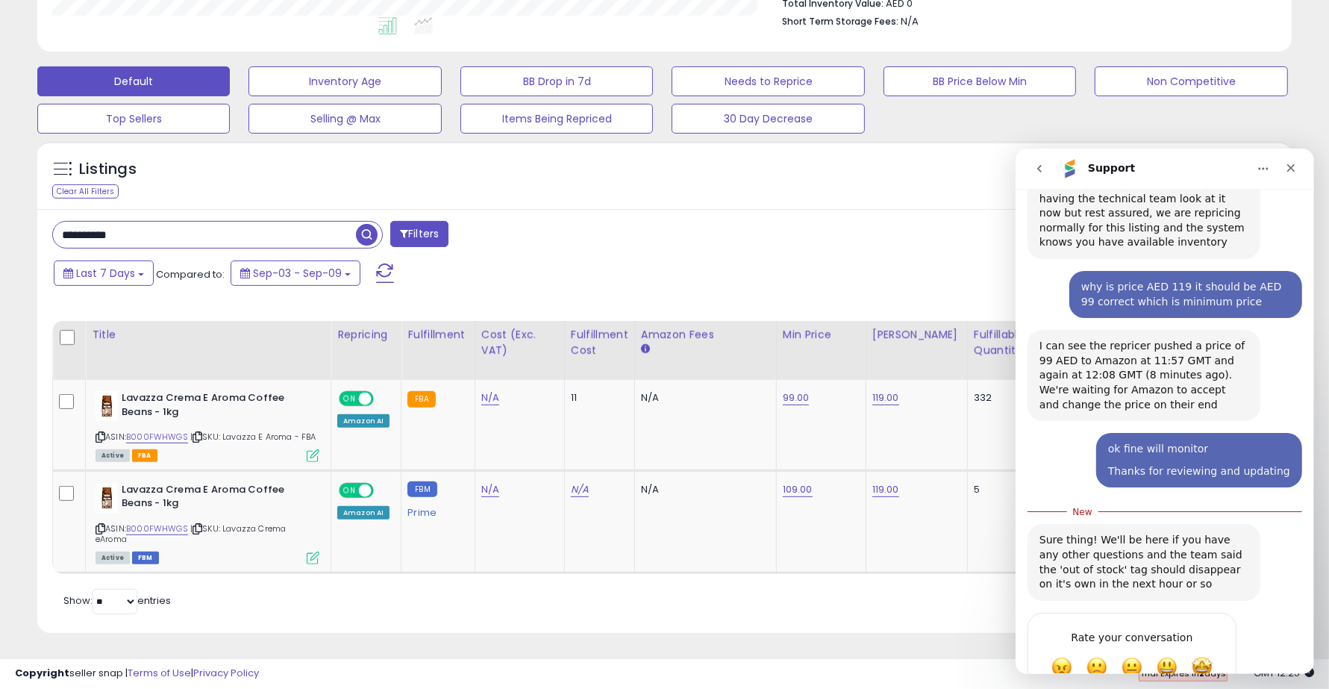
click at [891, 221] on div "Save View Save As New View Update Current View Columns Actions Import Export Vi…" at bounding box center [977, 235] width 624 height 29
click at [1287, 163] on icon "Close" at bounding box center [1290, 167] width 12 height 12
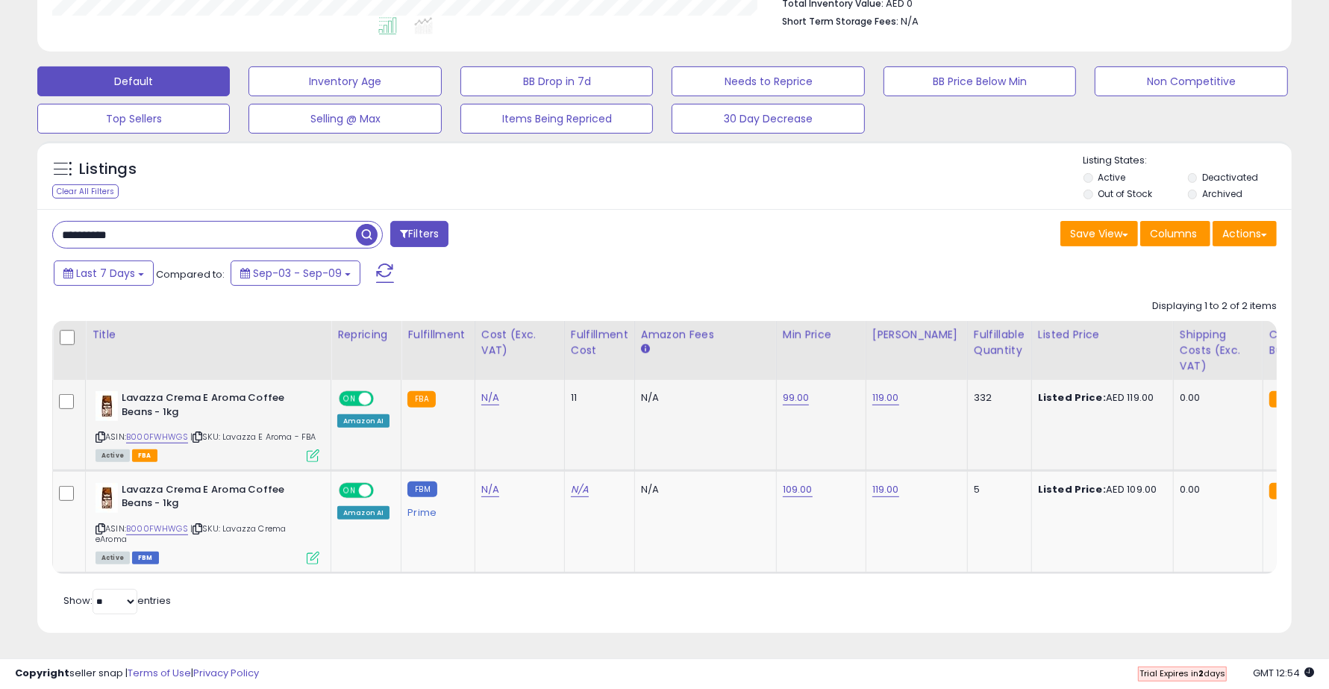
drag, startPoint x: 128, startPoint y: 409, endPoint x: 187, endPoint y: 416, distance: 59.3
click at [187, 416] on div "ASIN: B000FWHWGS | SKU: Lavazza E Aroma - FBA Active FBA" at bounding box center [207, 425] width 224 height 69
copy div "B000FWHWGS"
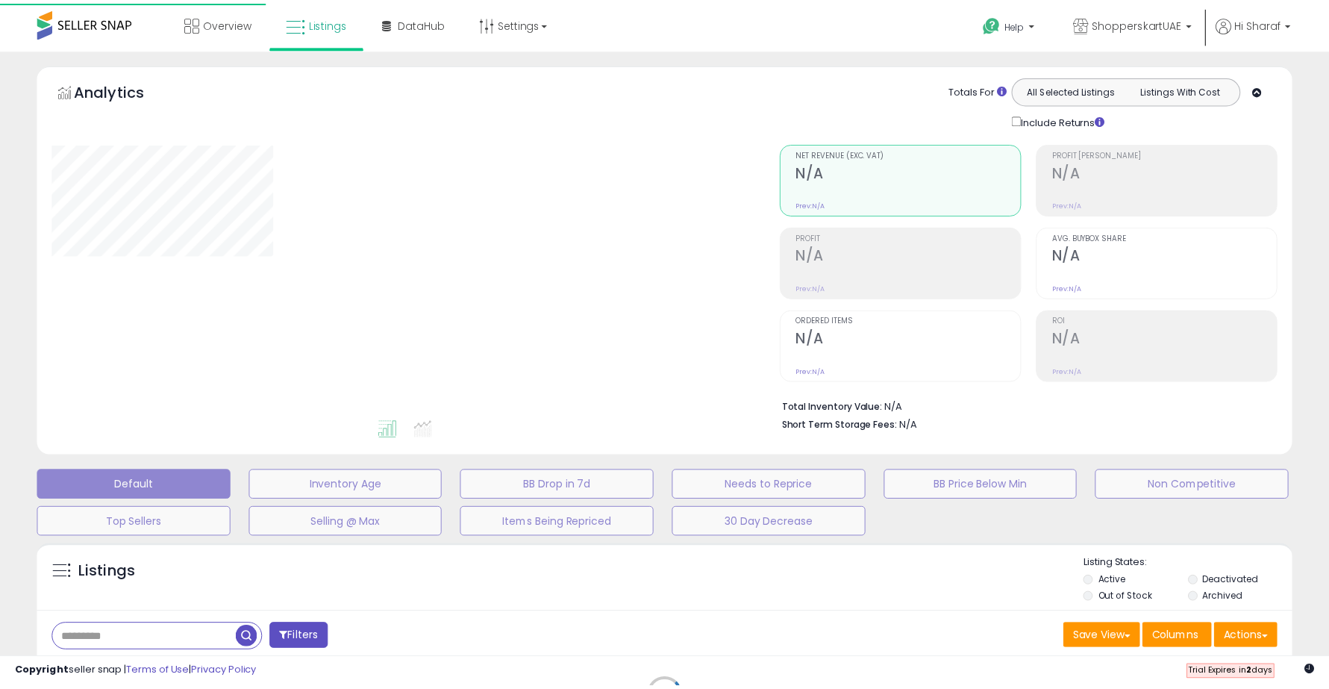
scroll to position [240, 0]
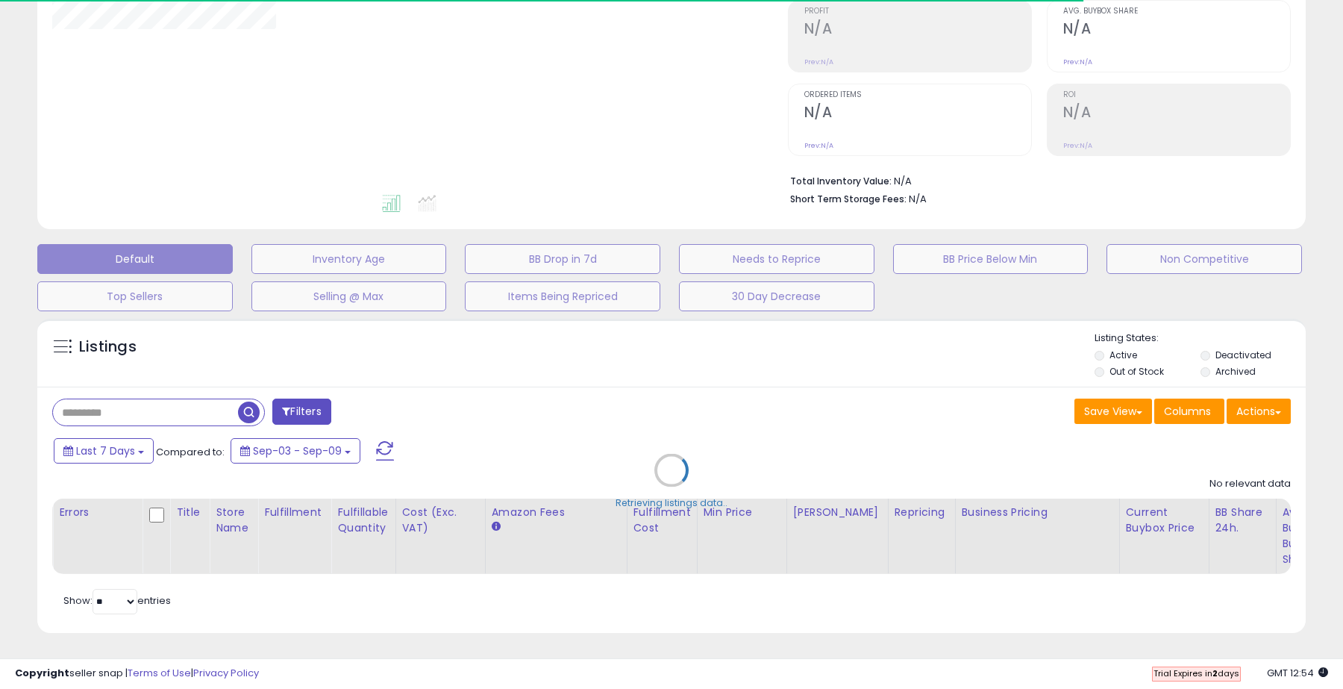
type input "**********"
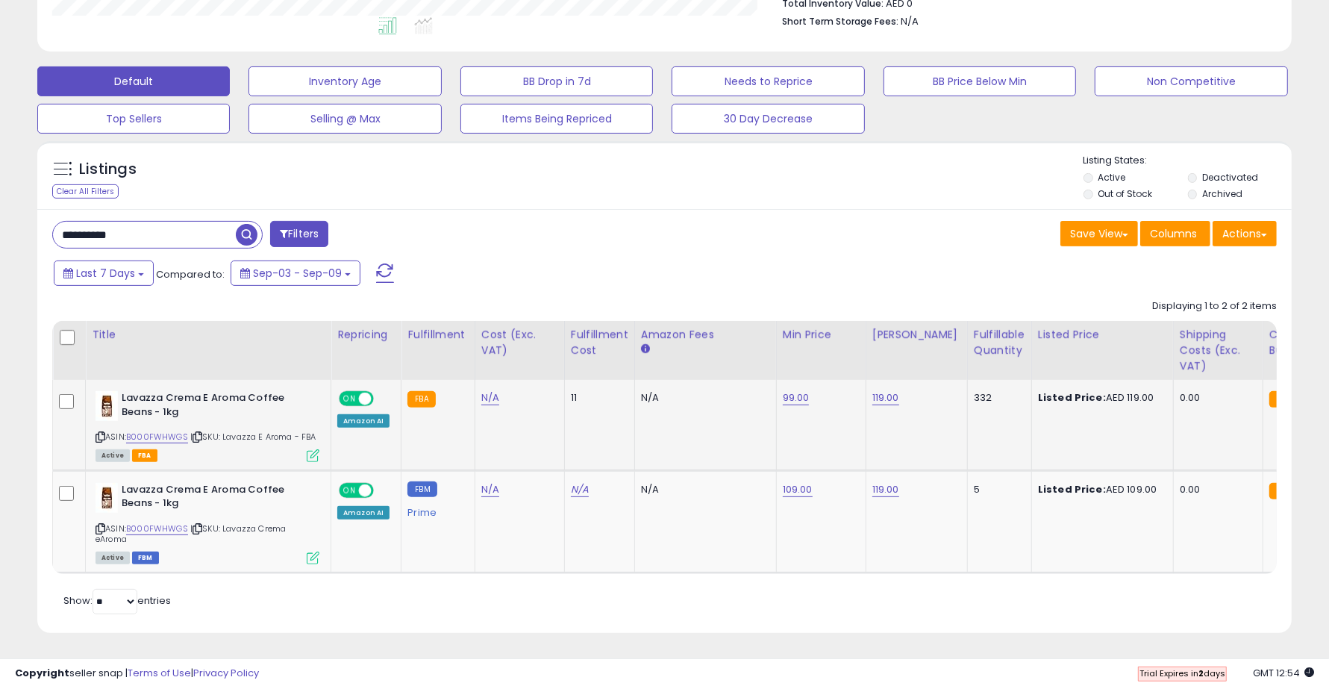
scroll to position [306, 727]
click at [166, 430] on link "B000FWHWGS" at bounding box center [157, 436] width 62 height 13
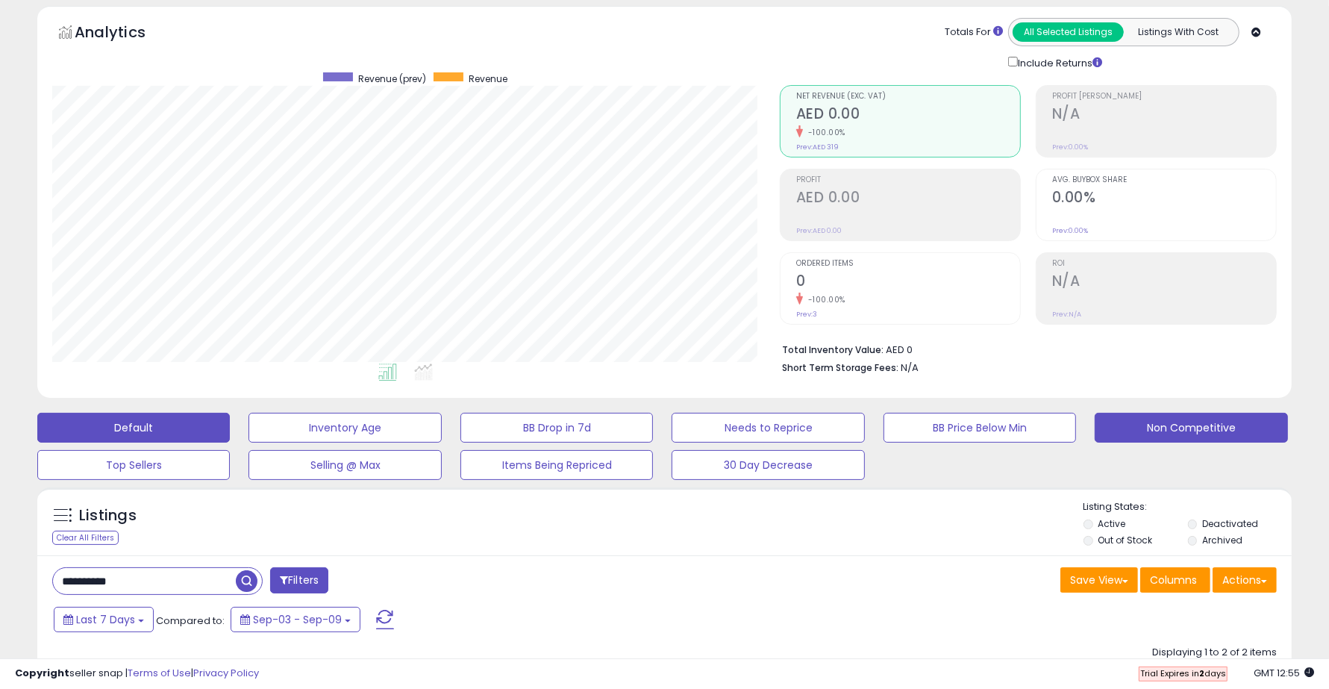
scroll to position [0, 0]
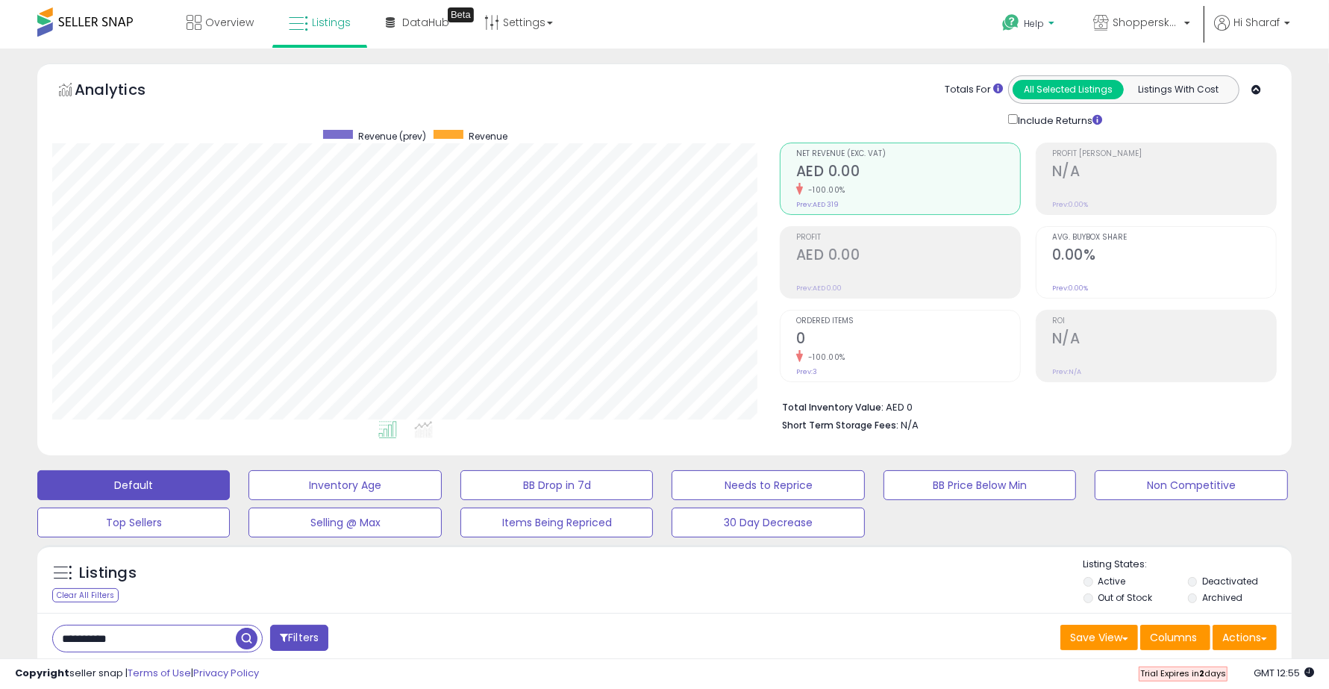
click at [1002, 16] on link "Help" at bounding box center [1029, 25] width 79 height 46
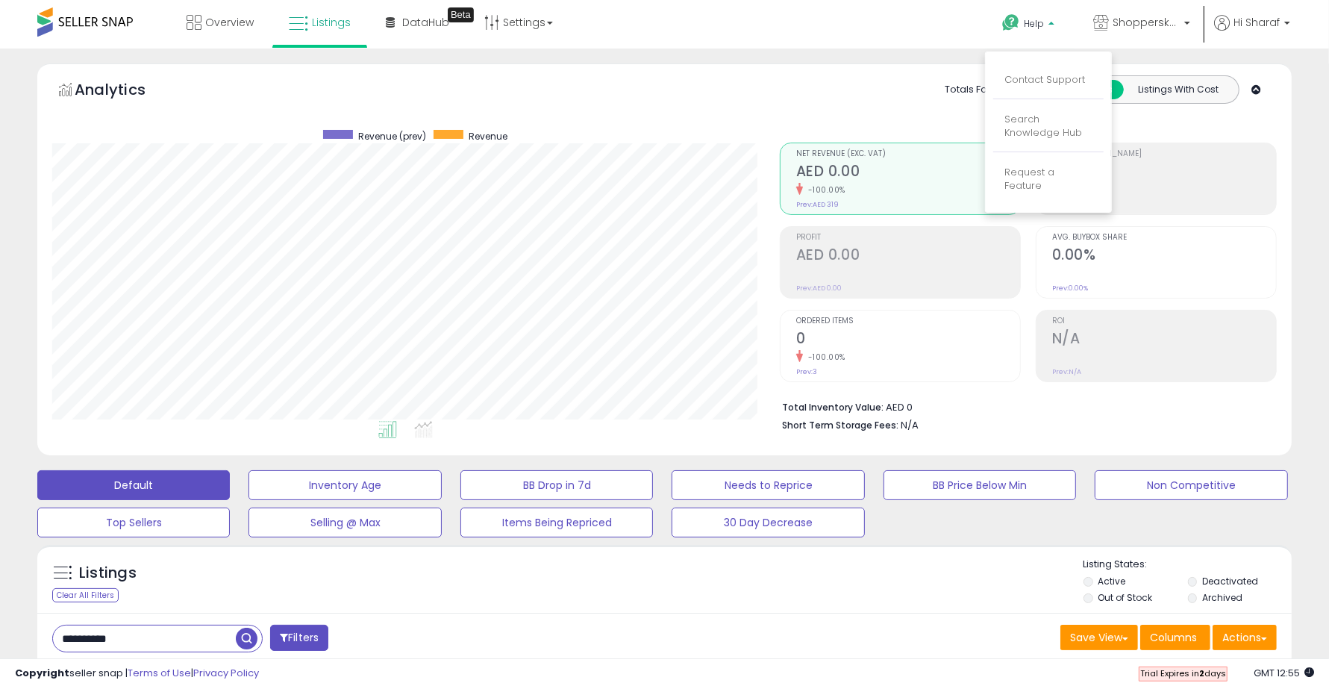
click at [1004, 72] on link "Contact Support" at bounding box center [1044, 79] width 81 height 14
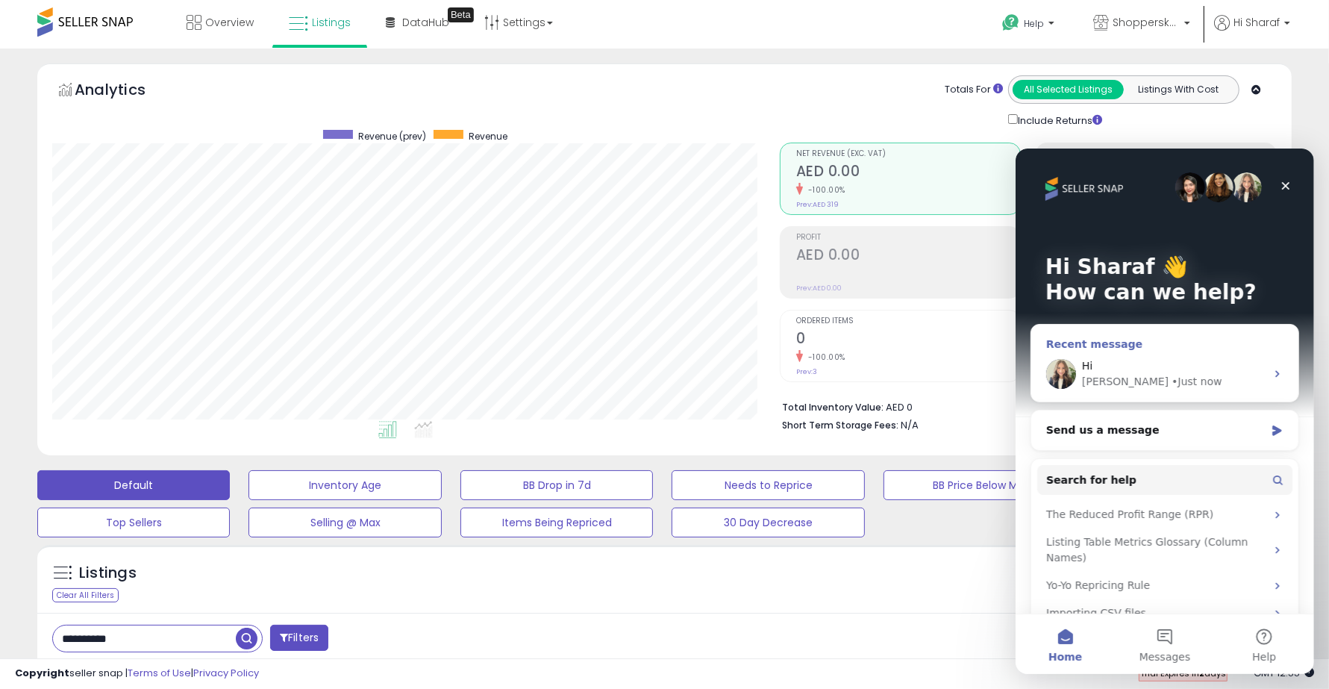
click at [1117, 370] on div "Hi" at bounding box center [1173, 365] width 184 height 16
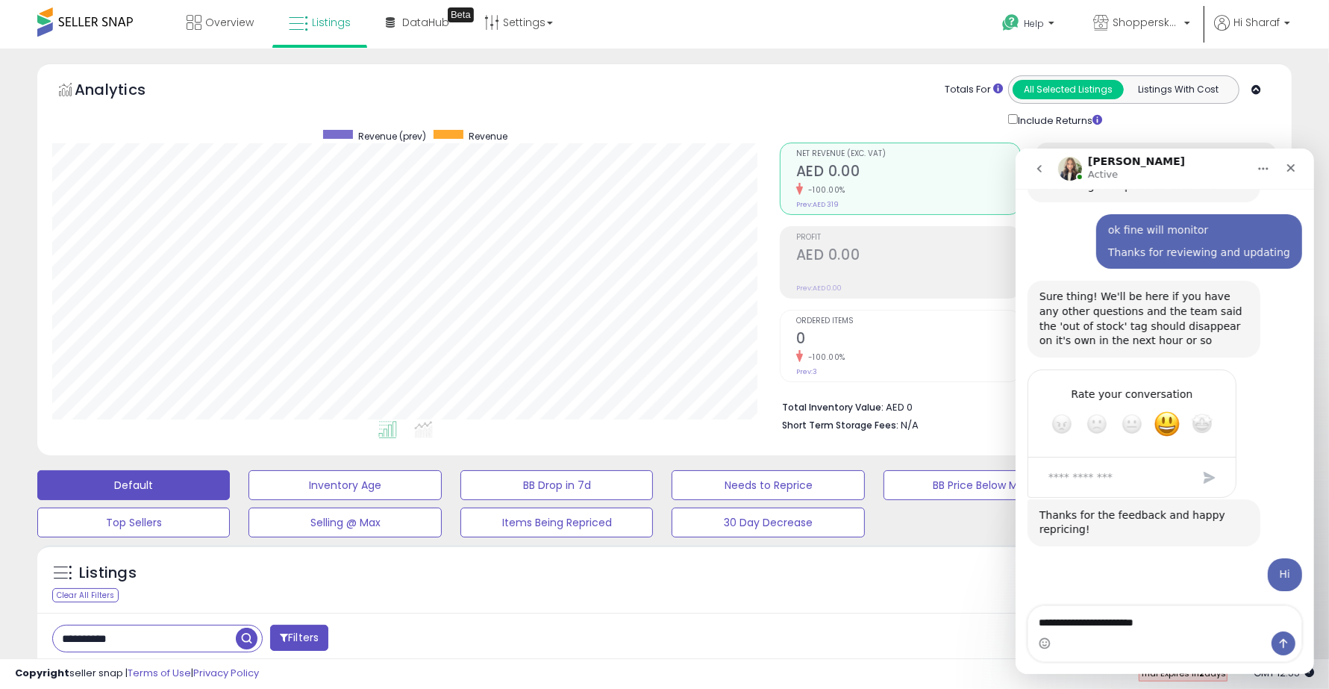
scroll to position [1511, 0]
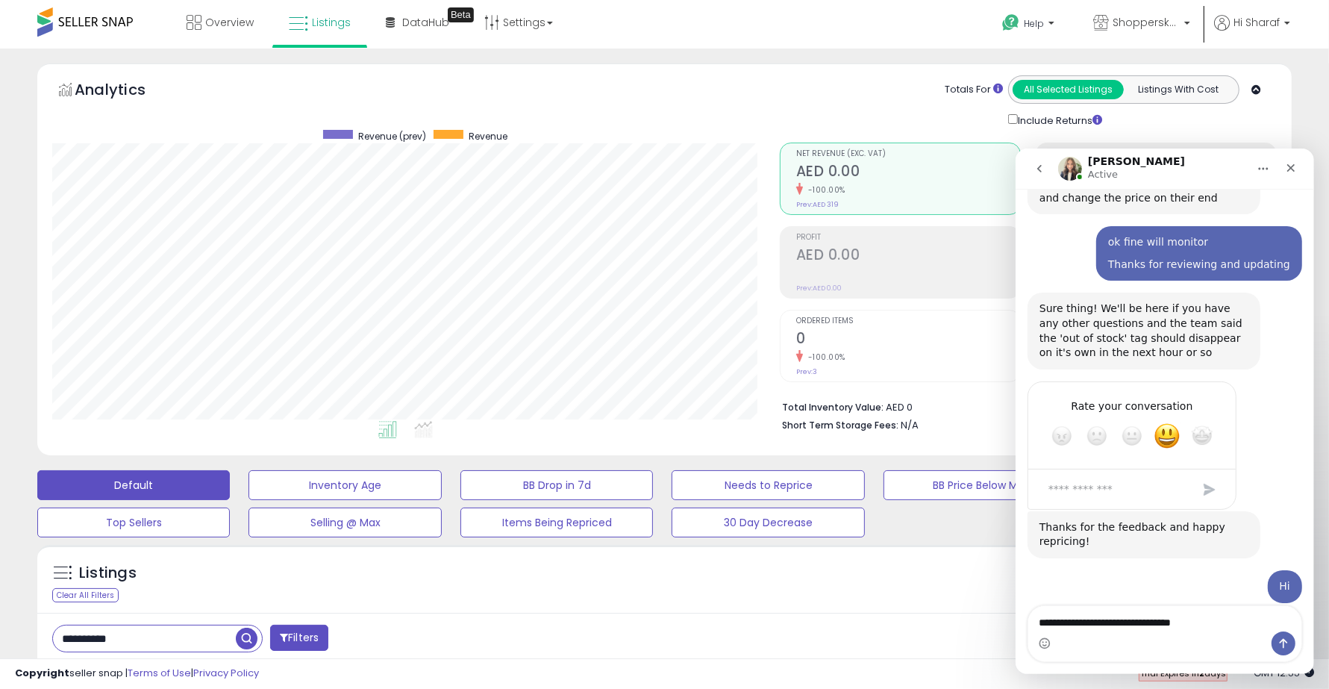
type textarea "**********"
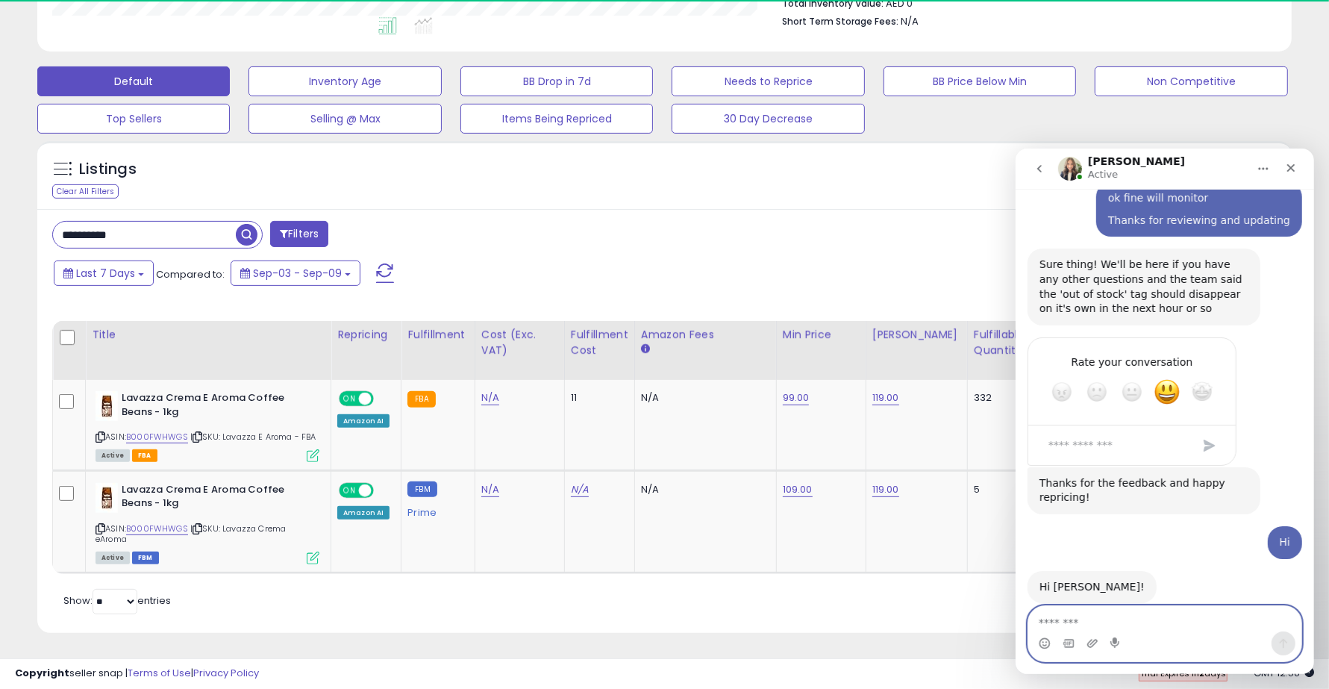
scroll to position [1600, 0]
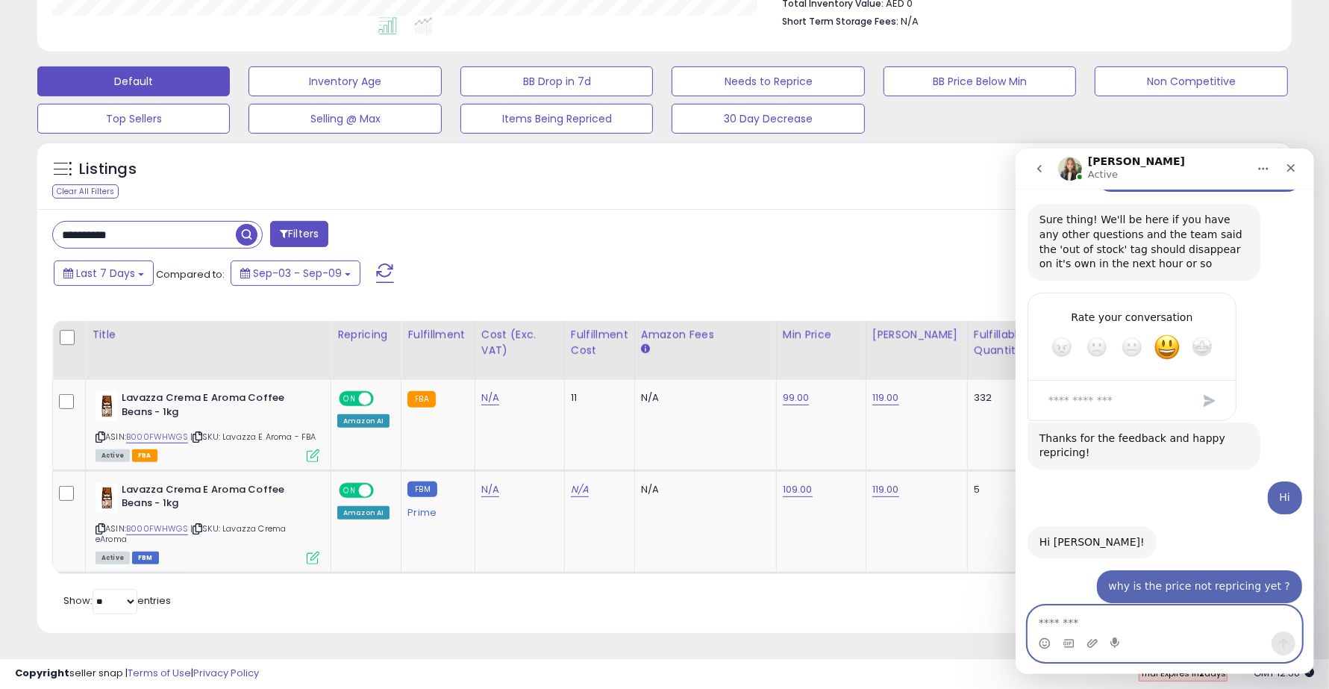
click at [1089, 622] on textarea "Message…" at bounding box center [1163, 617] width 273 height 25
type textarea "***"
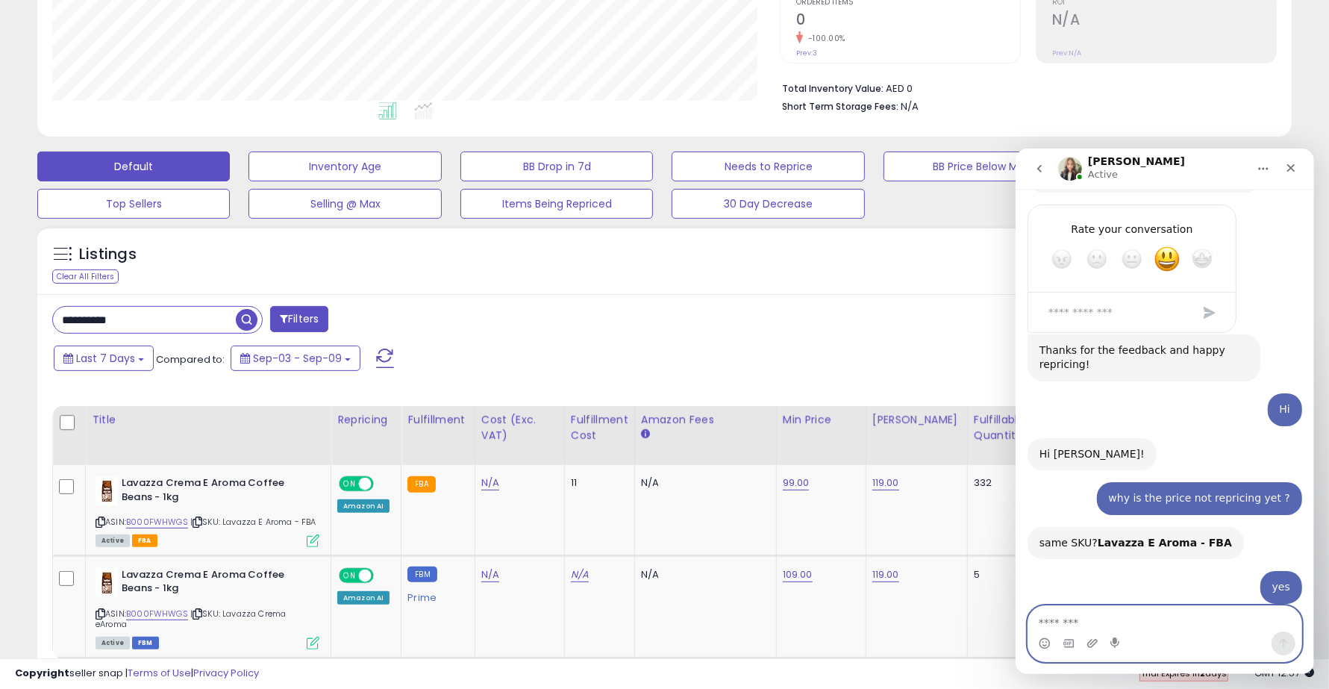
scroll to position [427, 0]
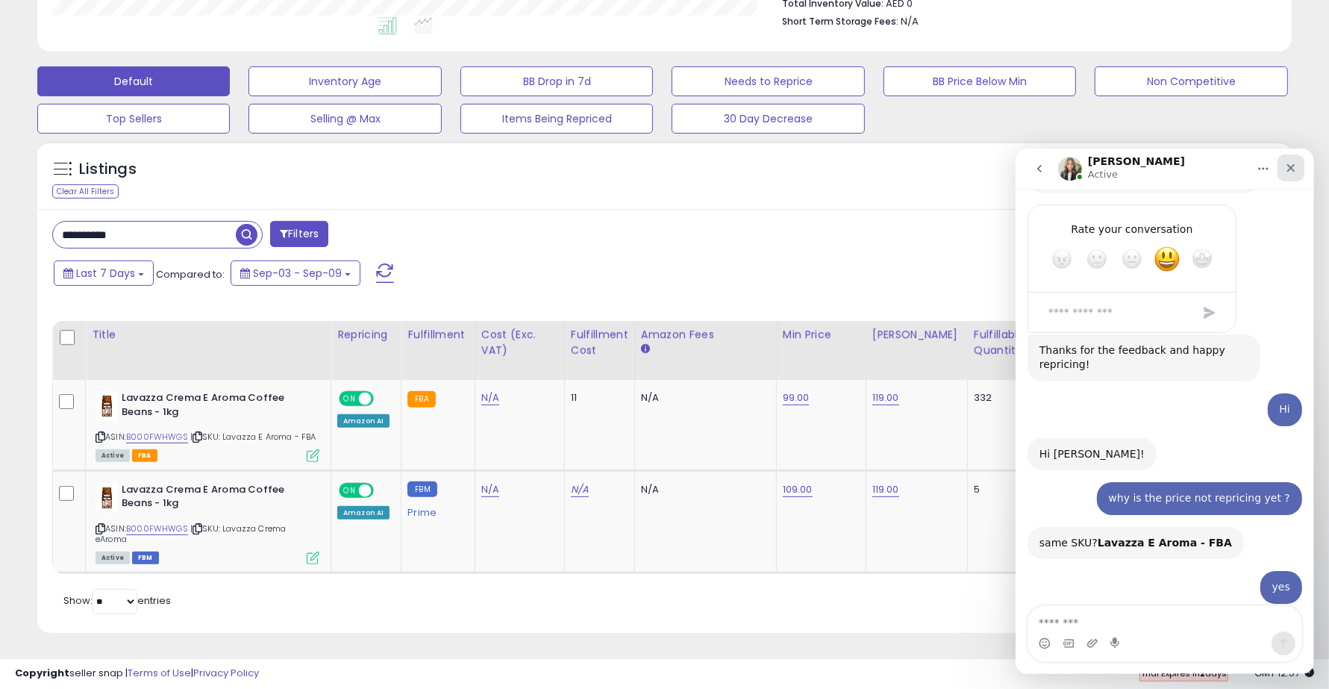
click at [1287, 170] on icon "Close" at bounding box center [1290, 167] width 8 height 8
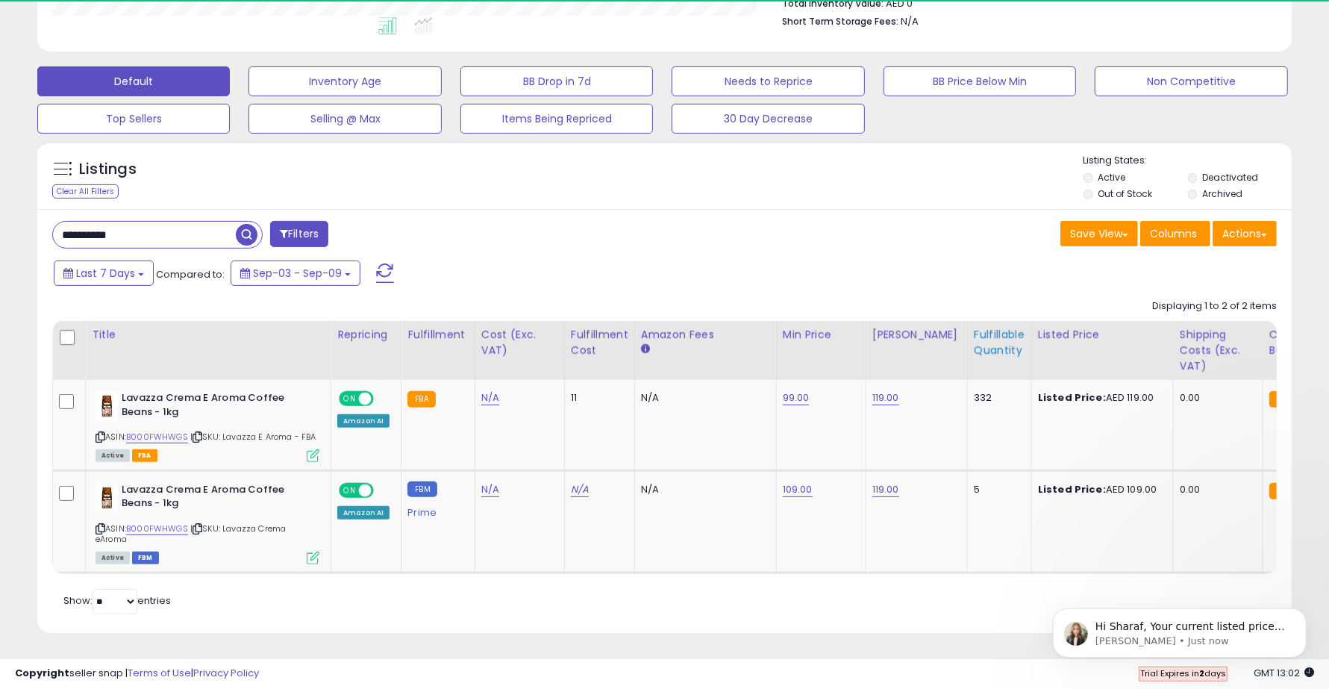
scroll to position [1872, 0]
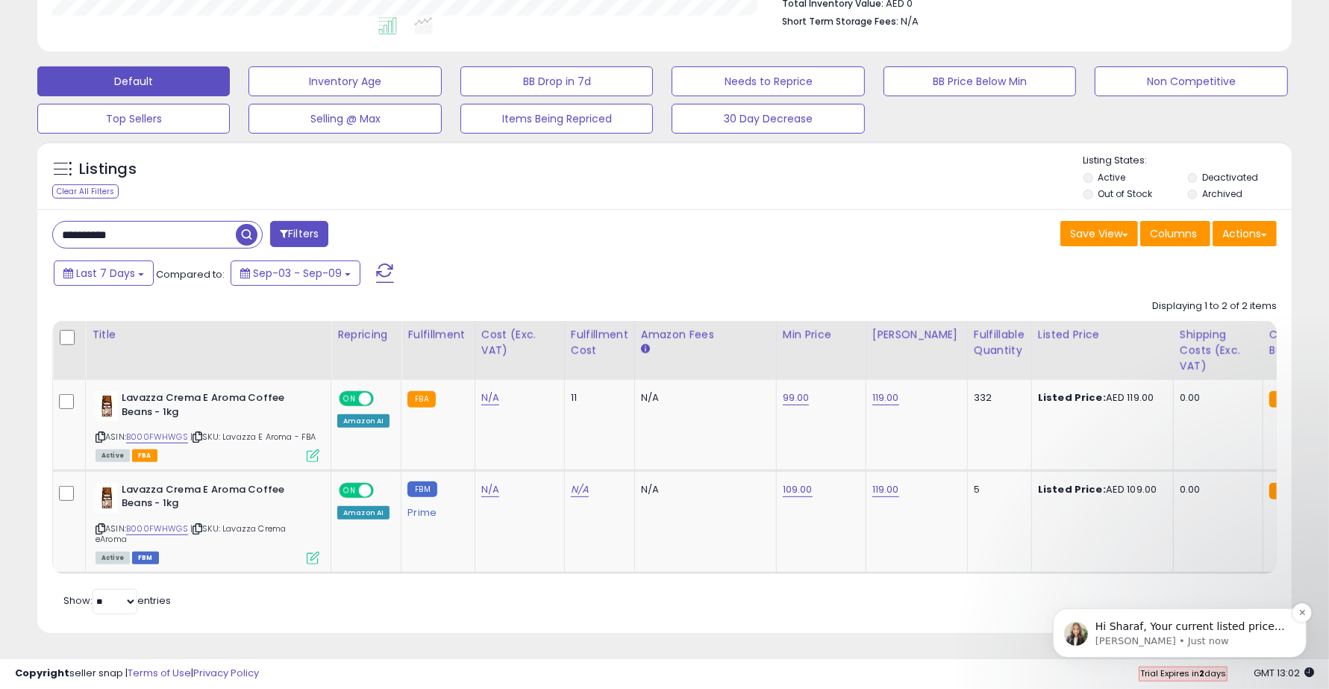
click at [1179, 636] on p "[PERSON_NAME] • Just now" at bounding box center [1190, 639] width 192 height 13
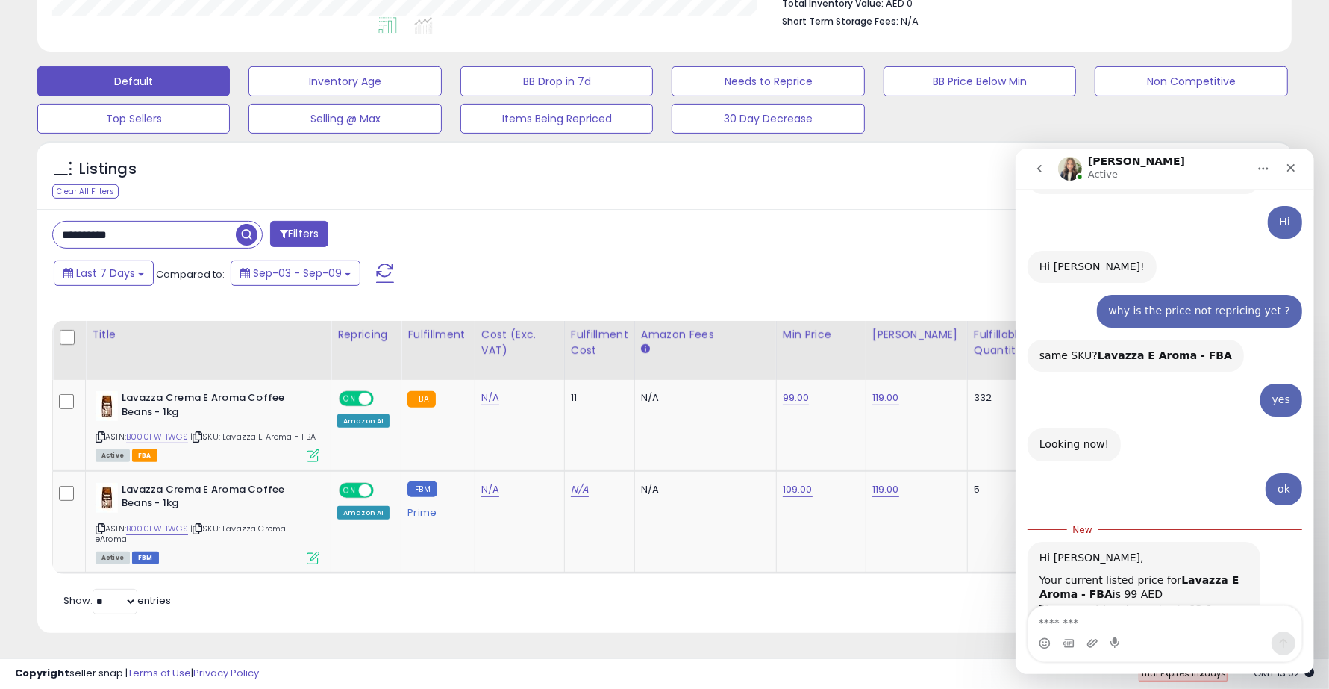
scroll to position [1897, 0]
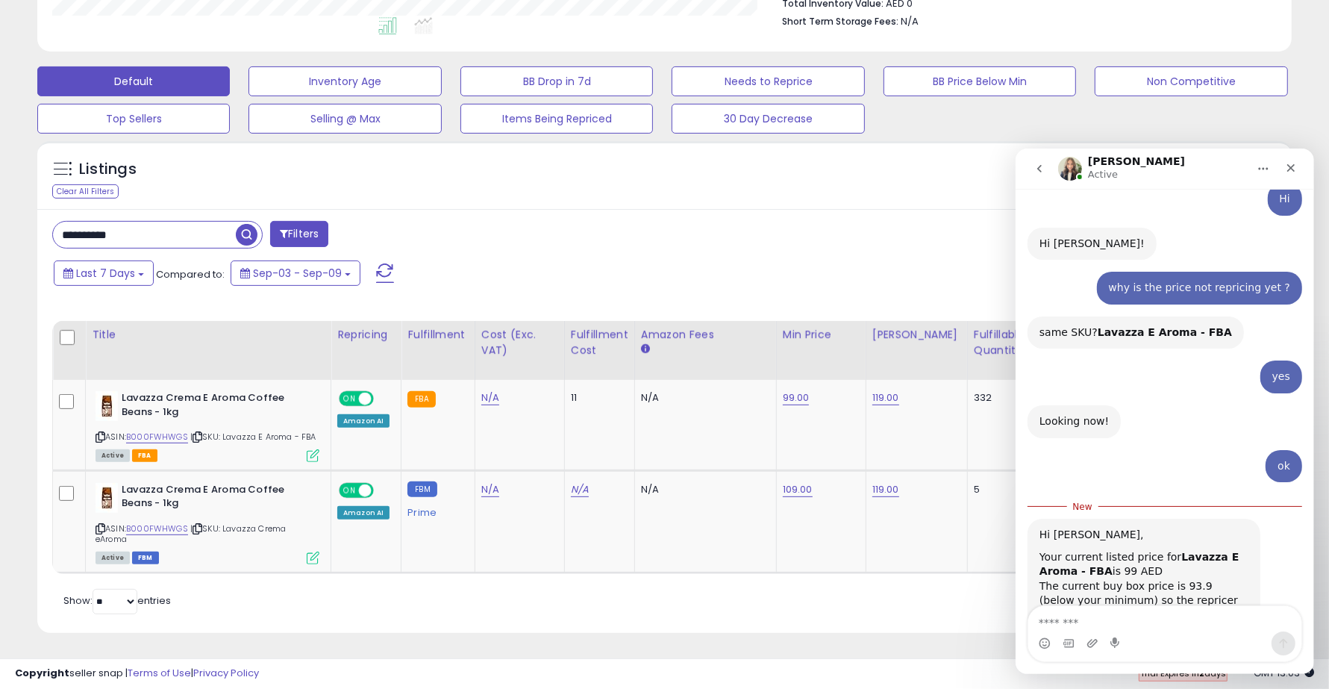
click at [1147, 609] on textarea "Message…" at bounding box center [1163, 617] width 273 height 25
type textarea "**********"
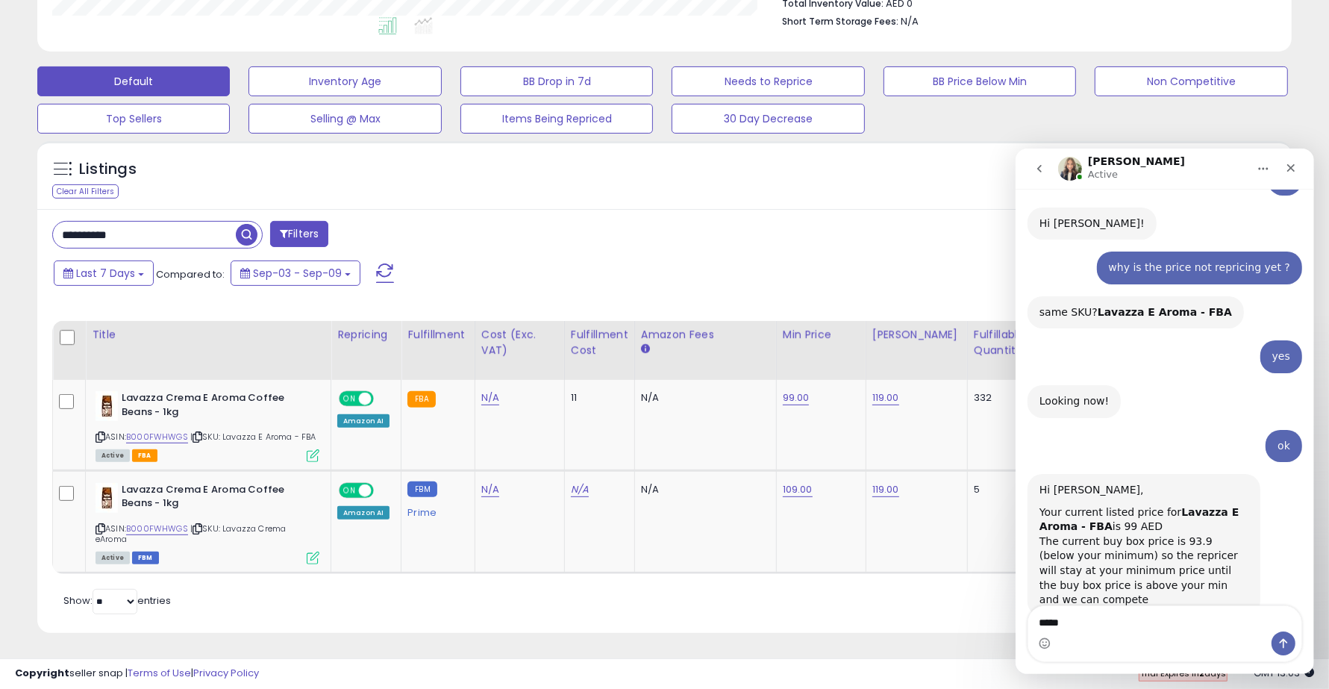
type textarea "******"
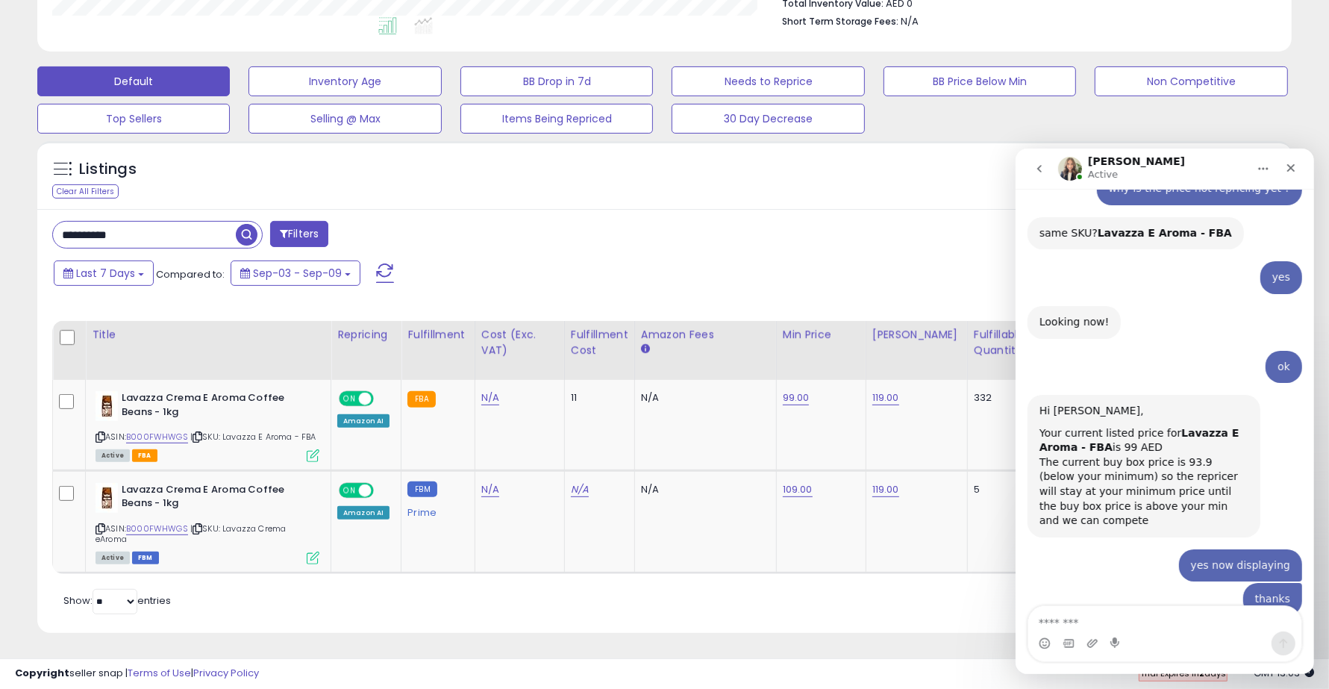
scroll to position [1996, 0]
click at [1289, 167] on icon "Close" at bounding box center [1290, 167] width 8 height 8
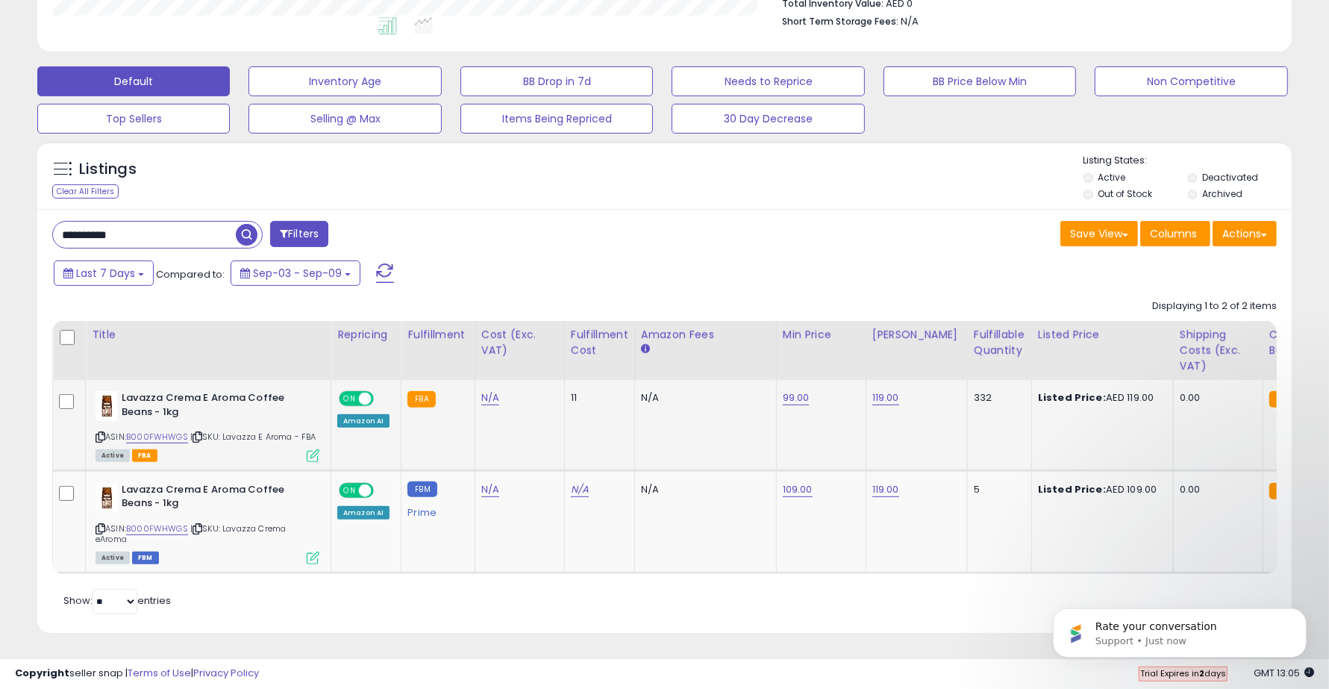
scroll to position [2067, 0]
